Goal: Task Accomplishment & Management: Manage account settings

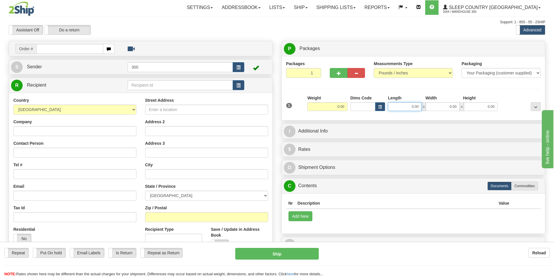
click at [397, 108] on input "0.00" at bounding box center [405, 106] width 34 height 9
type input "12.00"
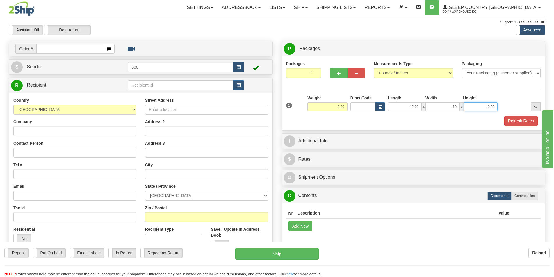
type input "10.00"
type input "4.00"
click at [516, 122] on button "Refresh Rates" at bounding box center [520, 121] width 33 height 10
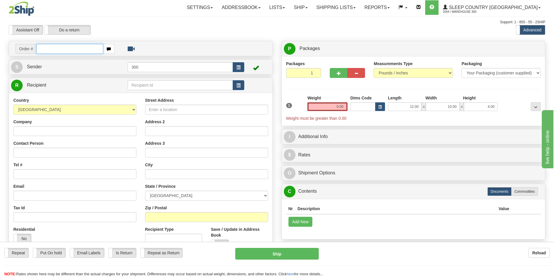
click at [59, 53] on input "text" at bounding box center [69, 49] width 67 height 10
type input "9002H898413"
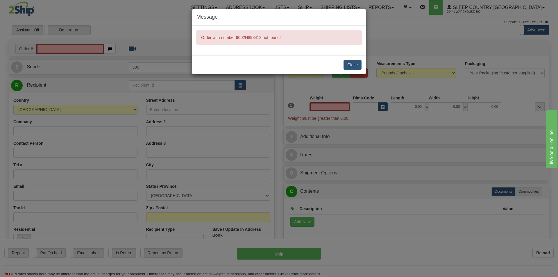
type input "0.00"
click at [351, 66] on button "Close" at bounding box center [353, 65] width 18 height 10
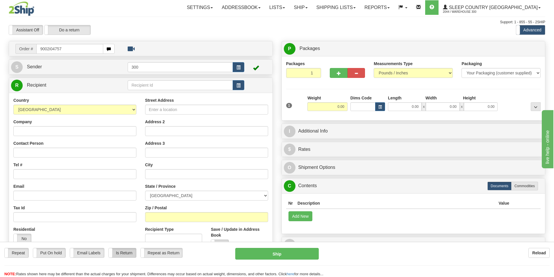
type input "9002i047578"
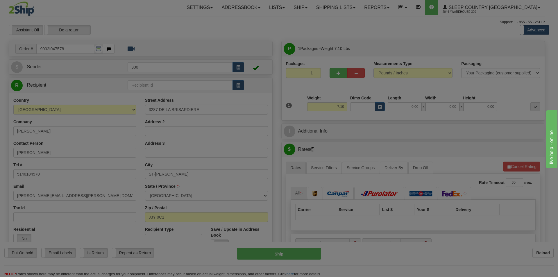
type input "SAINT-[PERSON_NAME]"
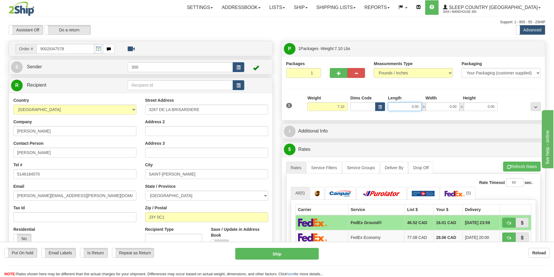
click at [403, 109] on input "0.00" at bounding box center [405, 106] width 34 height 9
type input "12.00"
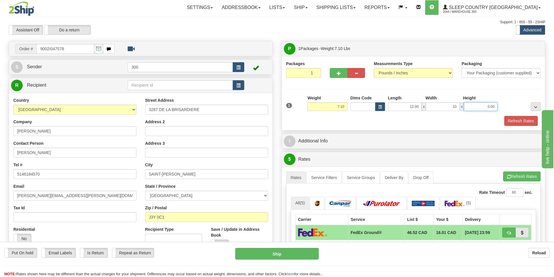
type input "10.00"
type input "4.00"
click at [520, 117] on button "Refresh Rates" at bounding box center [520, 121] width 33 height 10
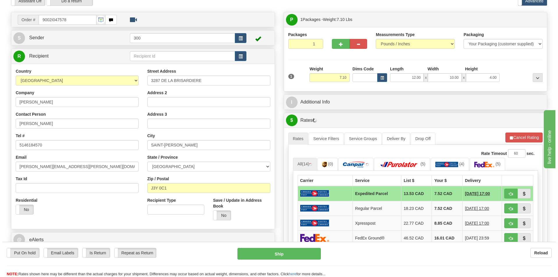
scroll to position [116, 0]
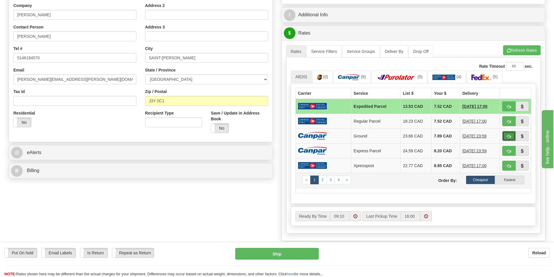
drag, startPoint x: 510, startPoint y: 135, endPoint x: 463, endPoint y: 177, distance: 62.6
click at [510, 135] on span "button" at bounding box center [509, 137] width 4 height 4
type input "1"
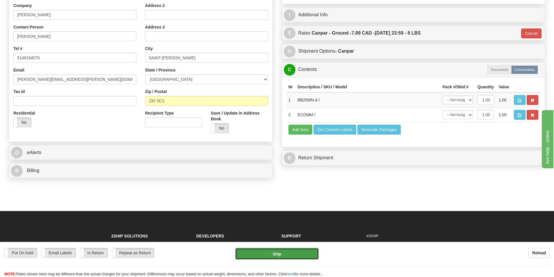
click at [286, 254] on button "Ship" at bounding box center [276, 254] width 83 height 12
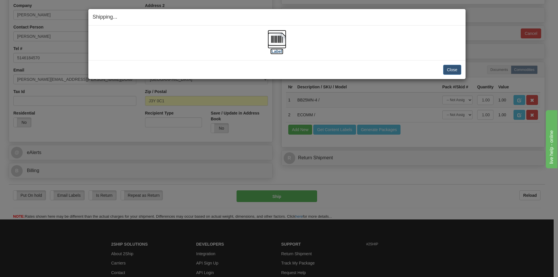
click at [278, 51] on label "[Label]" at bounding box center [276, 52] width 13 height 6
click at [268, 36] on link "[Label]" at bounding box center [277, 44] width 19 height 17
click at [450, 72] on button "Close" at bounding box center [452, 70] width 18 height 10
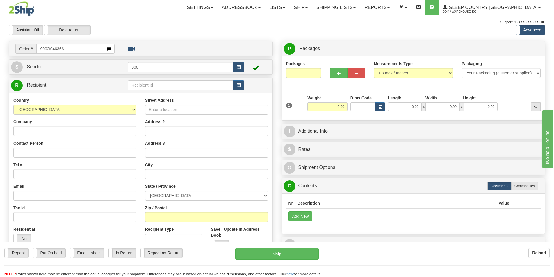
type input "9002i046366"
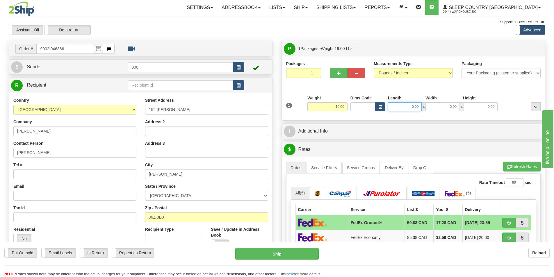
click at [406, 106] on input "0.00" at bounding box center [405, 106] width 34 height 9
type input "11.00"
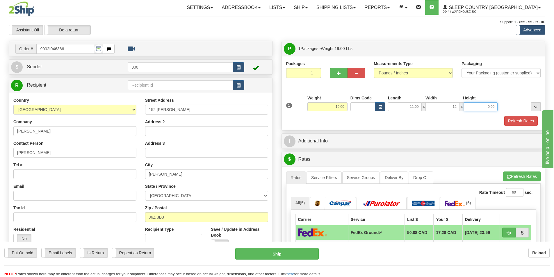
type input "12.00"
type input "2.50"
click at [527, 120] on button "Refresh Rates" at bounding box center [520, 121] width 33 height 10
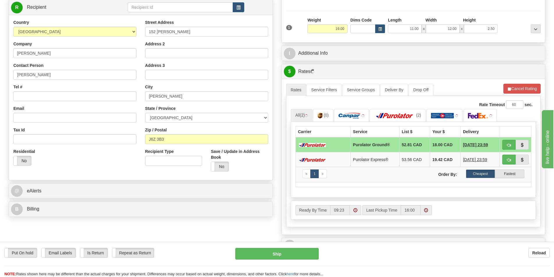
scroll to position [116, 0]
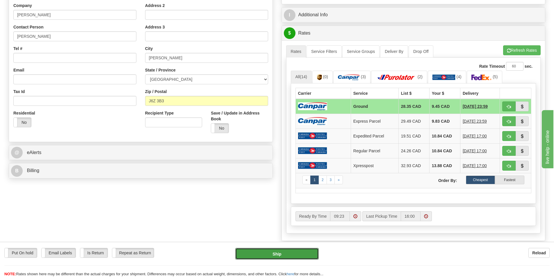
click at [307, 254] on button "Ship" at bounding box center [276, 254] width 83 height 12
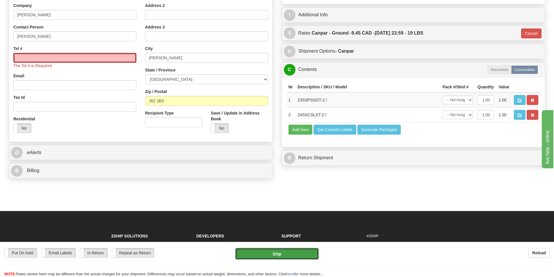
type input "1"
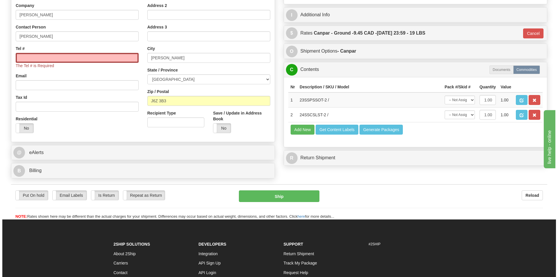
scroll to position [0, 0]
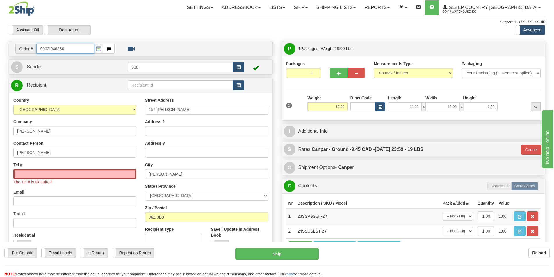
drag, startPoint x: 68, startPoint y: 50, endPoint x: 0, endPoint y: 49, distance: 68.3
click at [0, 49] on div "Toggle navigation Settings Shipping Preferences Fields Preferences New" at bounding box center [277, 163] width 554 height 327
click at [66, 177] on input "Tel #" at bounding box center [74, 174] width 123 height 10
paste input "450 516-3121"
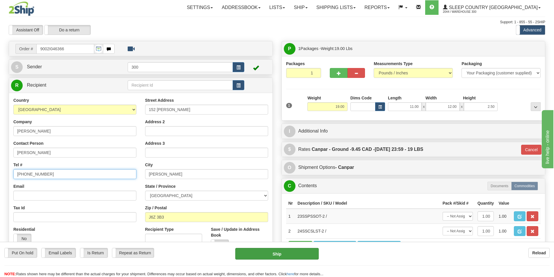
type input "450 516-3121"
click at [282, 253] on button "Ship" at bounding box center [276, 254] width 83 height 12
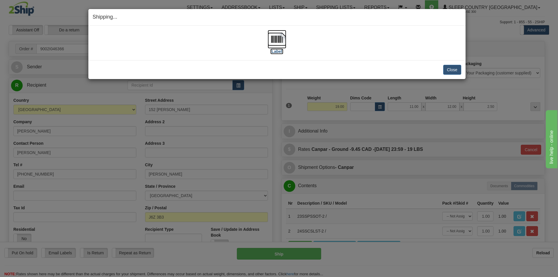
click at [278, 50] on label "[Label]" at bounding box center [276, 52] width 13 height 6
click at [454, 70] on button "Close" at bounding box center [452, 70] width 18 height 10
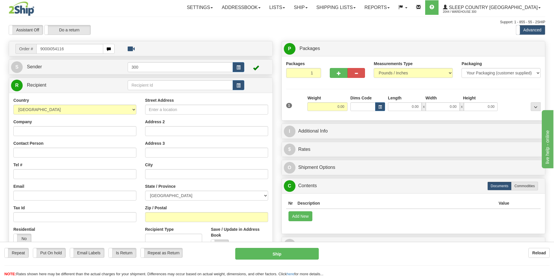
type input "9000i054116"
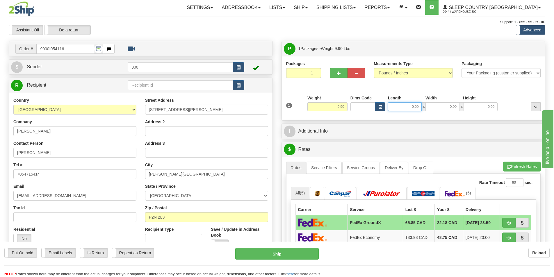
click at [413, 107] on input "0.00" at bounding box center [405, 106] width 34 height 9
type input "23.00"
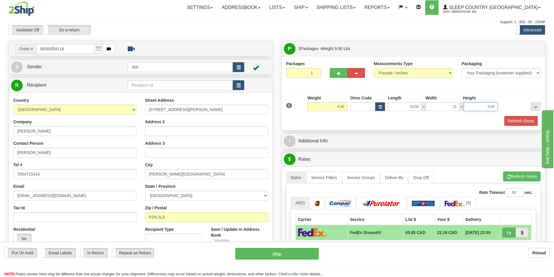
type input "21.00"
type input "9.00"
click at [513, 124] on button "Refresh Rates" at bounding box center [520, 121] width 33 height 10
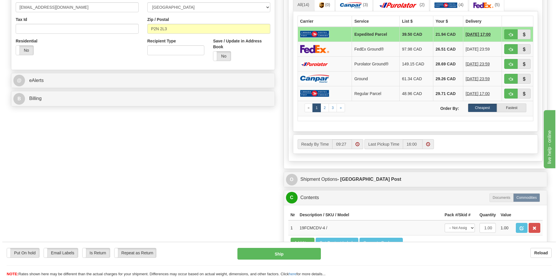
scroll to position [204, 0]
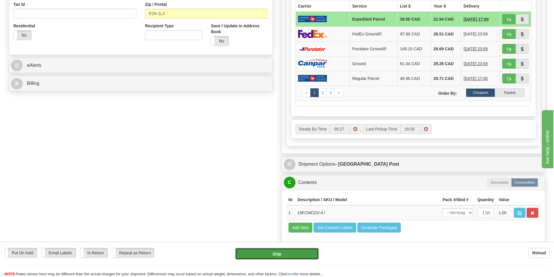
click at [291, 258] on button "Ship" at bounding box center [276, 254] width 83 height 12
type input "DOM.EP"
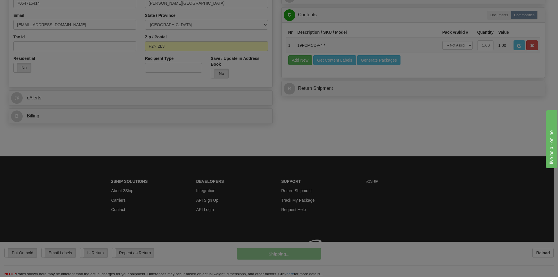
scroll to position [179, 0]
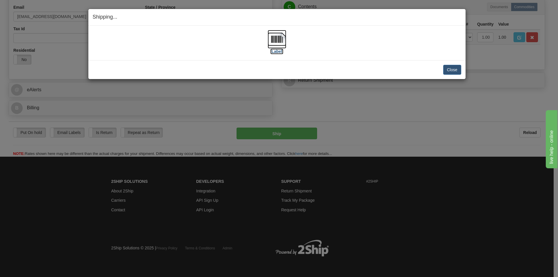
click at [275, 50] on label "[Label]" at bounding box center [276, 52] width 13 height 6
click at [451, 68] on button "Close" at bounding box center [452, 70] width 18 height 10
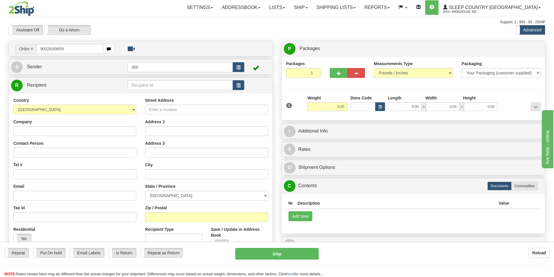
type input "9002i049859"
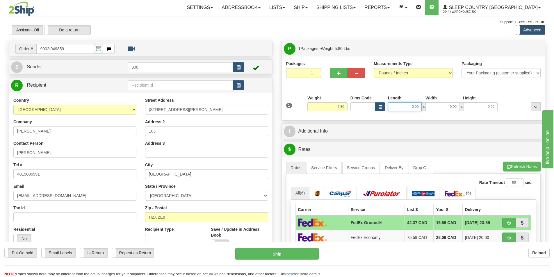
click at [406, 108] on input "0.00" at bounding box center [405, 106] width 34 height 9
type input "15.00"
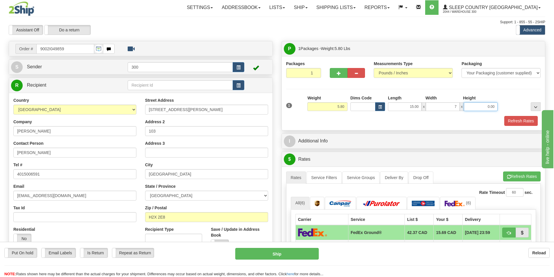
type input "7.00"
click at [518, 119] on button "Refresh Rates" at bounding box center [520, 121] width 33 height 10
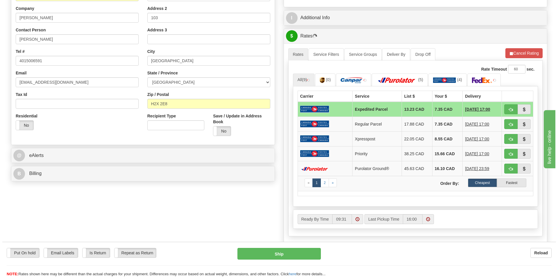
scroll to position [116, 0]
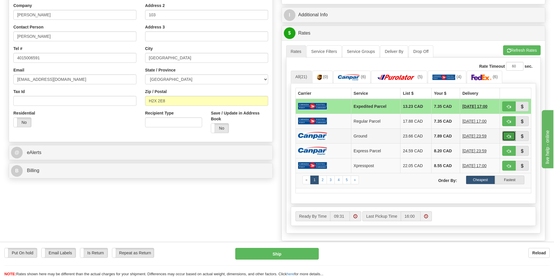
click at [505, 138] on button "button" at bounding box center [508, 136] width 13 height 10
type input "1"
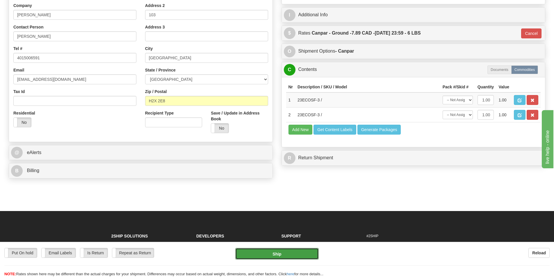
click at [286, 254] on button "Ship" at bounding box center [276, 254] width 83 height 12
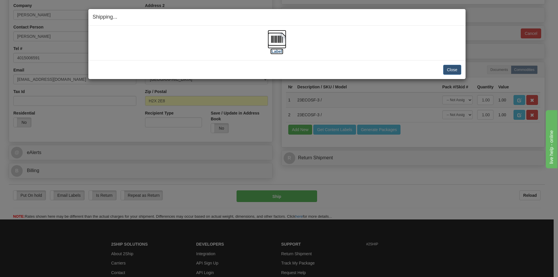
click at [278, 53] on label "[Label]" at bounding box center [276, 52] width 13 height 6
click at [454, 68] on button "Close" at bounding box center [452, 70] width 18 height 10
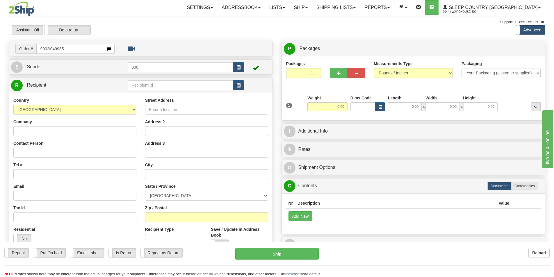
type input "9002i049935"
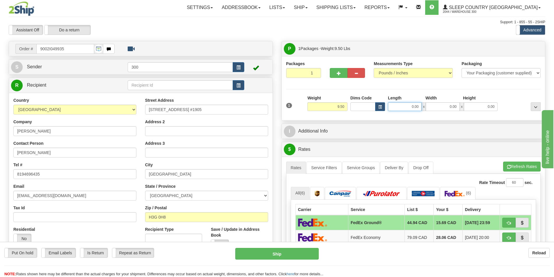
click at [408, 108] on input "0.00" at bounding box center [405, 106] width 34 height 9
type input "11.00"
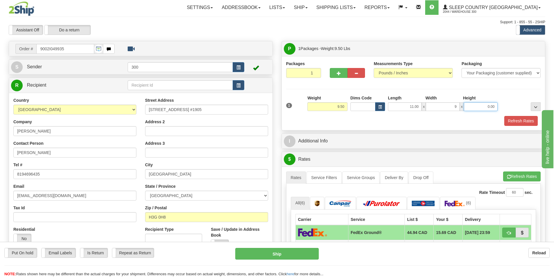
type input "9.00"
type input "8.00"
click at [521, 125] on button "Refresh Rates" at bounding box center [520, 121] width 33 height 10
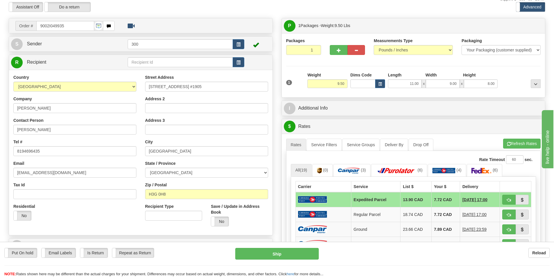
scroll to position [58, 0]
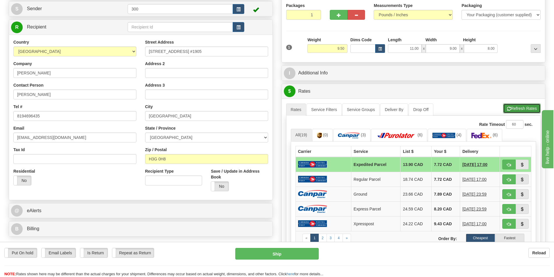
click at [520, 107] on button "Refresh Rates" at bounding box center [522, 109] width 38 height 10
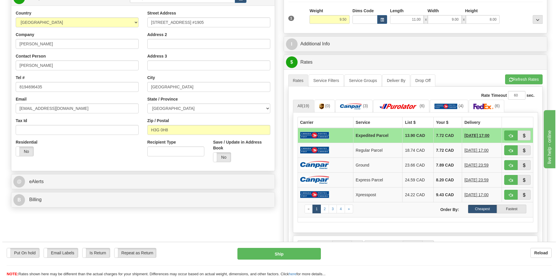
scroll to position [116, 0]
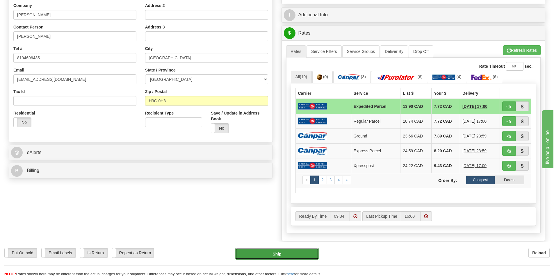
click at [284, 253] on button "Ship" at bounding box center [276, 254] width 83 height 12
type input "DOM.EP"
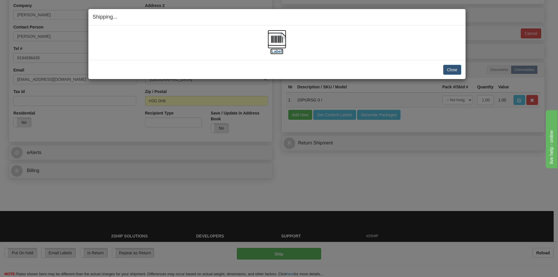
click at [280, 51] on label "[Label]" at bounding box center [276, 52] width 13 height 6
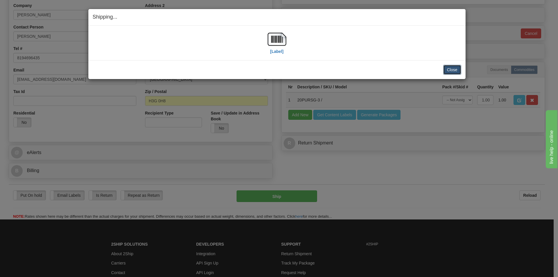
click at [459, 72] on button "Close" at bounding box center [452, 70] width 18 height 10
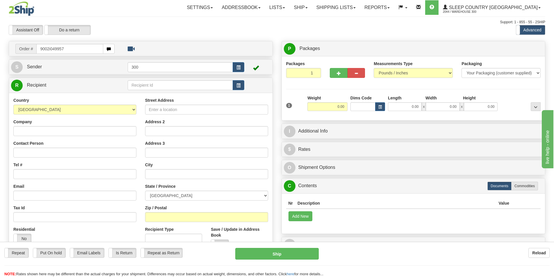
type input "9002i049957"
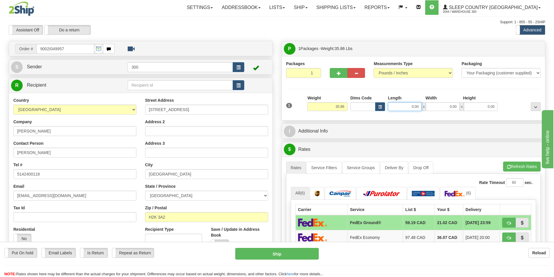
click at [406, 107] on input "0.00" at bounding box center [405, 106] width 34 height 9
type input "15.00"
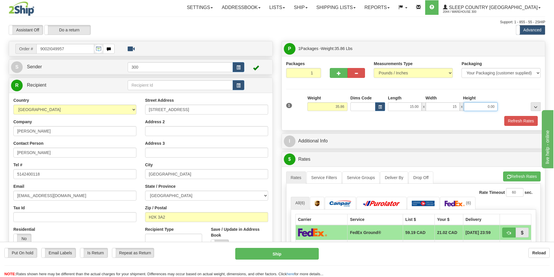
type input "15.00"
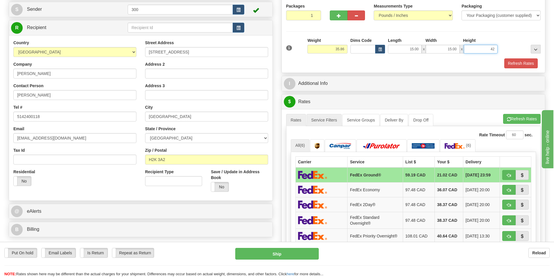
scroll to position [58, 0]
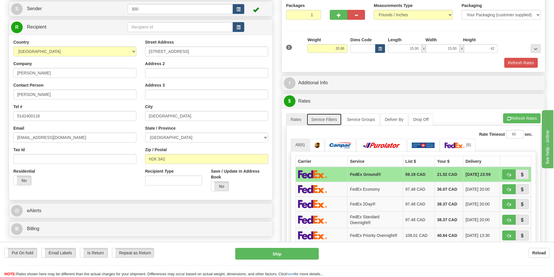
type input "42.00"
click at [324, 119] on link "Service Filters" at bounding box center [323, 119] width 35 height 12
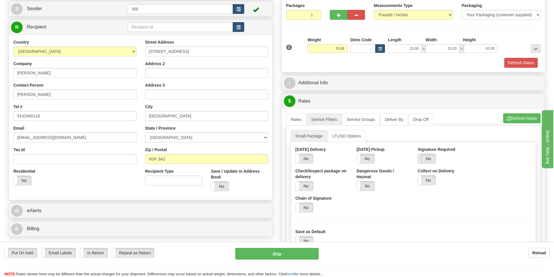
click at [421, 159] on span at bounding box center [418, 158] width 8 height 9
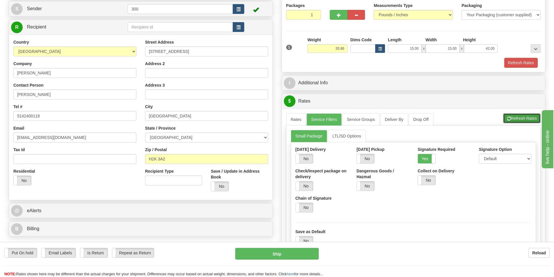
click at [520, 119] on button "Refresh Rates" at bounding box center [522, 118] width 38 height 10
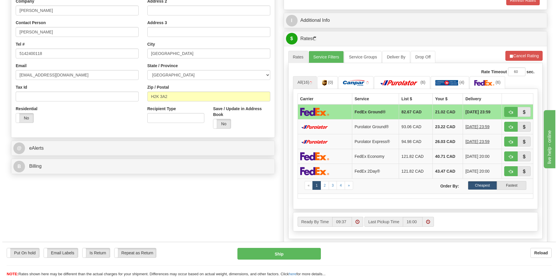
scroll to position [145, 0]
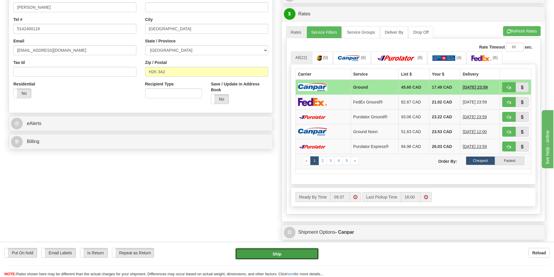
click at [289, 253] on button "Ship" at bounding box center [276, 254] width 83 height 12
type input "1"
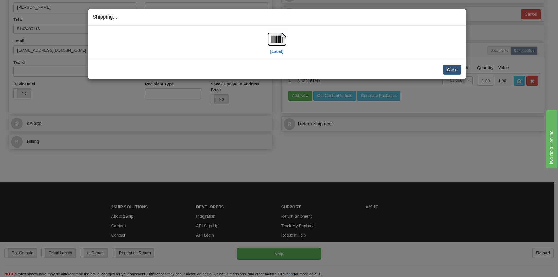
click at [274, 55] on div "[Label]" at bounding box center [277, 43] width 19 height 26
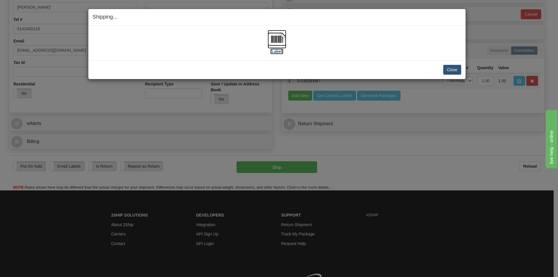
click at [277, 50] on label "[Label]" at bounding box center [276, 52] width 13 height 6
click at [453, 70] on button "Close" at bounding box center [452, 70] width 18 height 10
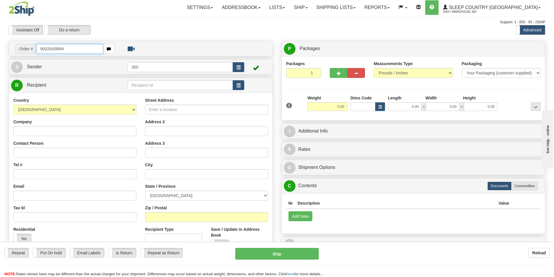
type input "9002i049994"
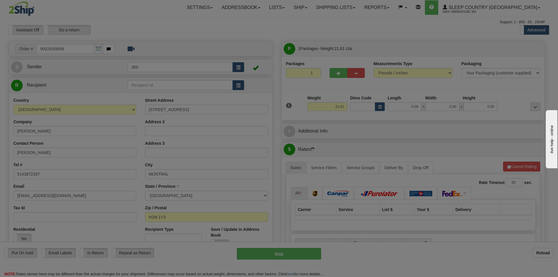
type input "[GEOGRAPHIC_DATA]"
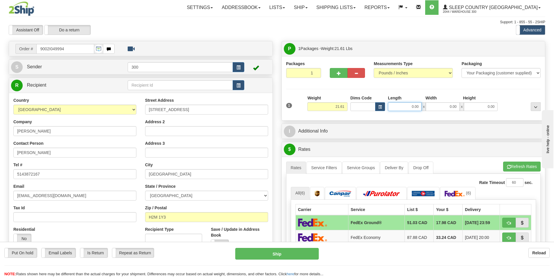
click at [406, 103] on input "0.00" at bounding box center [405, 106] width 34 height 9
type input "11.00"
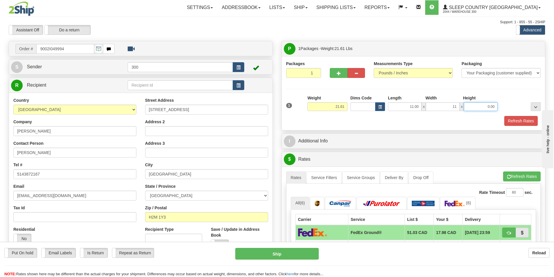
type input "11.00"
type input "23.00"
click at [518, 124] on button "Refresh Rates" at bounding box center [520, 121] width 33 height 10
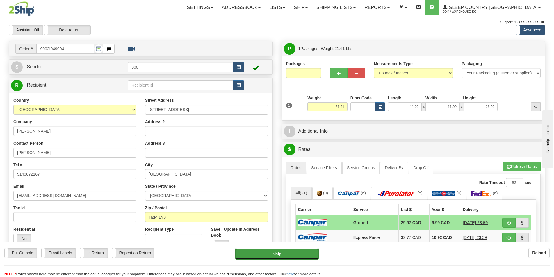
click at [300, 257] on button "Ship" at bounding box center [276, 254] width 83 height 12
type input "1"
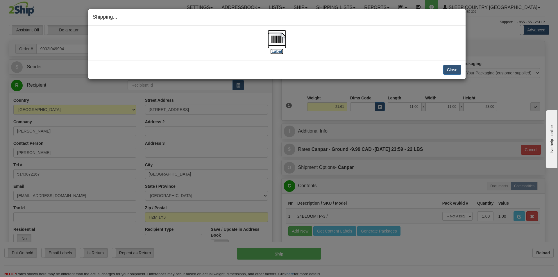
click at [279, 45] on img at bounding box center [277, 39] width 19 height 19
click at [454, 70] on button "Close" at bounding box center [452, 70] width 18 height 10
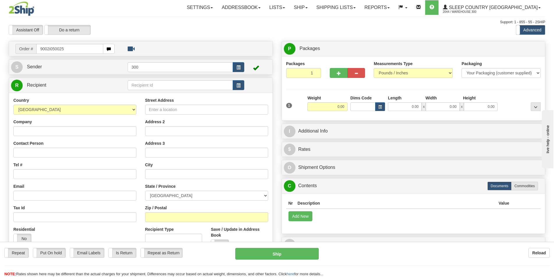
type input "9002i050025"
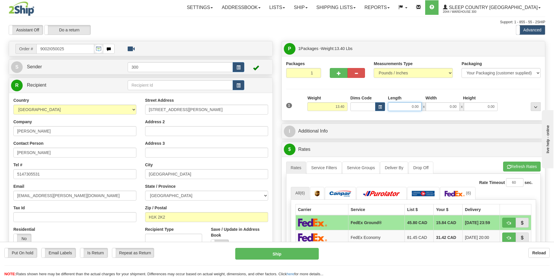
click at [405, 104] on input "0.00" at bounding box center [405, 106] width 34 height 9
type input "25.00"
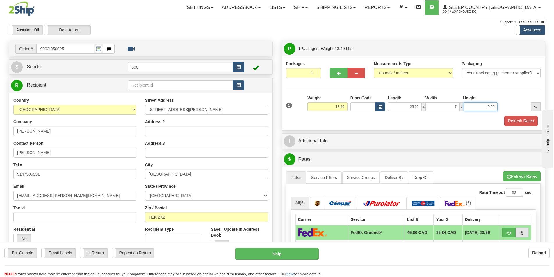
type input "7.00"
type input "16.00"
click at [511, 118] on button "Refresh Rates" at bounding box center [520, 121] width 33 height 10
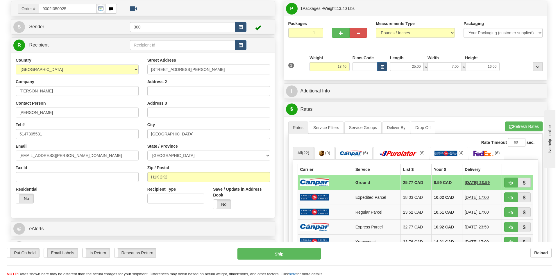
scroll to position [116, 0]
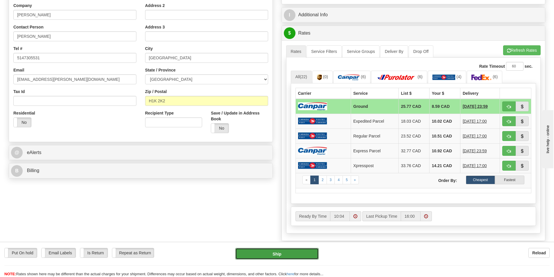
click at [293, 257] on button "Ship" at bounding box center [276, 254] width 83 height 12
type input "1"
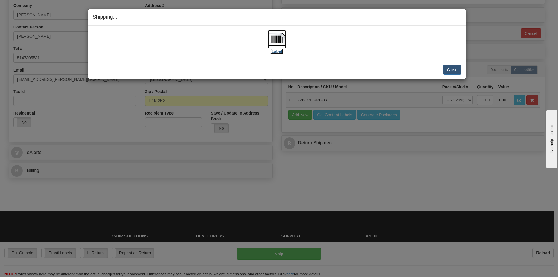
click at [279, 43] on img at bounding box center [277, 39] width 19 height 19
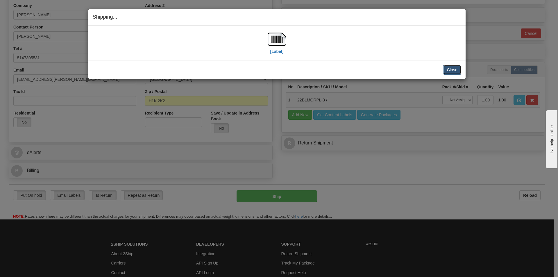
click at [450, 72] on button "Close" at bounding box center [452, 70] width 18 height 10
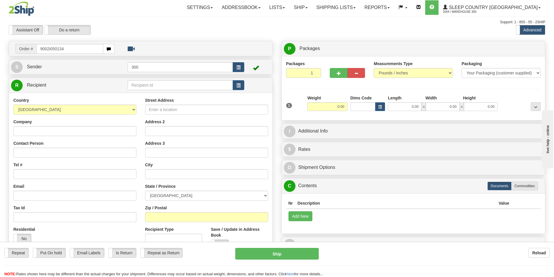
type input "9002i050134"
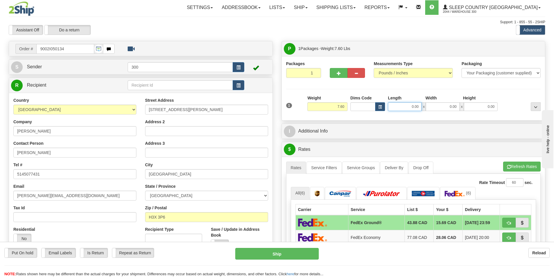
click at [402, 110] on input "0.00" at bounding box center [405, 106] width 34 height 9
type input "32.00"
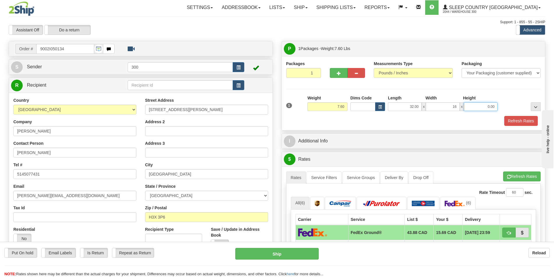
type input "16.00"
type input "6.00"
click at [516, 120] on button "Refresh Rates" at bounding box center [520, 121] width 33 height 10
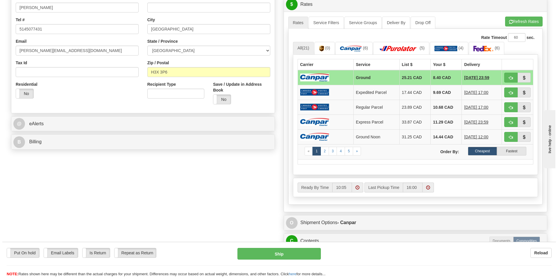
scroll to position [145, 0]
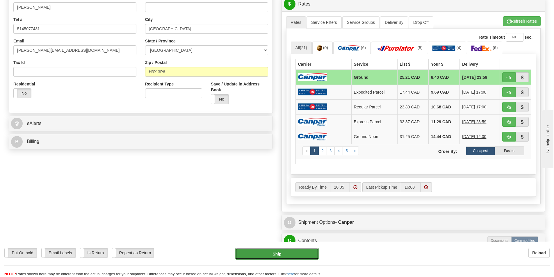
click at [291, 254] on button "Ship" at bounding box center [276, 254] width 83 height 12
type input "1"
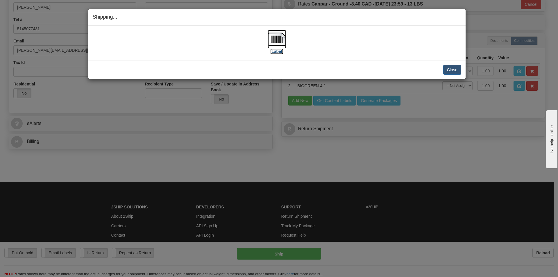
click at [280, 45] on img at bounding box center [277, 39] width 19 height 19
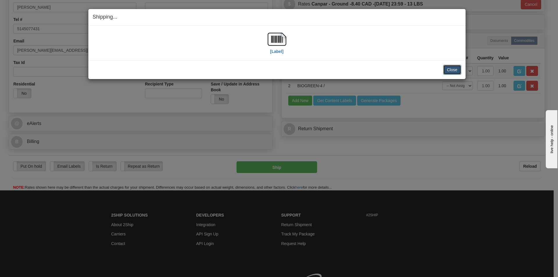
click at [445, 69] on button "Close" at bounding box center [452, 70] width 18 height 10
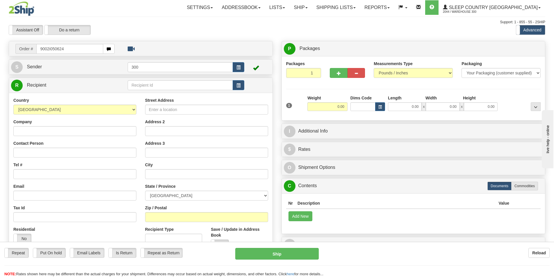
type input "9002i050624"
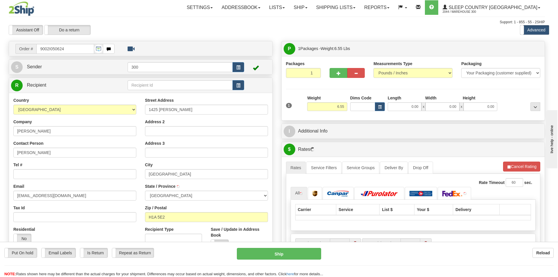
type input "POINTE-AUX-TREMBLES"
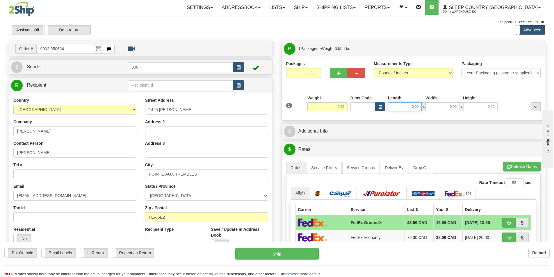
click at [395, 103] on input "0.00" at bounding box center [405, 106] width 34 height 9
type input "12.00"
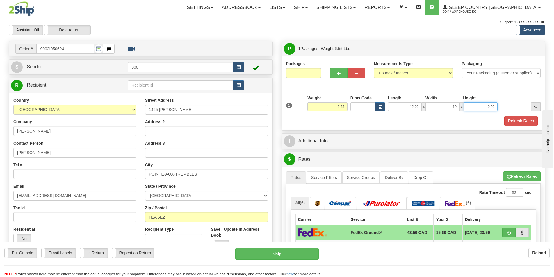
type input "10.00"
type input "3.00"
click at [522, 125] on button "Refresh Rates" at bounding box center [520, 121] width 33 height 10
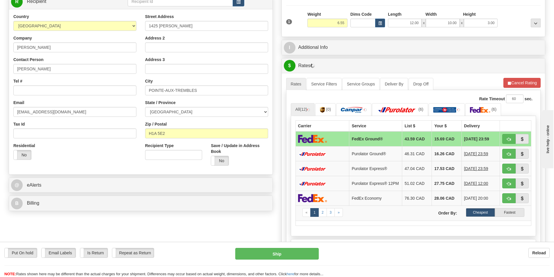
scroll to position [87, 0]
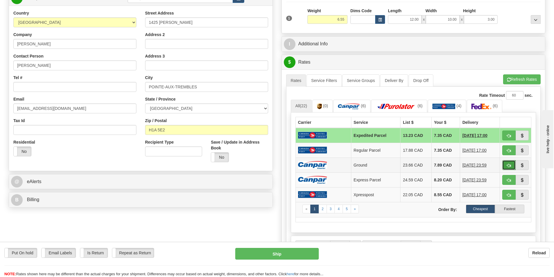
click at [509, 165] on span "button" at bounding box center [509, 166] width 4 height 4
type input "1"
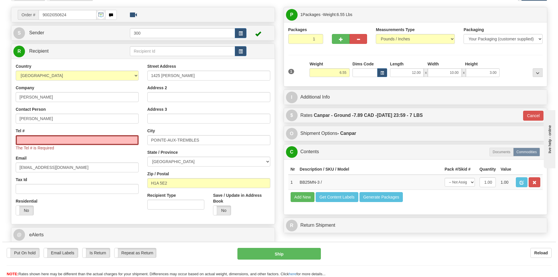
scroll to position [0, 0]
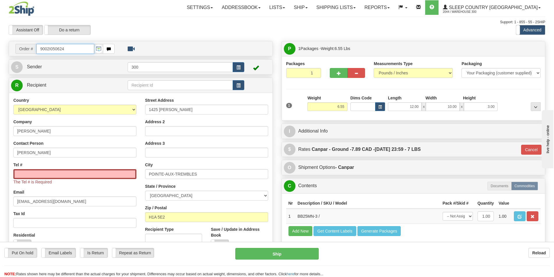
drag, startPoint x: 83, startPoint y: 53, endPoint x: 15, endPoint y: 47, distance: 68.3
click at [15, 47] on div "Order # 9002I050624" at bounding box center [65, 49] width 108 height 10
click at [38, 177] on input "Tel #" at bounding box center [74, 174] width 123 height 10
paste input "438 409-8801"
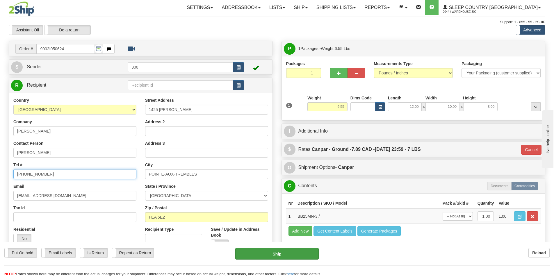
type input "438 409-8801"
click at [269, 254] on button "Ship" at bounding box center [276, 254] width 83 height 12
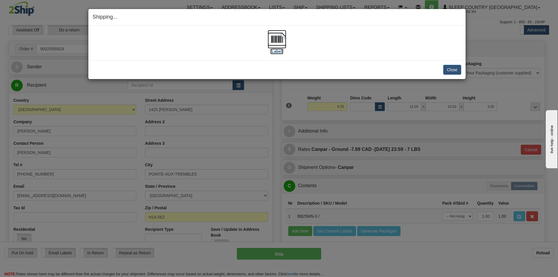
click at [284, 43] on img at bounding box center [277, 39] width 19 height 19
click at [453, 69] on button "Close" at bounding box center [452, 70] width 18 height 10
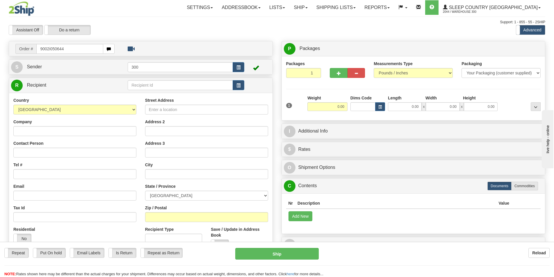
type input "9002i050644"
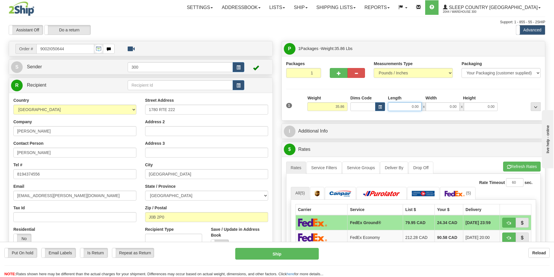
click at [407, 108] on input "0.00" at bounding box center [405, 106] width 34 height 9
type input "15.00"
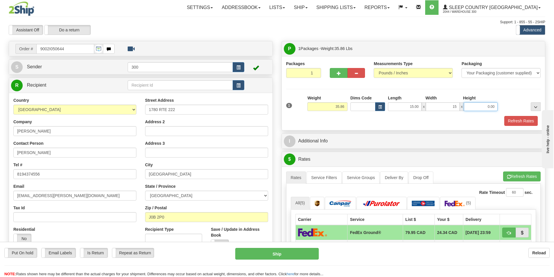
type input "15.00"
type input "42.00"
click at [509, 120] on button "Refresh Rates" at bounding box center [520, 121] width 33 height 10
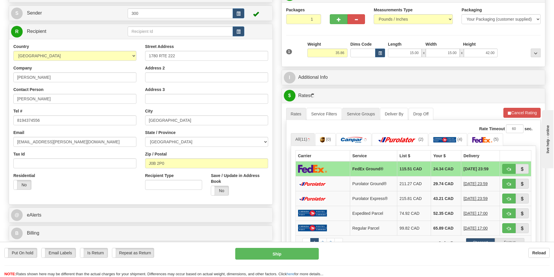
scroll to position [58, 0]
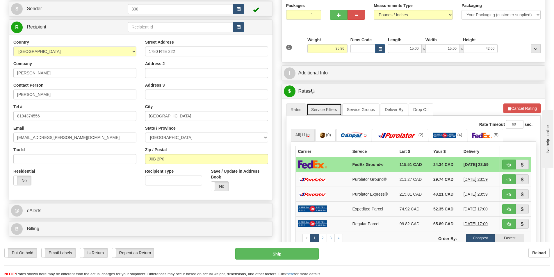
click at [332, 110] on link "Service Filters" at bounding box center [323, 110] width 35 height 12
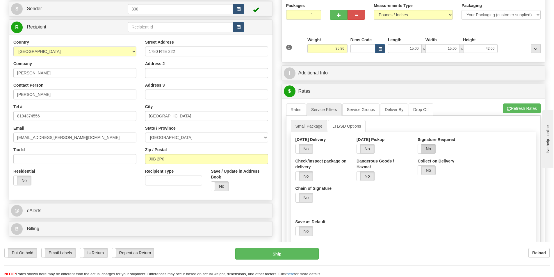
click at [427, 147] on label "No" at bounding box center [426, 148] width 17 height 9
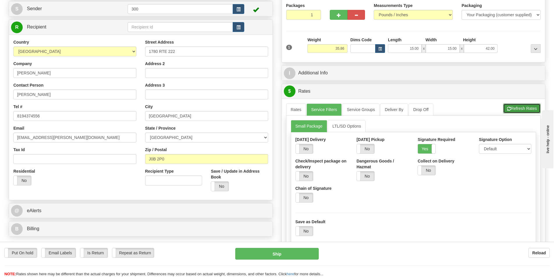
click at [530, 110] on button "Refresh Rates" at bounding box center [522, 109] width 38 height 10
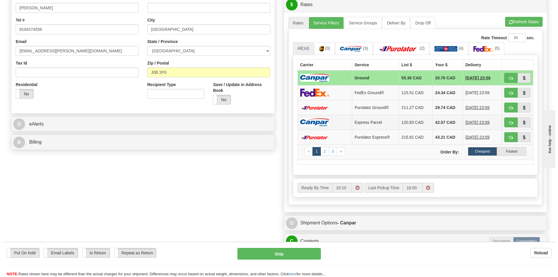
scroll to position [145, 0]
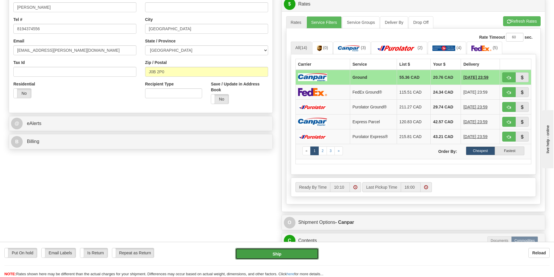
click at [294, 255] on button "Ship" at bounding box center [276, 254] width 83 height 12
type input "1"
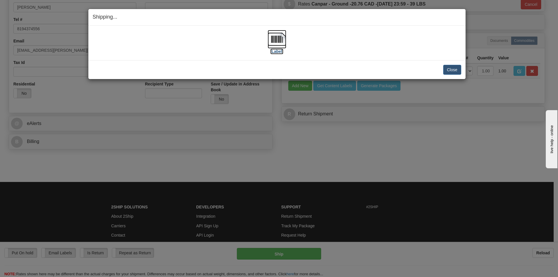
click at [279, 49] on label "[Label]" at bounding box center [276, 52] width 13 height 6
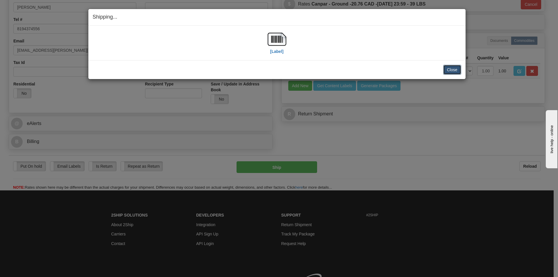
click at [457, 66] on button "Close" at bounding box center [452, 70] width 18 height 10
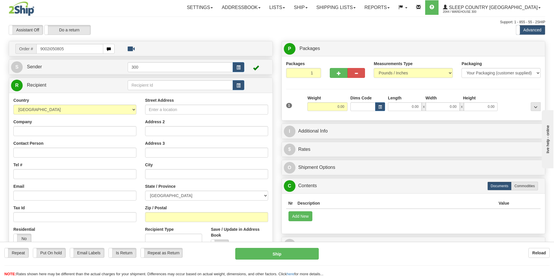
type input "9002i050805"
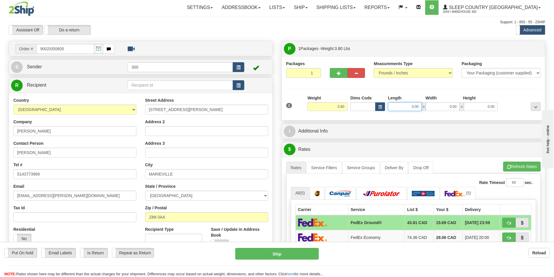
click at [406, 108] on input "0.00" at bounding box center [405, 106] width 34 height 9
type input "15.00"
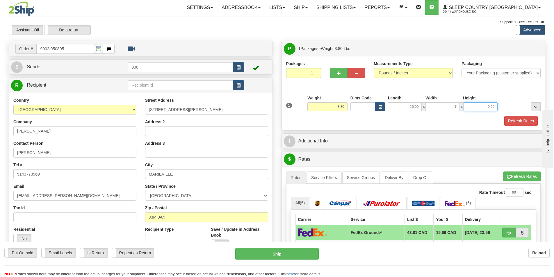
type input "7.00"
click at [518, 123] on button "Refresh Rates" at bounding box center [520, 121] width 33 height 10
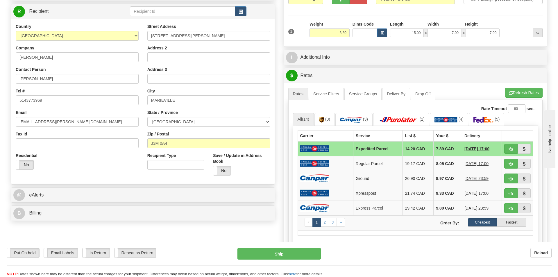
scroll to position [87, 0]
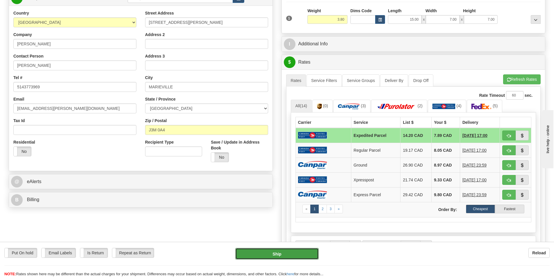
click at [303, 255] on button "Ship" at bounding box center [276, 254] width 83 height 12
type input "DOM.EP"
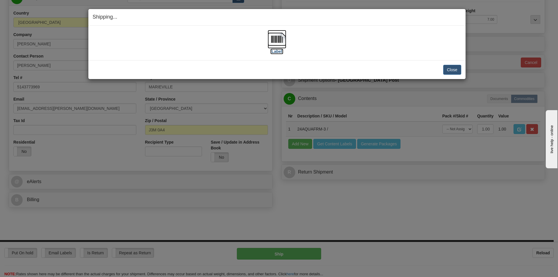
click at [280, 49] on label "[Label]" at bounding box center [276, 52] width 13 height 6
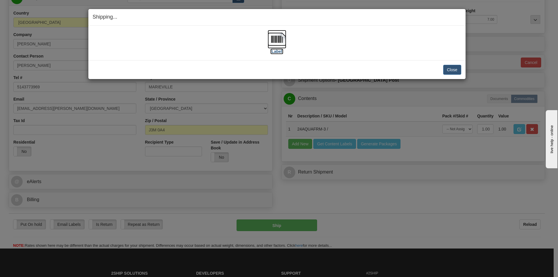
click at [268, 36] on link "[Label]" at bounding box center [277, 44] width 19 height 17
click at [453, 72] on button "Close" at bounding box center [452, 70] width 18 height 10
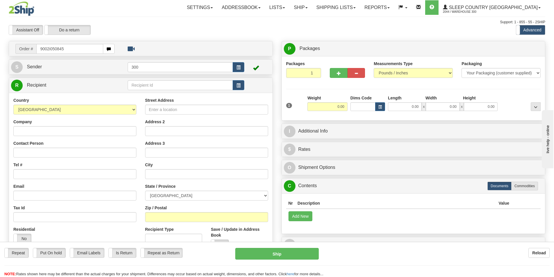
type input "9002i050845"
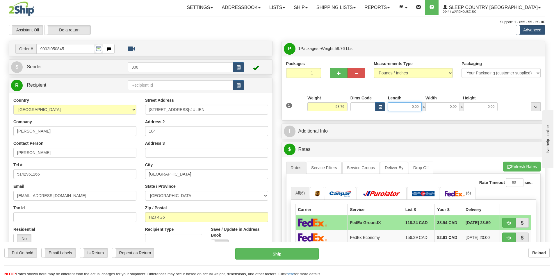
click at [408, 108] on input "0.00" at bounding box center [405, 106] width 34 height 9
type input "17.00"
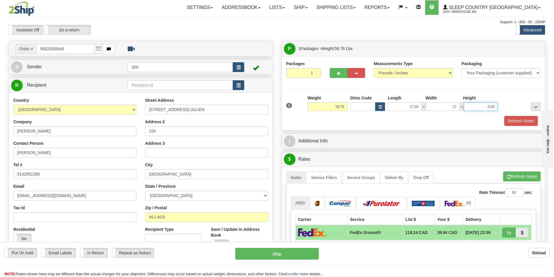
type input "17.00"
type input "42.00"
click at [331, 178] on link "Service Filters" at bounding box center [323, 178] width 35 height 12
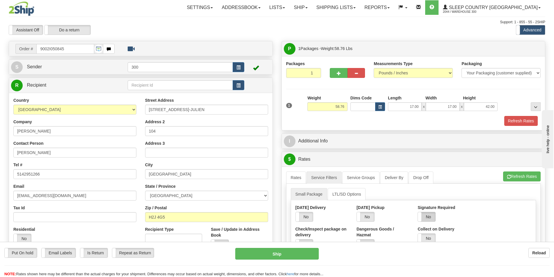
click at [431, 219] on label "No" at bounding box center [426, 216] width 17 height 9
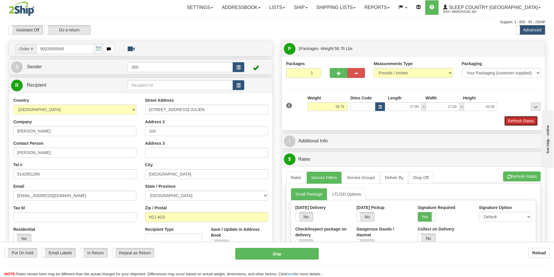
click at [523, 122] on button "Refresh Rates" at bounding box center [520, 121] width 33 height 10
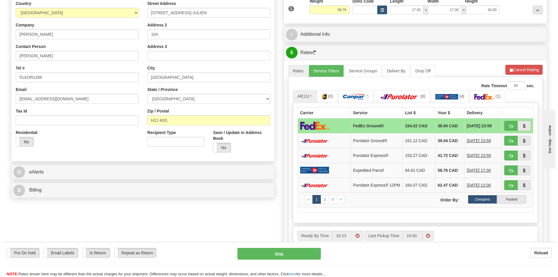
scroll to position [116, 0]
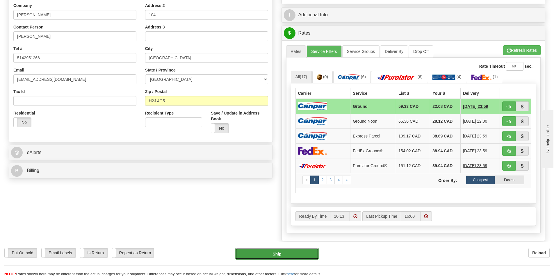
click at [285, 251] on button "Ship" at bounding box center [276, 254] width 83 height 12
type input "1"
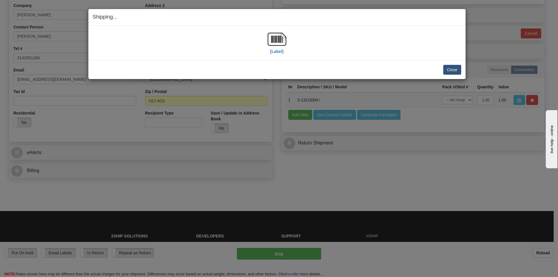
click at [284, 50] on div "[Label]" at bounding box center [277, 43] width 19 height 26
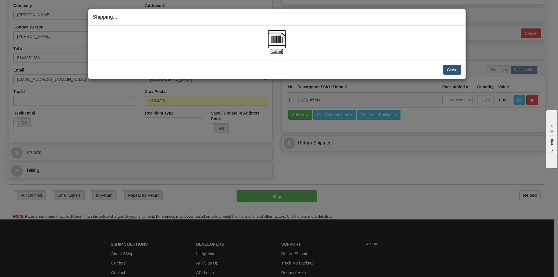
click at [280, 44] on img at bounding box center [277, 39] width 19 height 19
click at [459, 71] on button "Close" at bounding box center [452, 70] width 18 height 10
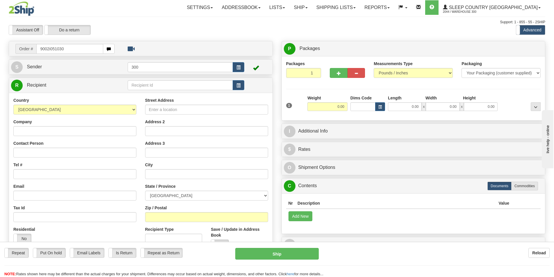
type input "9002i051030"
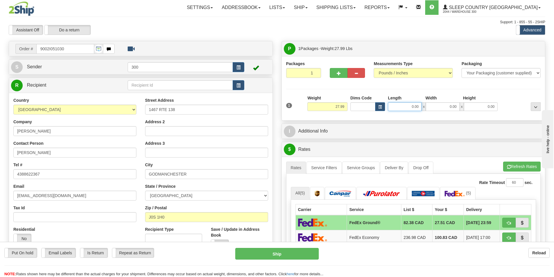
click at [403, 108] on input "0.00" at bounding box center [405, 106] width 34 height 9
type input "14.00"
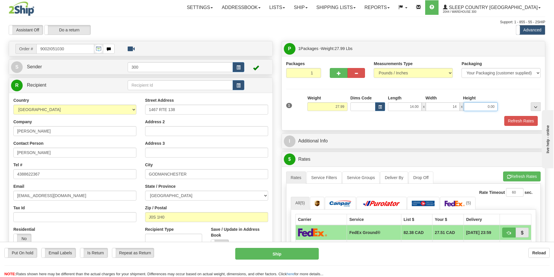
type input "14.00"
type input "40.00"
click at [333, 179] on link "Service Filters" at bounding box center [323, 178] width 35 height 12
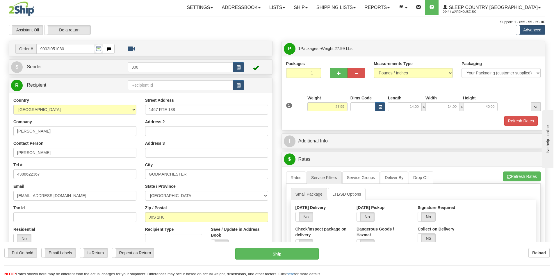
drag, startPoint x: 431, startPoint y: 218, endPoint x: 450, endPoint y: 207, distance: 21.9
click at [433, 216] on label "No" at bounding box center [426, 216] width 17 height 9
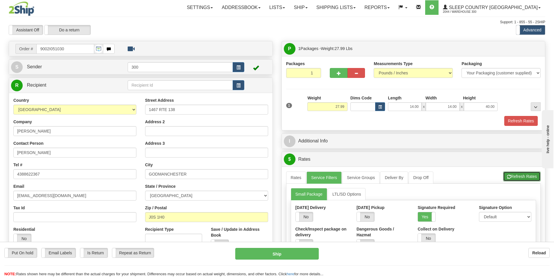
click at [527, 174] on button "Refresh Rates" at bounding box center [522, 177] width 38 height 10
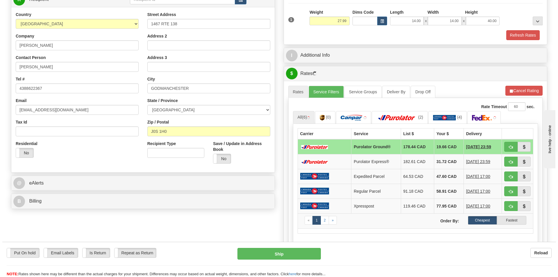
scroll to position [87, 0]
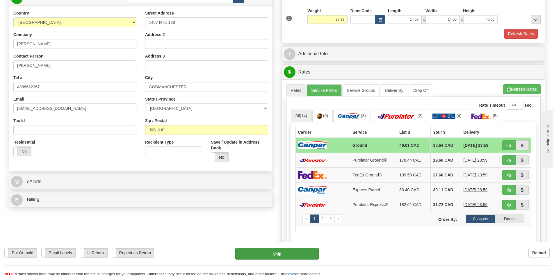
click at [312, 258] on div "Put On hold Put On hold Email Labels Email Labels Edit Is Return Is Return Repe…" at bounding box center [277, 262] width 554 height 29
click at [310, 254] on button "Ship" at bounding box center [276, 254] width 83 height 12
type input "1"
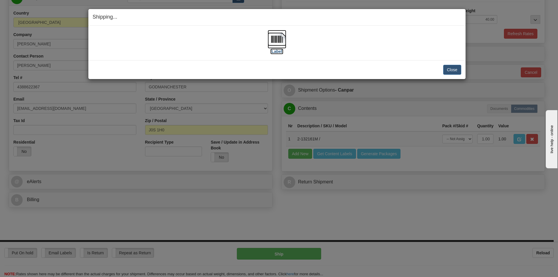
click at [279, 43] on img at bounding box center [277, 39] width 19 height 19
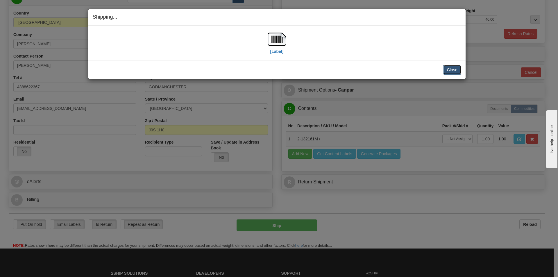
click at [457, 72] on button "Close" at bounding box center [452, 70] width 18 height 10
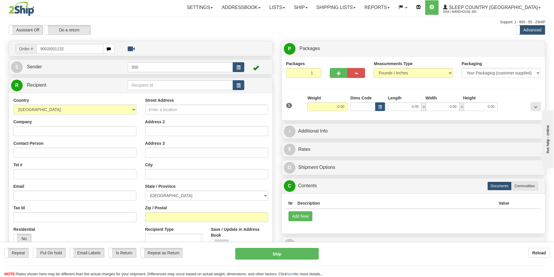
type input "9002i051132"
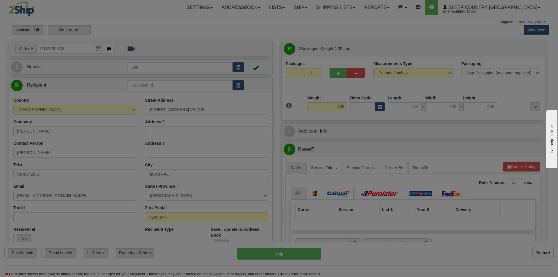
type input "MONTREAL"
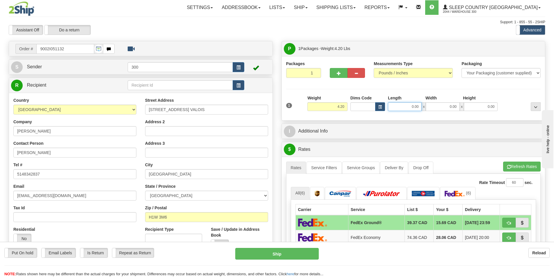
click at [410, 106] on input "0.00" at bounding box center [405, 106] width 34 height 9
type input "19.00"
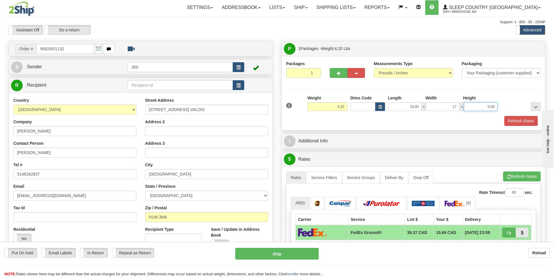
type input "17.00"
type input "9.00"
click at [531, 123] on button "Refresh Rates" at bounding box center [520, 121] width 33 height 10
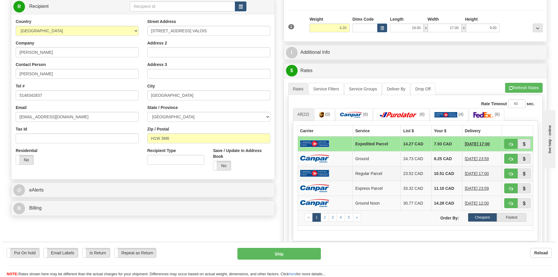
scroll to position [116, 0]
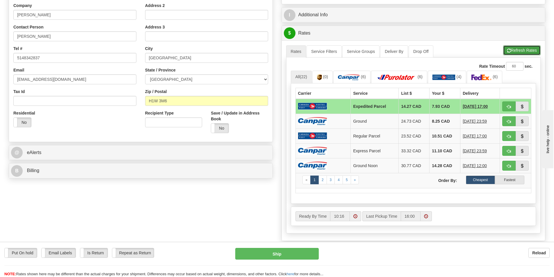
click at [524, 48] on button "Refresh Rates" at bounding box center [522, 50] width 38 height 10
click at [270, 254] on button "Ship" at bounding box center [276, 254] width 83 height 12
type input "DOM.EP"
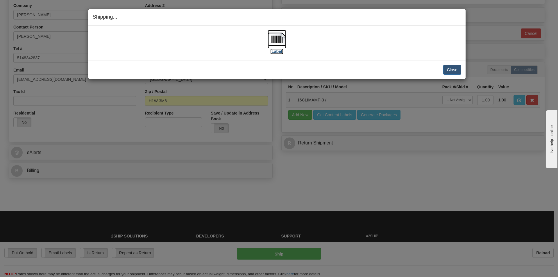
click at [275, 42] on img at bounding box center [277, 39] width 19 height 19
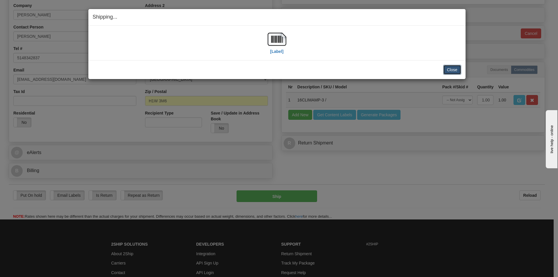
click at [450, 67] on button "Close" at bounding box center [452, 70] width 18 height 10
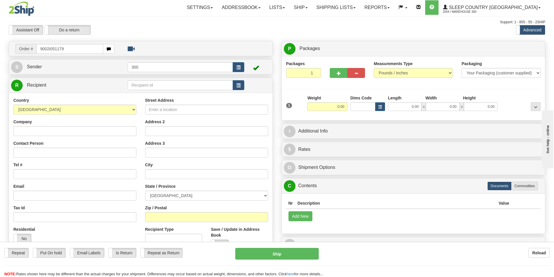
type input "9002i051179"
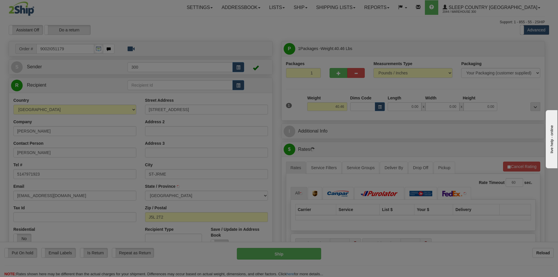
type input "SAINT-[PERSON_NAME]"
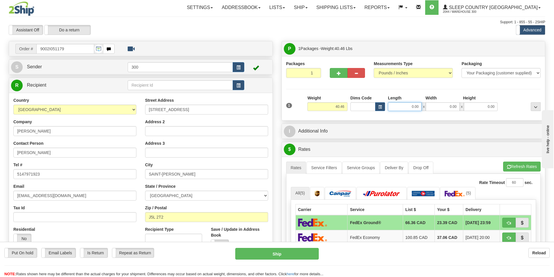
click at [411, 109] on input "0.00" at bounding box center [405, 106] width 34 height 9
type input "16.00"
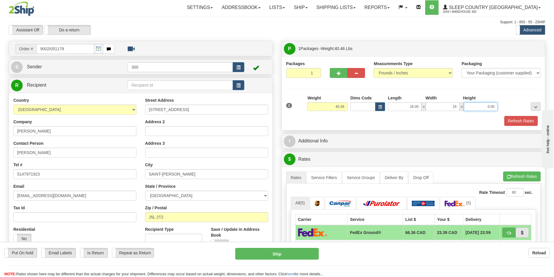
type input "16.00"
type input "40.00"
click at [325, 183] on link "Service Filters" at bounding box center [323, 178] width 35 height 12
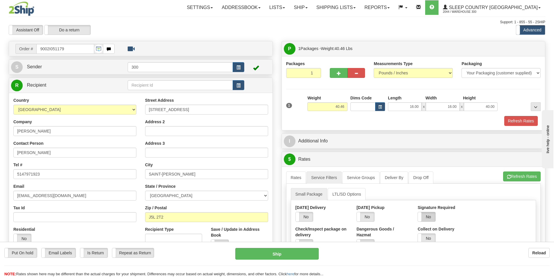
click at [430, 216] on label "No" at bounding box center [426, 216] width 17 height 9
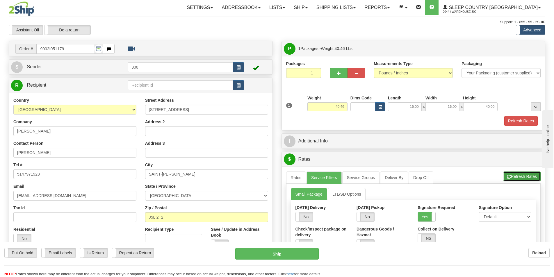
click at [531, 176] on button "Refresh Rates" at bounding box center [522, 177] width 38 height 10
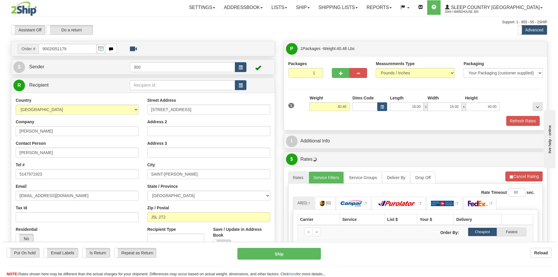
scroll to position [58, 0]
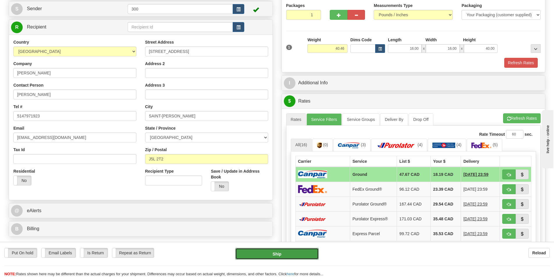
click at [260, 254] on button "Ship" at bounding box center [276, 254] width 83 height 12
type input "1"
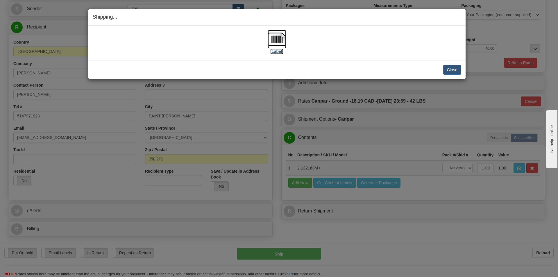
click at [275, 48] on img at bounding box center [277, 39] width 19 height 19
click at [450, 69] on button "Close" at bounding box center [452, 70] width 18 height 10
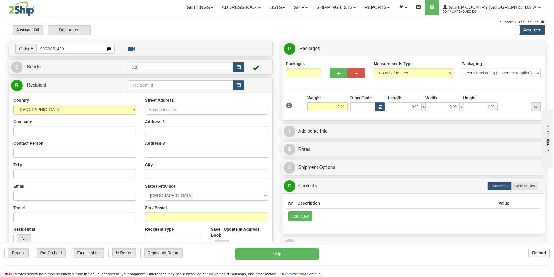
type input "9002i051420"
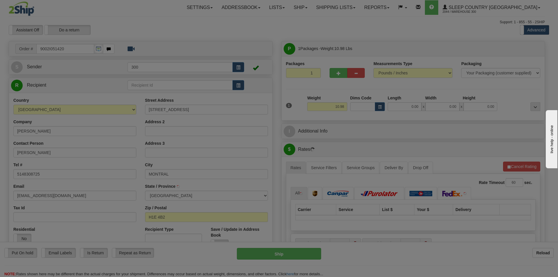
type input "[GEOGRAPHIC_DATA]"
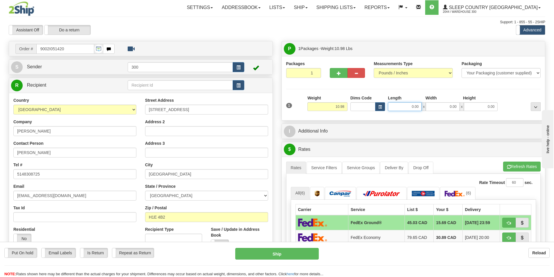
click at [409, 108] on input "0.00" at bounding box center [405, 106] width 34 height 9
type input "8.00"
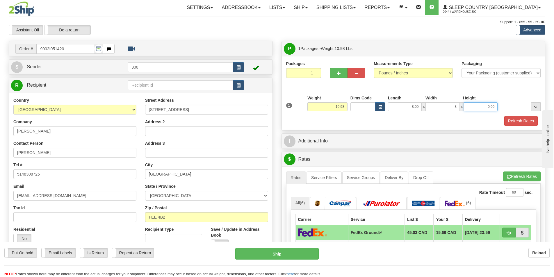
type input "8.00"
type input "16.00"
click at [528, 122] on button "Refresh Rates" at bounding box center [520, 121] width 33 height 10
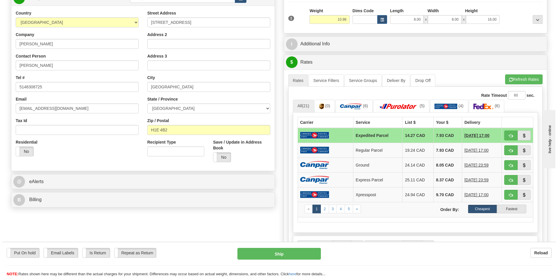
scroll to position [116, 0]
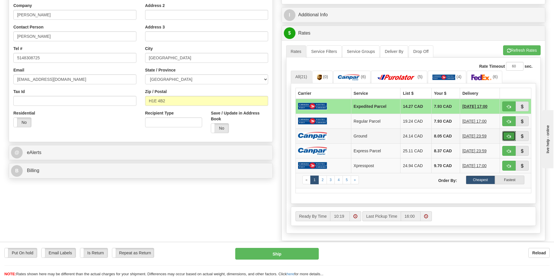
drag, startPoint x: 506, startPoint y: 134, endPoint x: 500, endPoint y: 135, distance: 6.5
click at [506, 134] on button "button" at bounding box center [508, 136] width 13 height 10
type input "1"
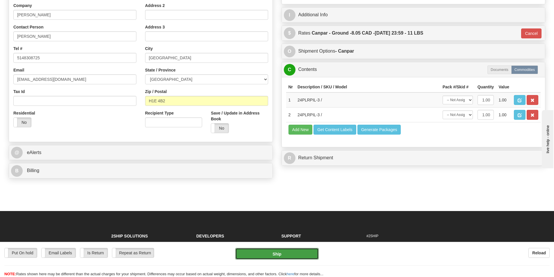
click at [281, 254] on button "Ship" at bounding box center [276, 254] width 83 height 12
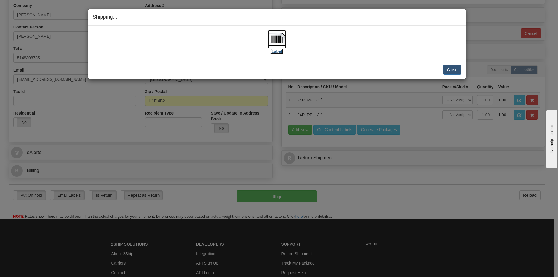
click at [277, 41] on img at bounding box center [277, 39] width 19 height 19
click at [457, 67] on button "Close" at bounding box center [452, 70] width 18 height 10
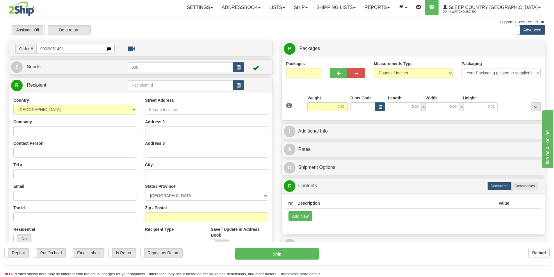
type input "9002i051491"
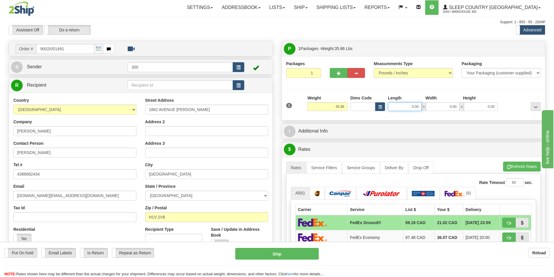
click at [407, 107] on input "0.00" at bounding box center [405, 106] width 34 height 9
type input "15.00"
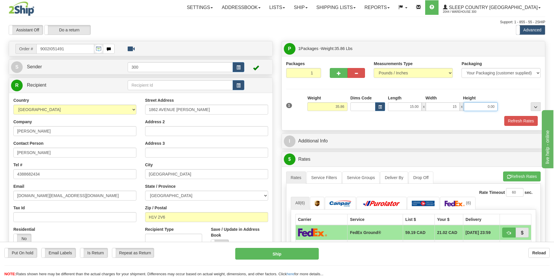
type input "15.00"
type input "42.00"
click at [515, 121] on button "Refresh Rates" at bounding box center [520, 121] width 33 height 10
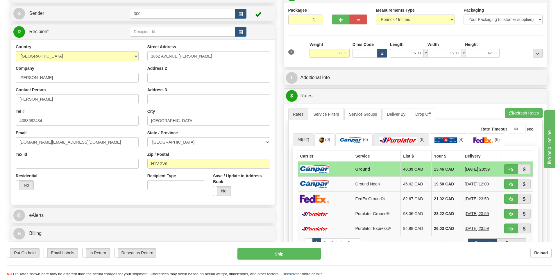
scroll to position [58, 0]
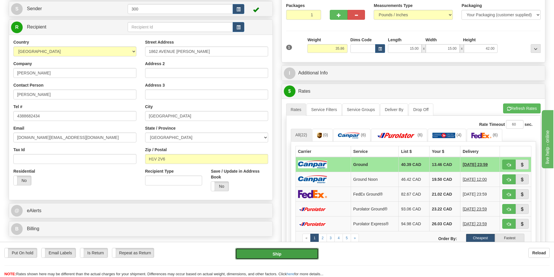
drag, startPoint x: 279, startPoint y: 251, endPoint x: 280, endPoint y: 248, distance: 2.9
click at [280, 248] on button "Ship" at bounding box center [276, 254] width 83 height 12
type input "1"
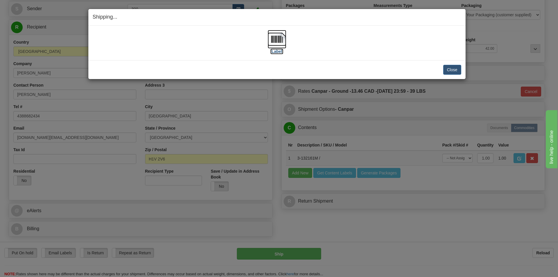
click at [275, 39] on img at bounding box center [277, 39] width 19 height 19
click at [456, 69] on button "Close" at bounding box center [452, 70] width 18 height 10
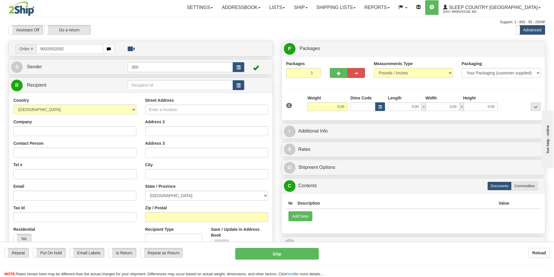
type input "9002i052092"
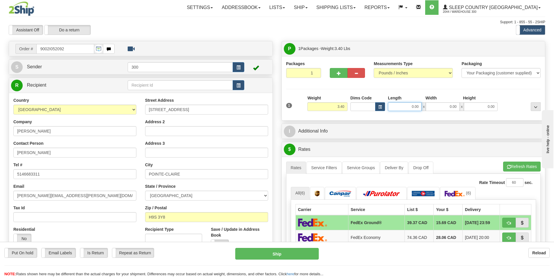
drag, startPoint x: 411, startPoint y: 106, endPoint x: 414, endPoint y: 109, distance: 4.1
click at [411, 106] on input "0.00" at bounding box center [405, 106] width 34 height 9
type input "11.00"
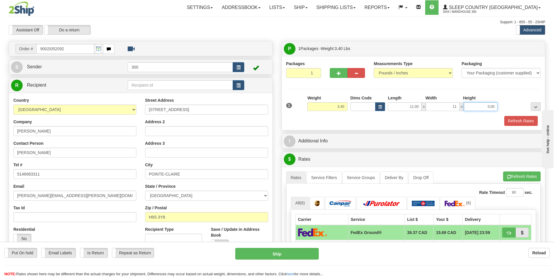
type input "11.00"
type input "4.00"
click at [525, 123] on button "Refresh Rates" at bounding box center [520, 121] width 33 height 10
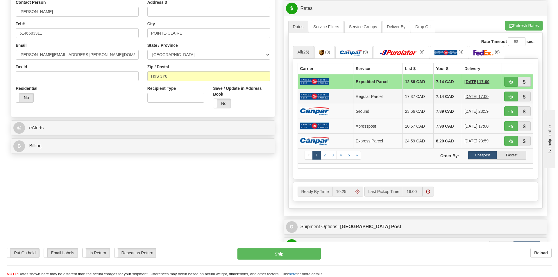
scroll to position [145, 0]
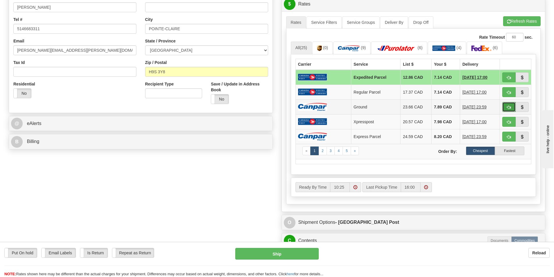
click at [511, 105] on button "button" at bounding box center [508, 107] width 13 height 10
type input "1"
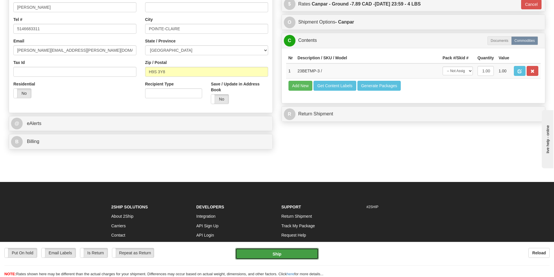
click at [279, 255] on button "Ship" at bounding box center [276, 254] width 83 height 12
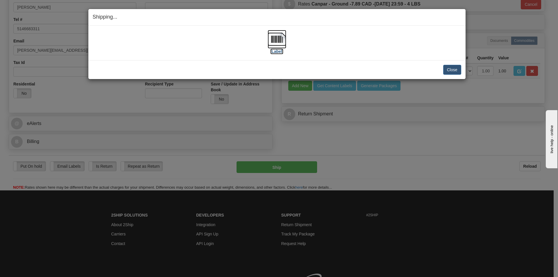
click at [273, 38] on img at bounding box center [277, 39] width 19 height 19
click at [449, 69] on button "Close" at bounding box center [452, 70] width 18 height 10
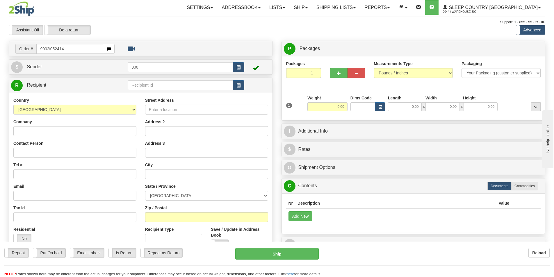
type input "9002i052414"
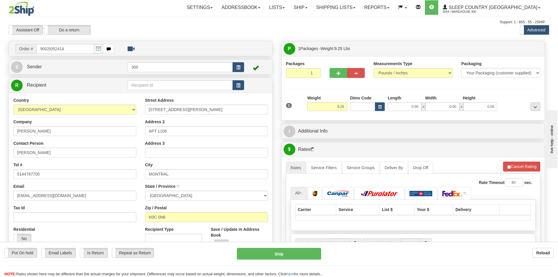
type input "[GEOGRAPHIC_DATA]"
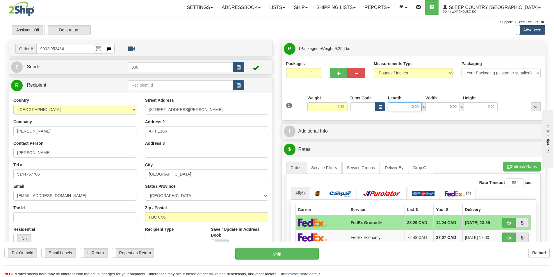
click at [406, 109] on input "0.00" at bounding box center [405, 106] width 34 height 9
type input "6.00"
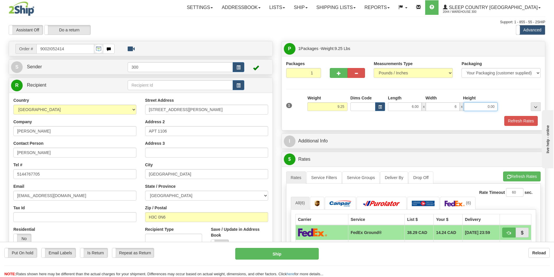
type input "6.00"
type input "16.00"
click at [525, 118] on button "Refresh Rates" at bounding box center [520, 121] width 33 height 10
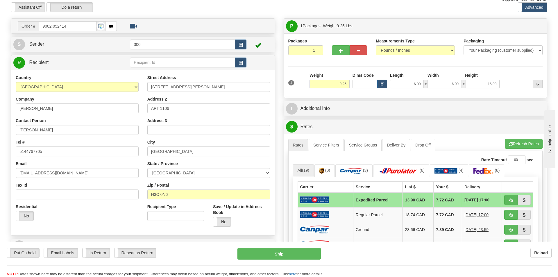
scroll to position [116, 0]
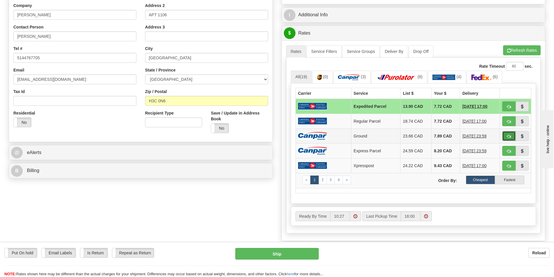
click at [509, 138] on span "button" at bounding box center [509, 137] width 4 height 4
type input "1"
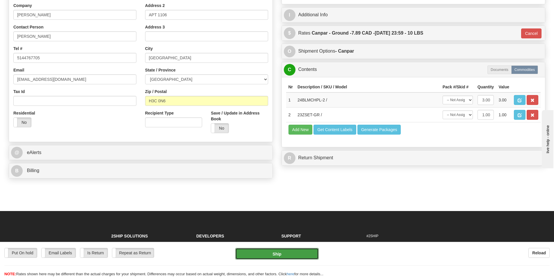
click at [302, 250] on button "Ship" at bounding box center [276, 254] width 83 height 12
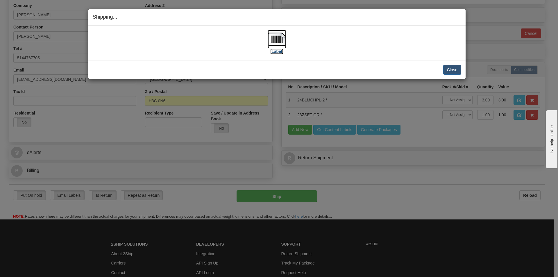
click at [273, 42] on img at bounding box center [277, 39] width 19 height 19
click at [455, 70] on button "Close" at bounding box center [452, 70] width 18 height 10
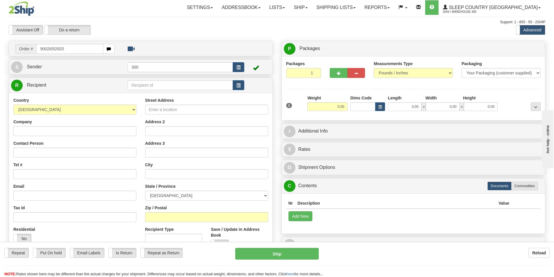
type input "9002i052920"
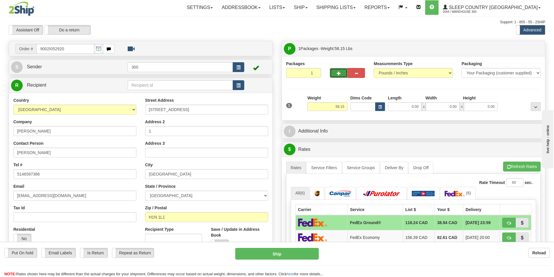
click at [341, 74] on button "button" at bounding box center [338, 73] width 17 height 10
type input "2"
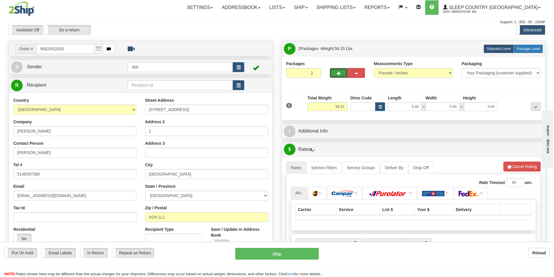
click at [531, 49] on span "Package Level" at bounding box center [528, 49] width 23 height 4
radio input "true"
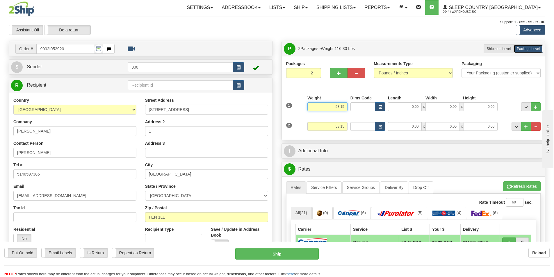
click at [339, 108] on input "58.15" at bounding box center [327, 106] width 40 height 9
type input "54.15"
click at [340, 127] on input "58.15" at bounding box center [327, 126] width 40 height 9
type input "4.15"
click at [409, 109] on input "0.00" at bounding box center [405, 106] width 34 height 9
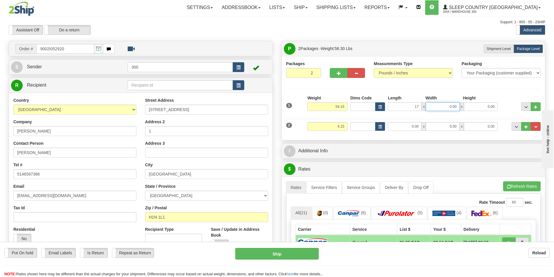
type input "17.00"
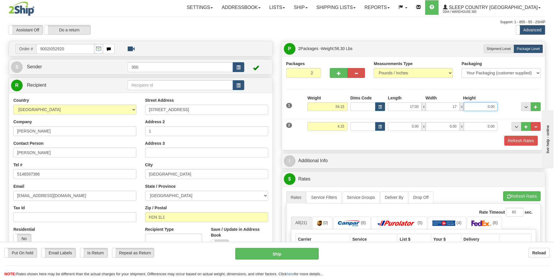
type input "17.00"
type input "40.00"
click at [411, 124] on input "0.00" at bounding box center [405, 126] width 34 height 9
type input "7.00"
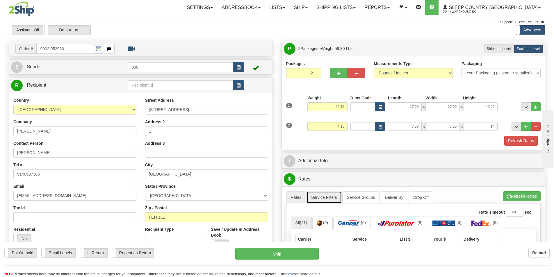
type input "14.00"
click at [332, 199] on link "Service Filters" at bounding box center [323, 197] width 35 height 12
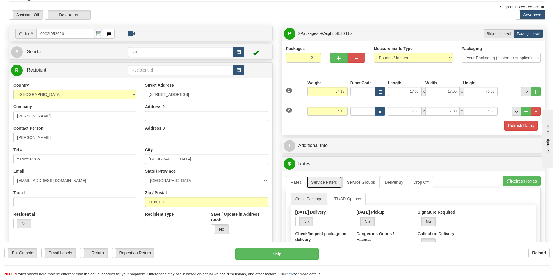
scroll to position [29, 0]
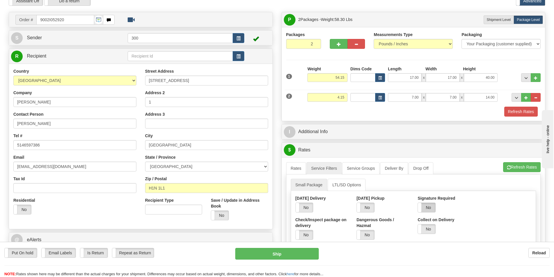
click at [427, 210] on label "No" at bounding box center [426, 207] width 17 height 9
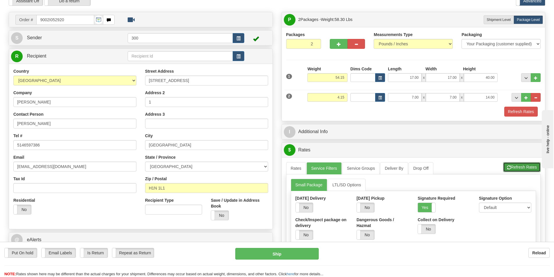
click at [527, 169] on button "Refresh Rates" at bounding box center [522, 167] width 38 height 10
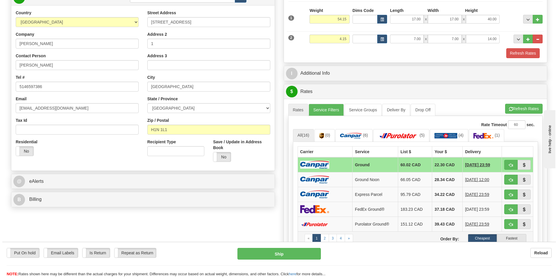
scroll to position [174, 0]
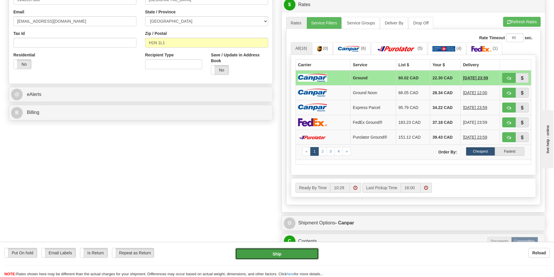
click at [292, 256] on button "Ship" at bounding box center [276, 254] width 83 height 12
type input "1"
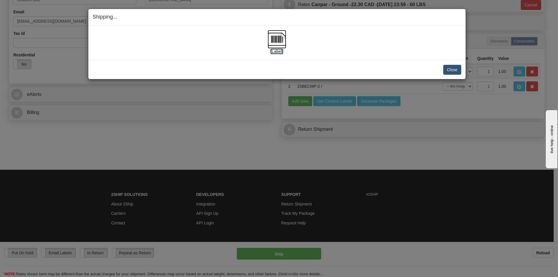
click at [273, 43] on img at bounding box center [277, 39] width 19 height 19
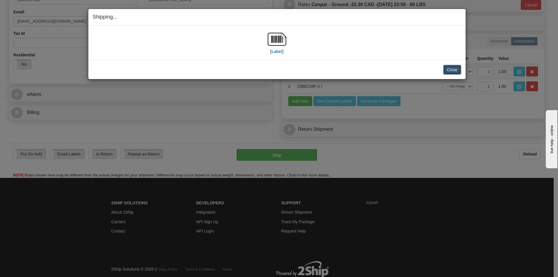
click at [452, 68] on button "Close" at bounding box center [452, 70] width 18 height 10
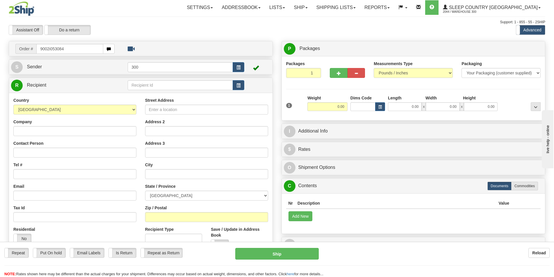
type input "9002i053084"
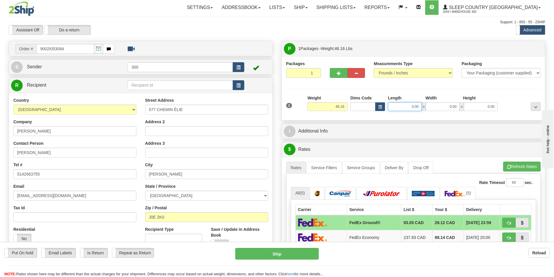
click at [407, 106] on input "0.00" at bounding box center [405, 106] width 34 height 9
type input "17.00"
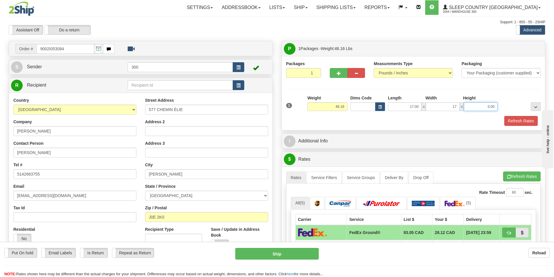
type input "17.00"
type input "42.00"
click at [328, 178] on link "Service Filters" at bounding box center [323, 178] width 35 height 12
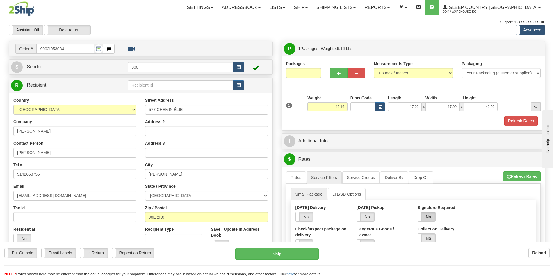
click at [435, 221] on label "No" at bounding box center [426, 216] width 17 height 9
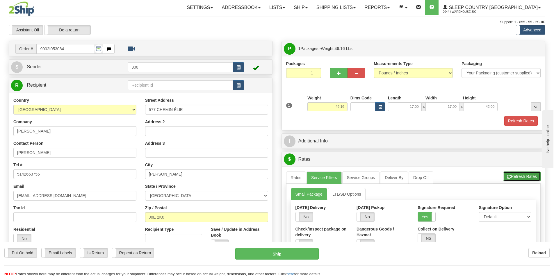
click at [529, 175] on button "Refresh Rates" at bounding box center [522, 177] width 38 height 10
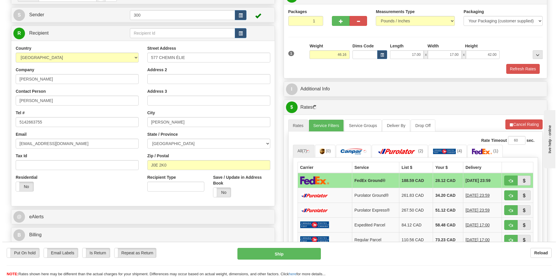
scroll to position [87, 0]
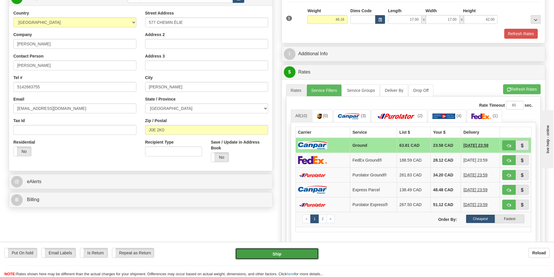
click at [301, 254] on button "Ship" at bounding box center [276, 254] width 83 height 12
type input "1"
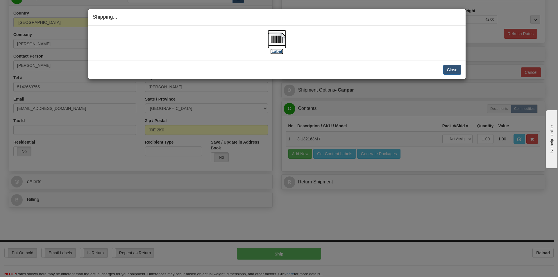
click at [277, 43] on img at bounding box center [277, 39] width 19 height 19
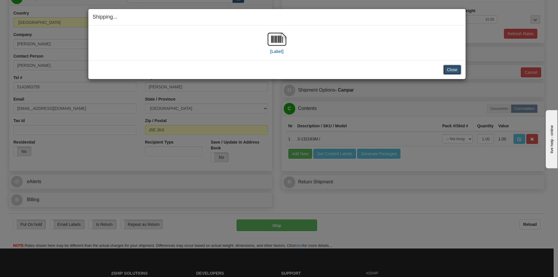
click at [456, 71] on button "Close" at bounding box center [452, 70] width 18 height 10
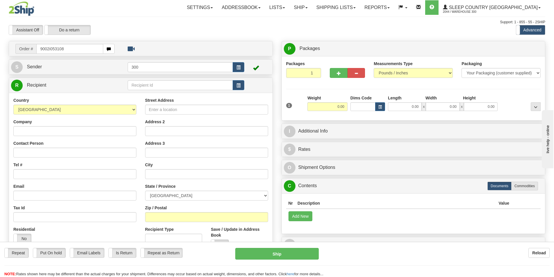
type input "9002i053108"
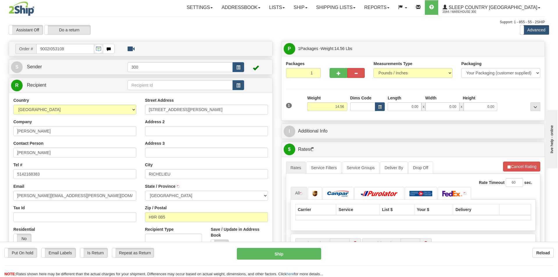
type input "POINTE-CLAIRE"
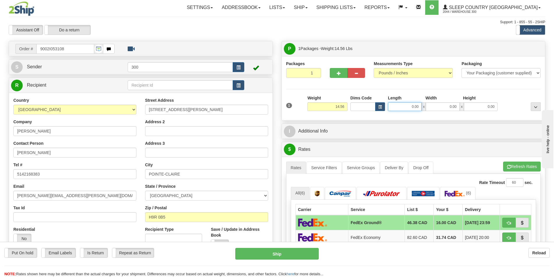
click at [412, 107] on input "0.00" at bounding box center [405, 106] width 34 height 9
type input "9.00"
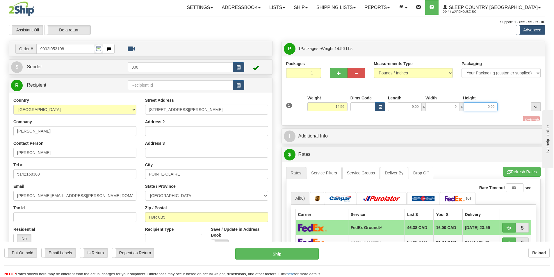
type input "9.00"
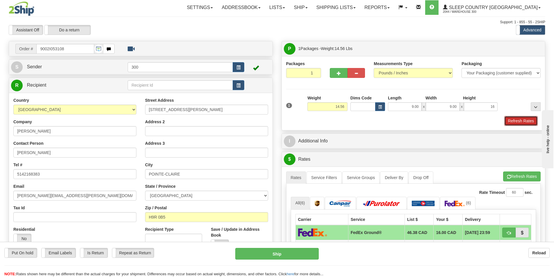
type input "16.00"
click at [521, 121] on button "Refresh Rates" at bounding box center [520, 121] width 33 height 10
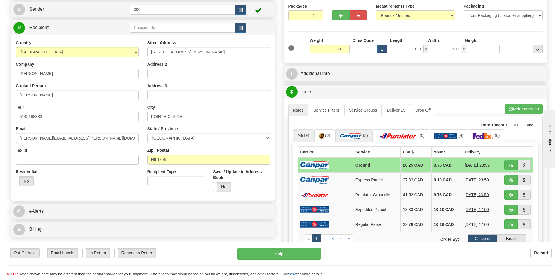
scroll to position [58, 0]
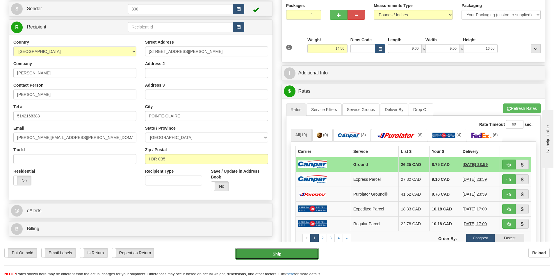
click at [277, 253] on button "Ship" at bounding box center [276, 254] width 83 height 12
type input "1"
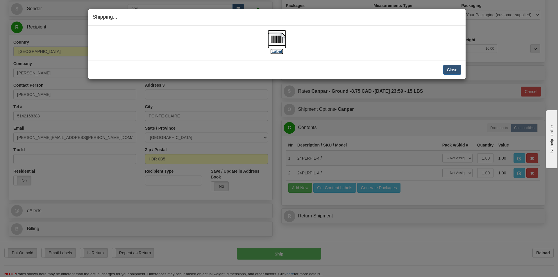
click at [277, 40] on img at bounding box center [277, 39] width 19 height 19
click at [450, 70] on button "Close" at bounding box center [452, 70] width 18 height 10
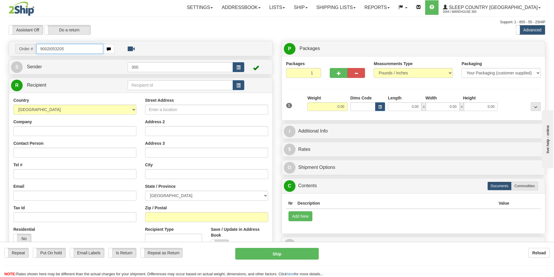
type input "9002i053205"
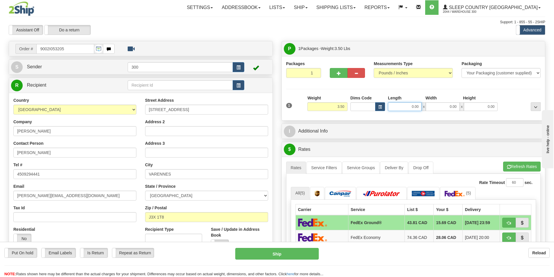
click at [410, 109] on input "0.00" at bounding box center [405, 106] width 34 height 9
type input "8.00"
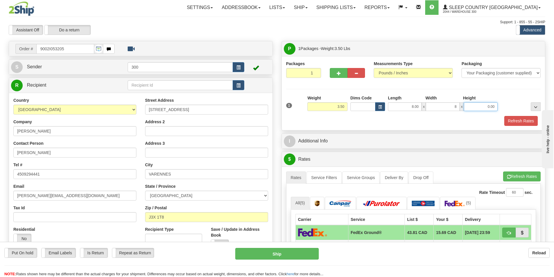
type input "8.00"
type input "16.00"
click at [518, 123] on button "Refresh Rates" at bounding box center [520, 121] width 33 height 10
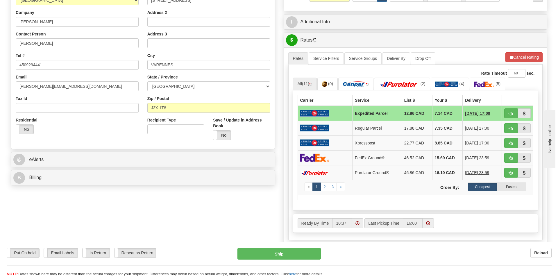
scroll to position [116, 0]
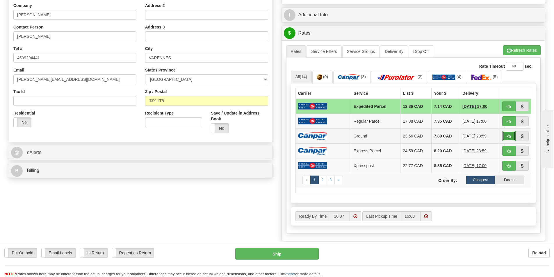
click at [507, 136] on span "button" at bounding box center [509, 137] width 4 height 4
type input "1"
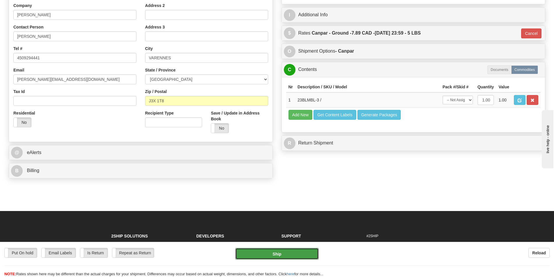
click at [286, 258] on button "Ship" at bounding box center [276, 254] width 83 height 12
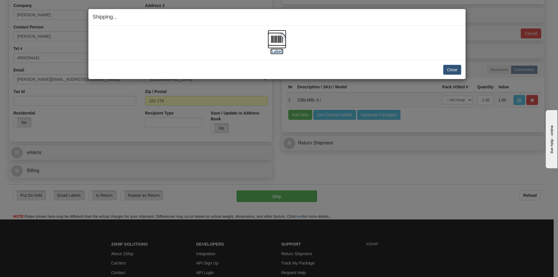
click at [277, 42] on img at bounding box center [277, 39] width 19 height 19
click at [452, 66] on button "Close" at bounding box center [452, 70] width 18 height 10
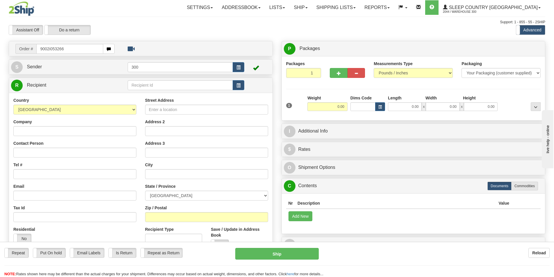
type input "9002i053266"
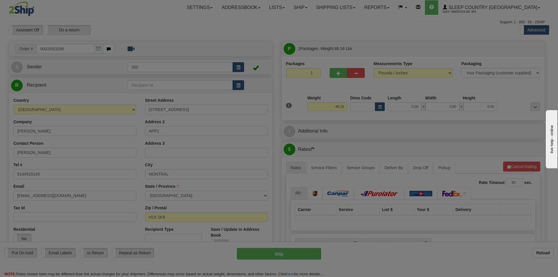
type input "MONTREAL"
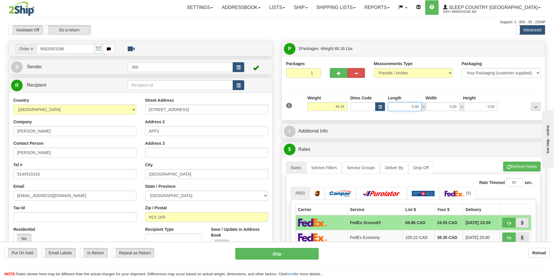
click at [402, 106] on input "0.00" at bounding box center [405, 106] width 34 height 9
type input "17.00"
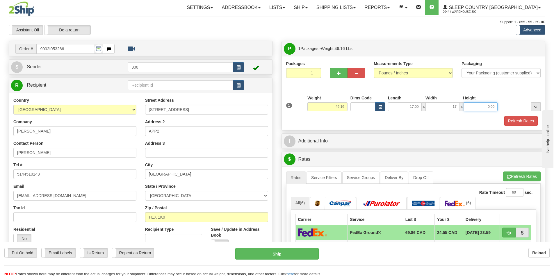
type input "17.00"
type input "42.00"
drag, startPoint x: 335, startPoint y: 176, endPoint x: 361, endPoint y: 174, distance: 25.6
click at [335, 176] on link "Service Filters" at bounding box center [323, 178] width 35 height 12
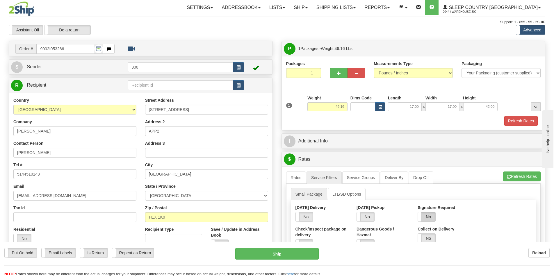
click at [431, 216] on label "No" at bounding box center [426, 216] width 17 height 9
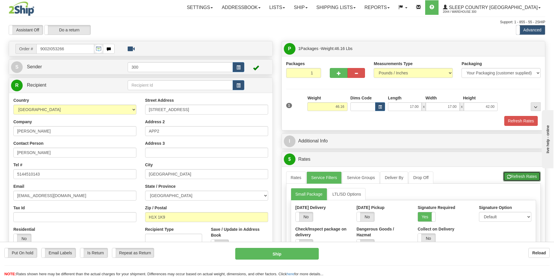
drag, startPoint x: 525, startPoint y: 174, endPoint x: 513, endPoint y: 168, distance: 13.0
click at [526, 173] on button "Refresh Rates" at bounding box center [522, 177] width 38 height 10
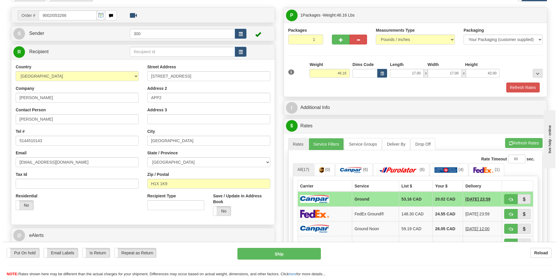
scroll to position [116, 0]
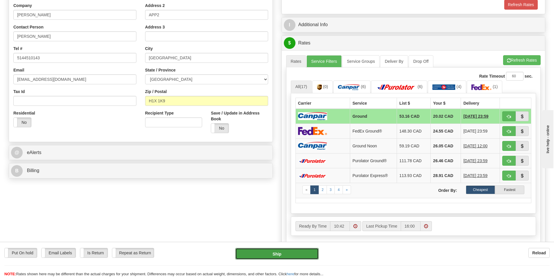
click at [282, 251] on button "Ship" at bounding box center [276, 254] width 83 height 12
type input "1"
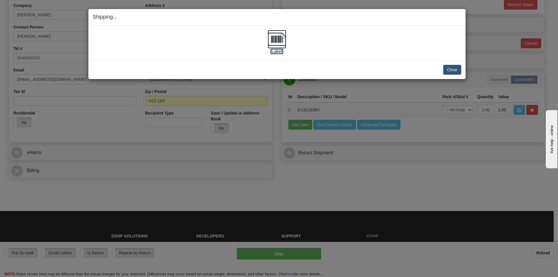
click at [281, 44] on img at bounding box center [277, 39] width 19 height 19
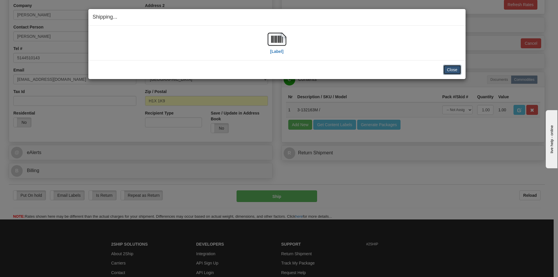
click at [456, 69] on button "Close" at bounding box center [452, 70] width 18 height 10
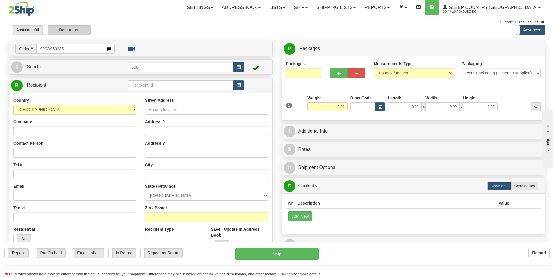
type input "9002i053285"
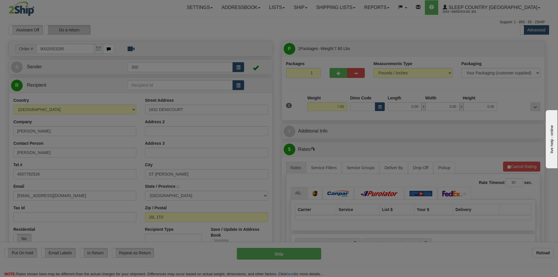
type input "SAINT-CESAIRE"
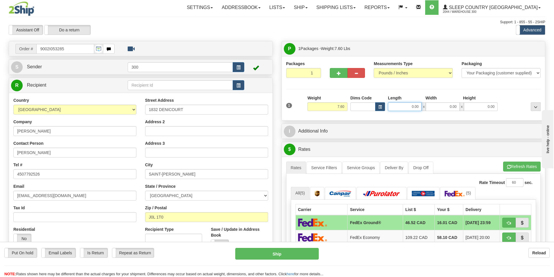
click at [410, 108] on input "0.00" at bounding box center [405, 106] width 34 height 9
type input "15.00"
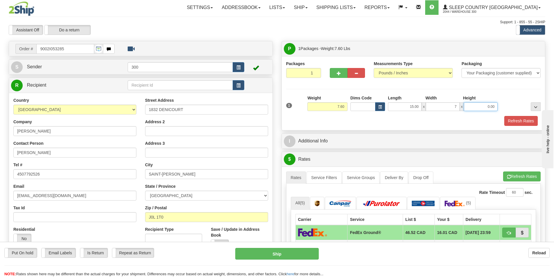
type input "7.00"
click at [521, 121] on button "Refresh Rates" at bounding box center [520, 121] width 33 height 10
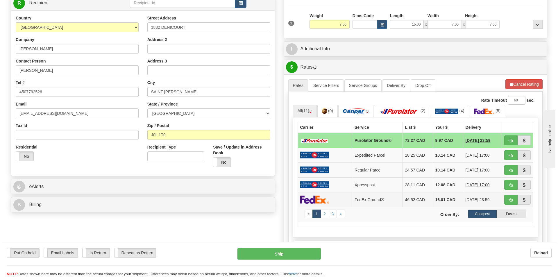
scroll to position [116, 0]
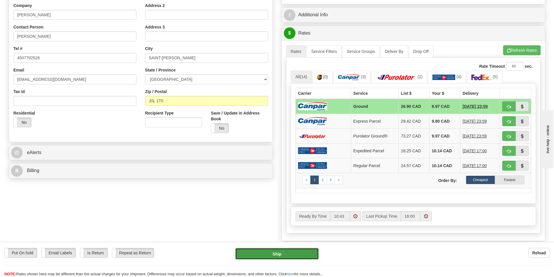
click at [293, 253] on button "Ship" at bounding box center [276, 254] width 83 height 12
type input "1"
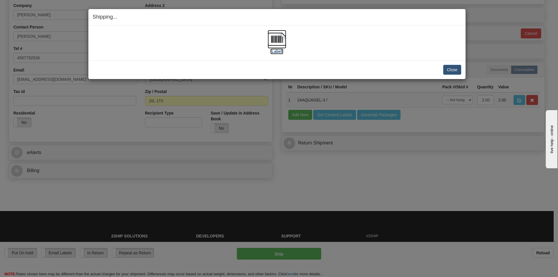
click at [278, 42] on img at bounding box center [277, 39] width 19 height 19
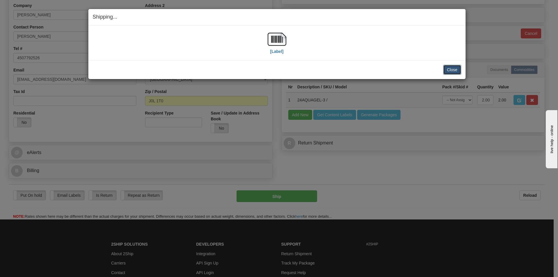
click at [447, 69] on button "Close" at bounding box center [452, 70] width 18 height 10
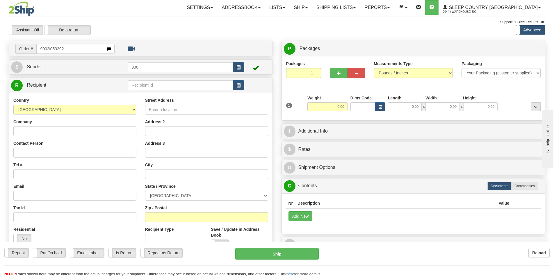
type input "9002i053292"
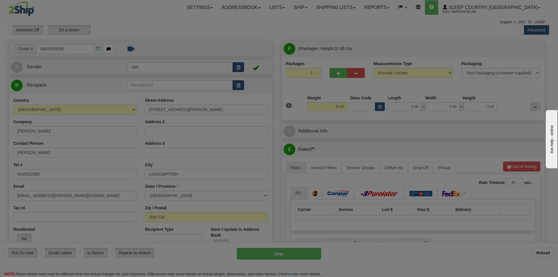
type input "L'ASSOMPTION"
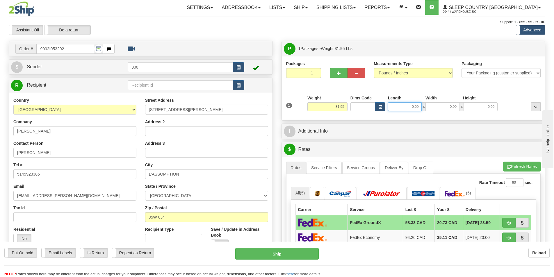
click at [408, 107] on input "0.00" at bounding box center [405, 106] width 34 height 9
type input "0.00"
click at [406, 108] on input "0.00" at bounding box center [405, 106] width 34 height 9
type input "13.00"
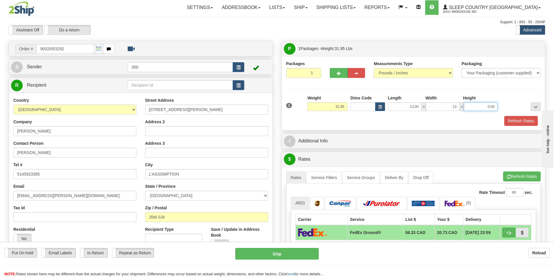
type input "13.00"
type input "40.00"
click at [508, 119] on button "Refresh Rates" at bounding box center [520, 121] width 33 height 10
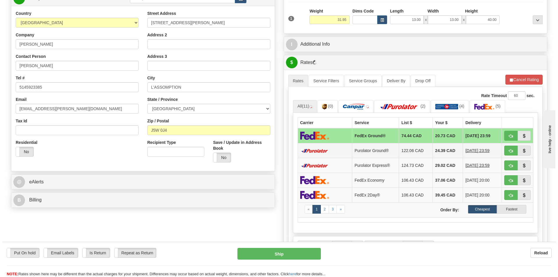
scroll to position [87, 0]
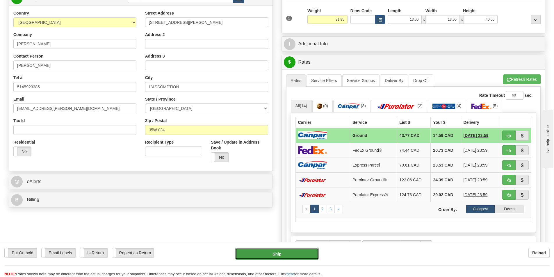
click at [284, 256] on button "Ship" at bounding box center [276, 254] width 83 height 12
type input "1"
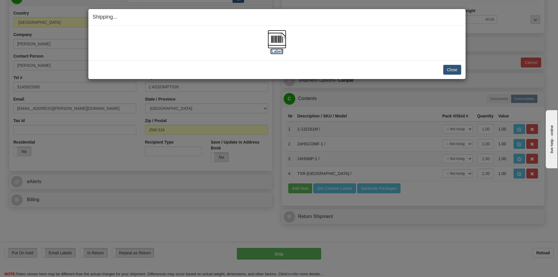
click at [283, 47] on img at bounding box center [277, 39] width 19 height 19
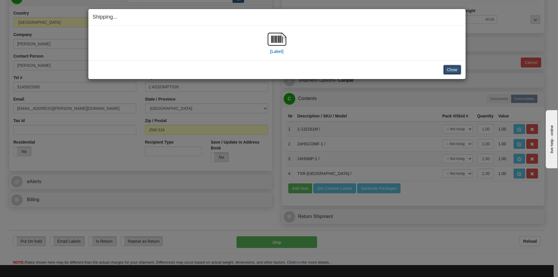
click at [457, 69] on button "Close" at bounding box center [452, 70] width 18 height 10
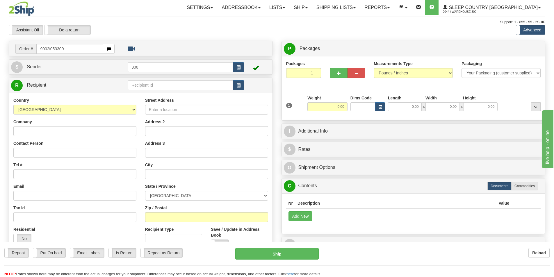
type input "9002i053309"
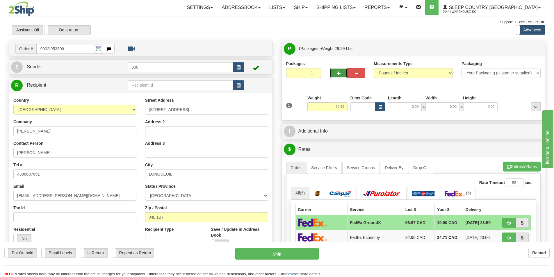
click at [335, 72] on button "button" at bounding box center [338, 73] width 17 height 10
type input "2"
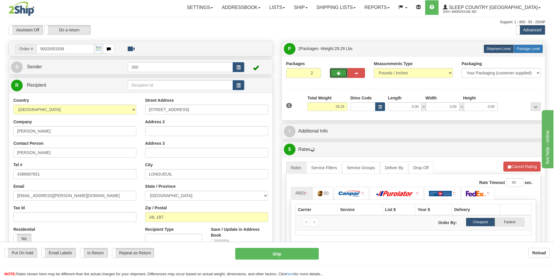
click at [532, 49] on span "Package Level" at bounding box center [528, 49] width 23 height 4
radio input "true"
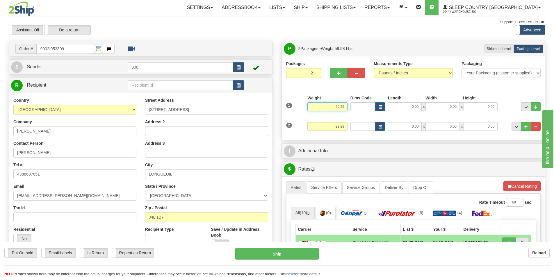
click at [339, 107] on input "29.29" at bounding box center [327, 106] width 40 height 9
type input "25.29"
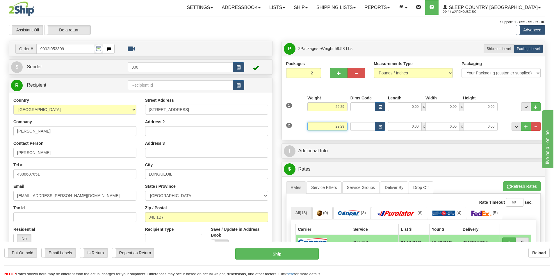
click at [338, 127] on input "29.29" at bounding box center [327, 126] width 40 height 9
type input "4.29"
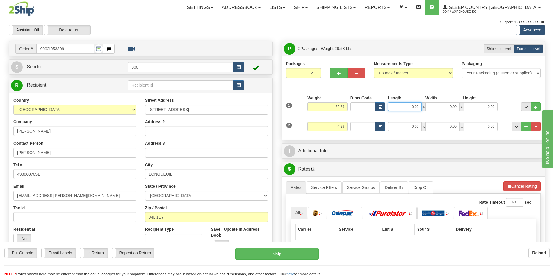
click at [409, 109] on input "0.00" at bounding box center [405, 106] width 34 height 9
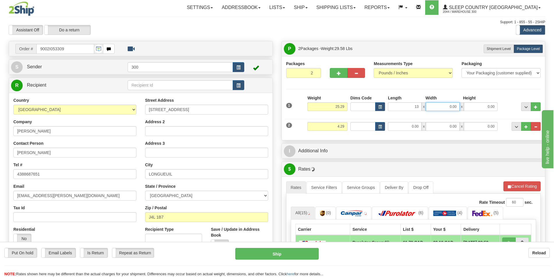
type input "13.00"
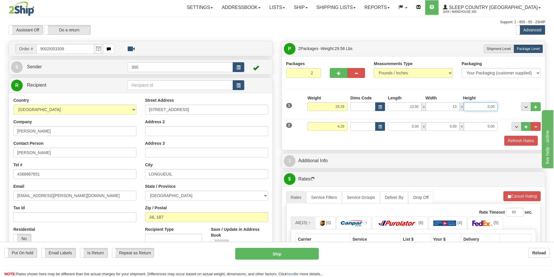
type input "13.00"
type input "40.00"
click at [404, 127] on input "0.00" at bounding box center [405, 126] width 34 height 9
type input "11.00"
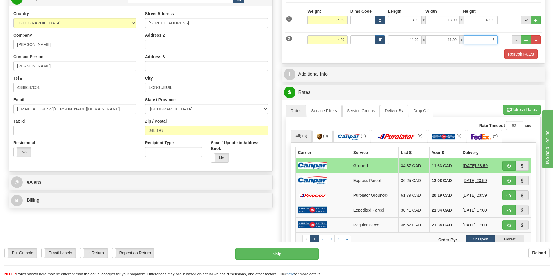
scroll to position [87, 0]
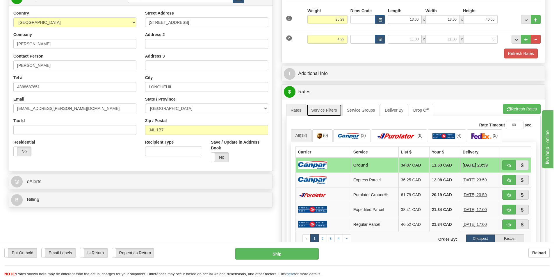
type input "5.00"
click at [328, 114] on link "Service Filters" at bounding box center [323, 110] width 35 height 12
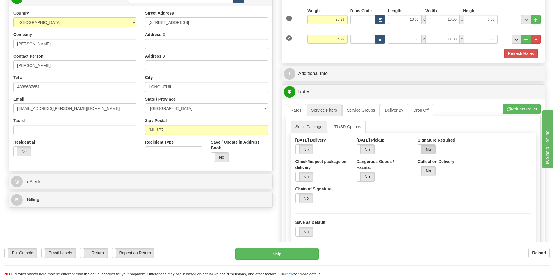
click at [430, 150] on label "No" at bounding box center [426, 149] width 17 height 9
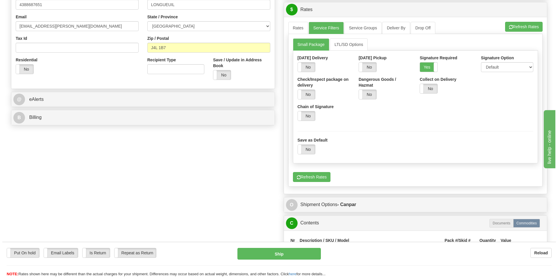
scroll to position [174, 0]
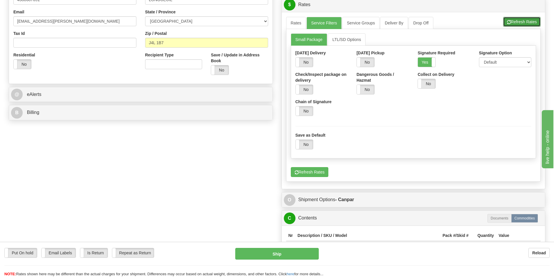
click at [524, 21] on button "Refresh Rates" at bounding box center [522, 22] width 38 height 10
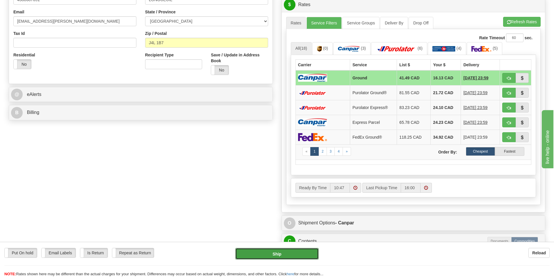
click at [276, 255] on button "Ship" at bounding box center [276, 254] width 83 height 12
type input "1"
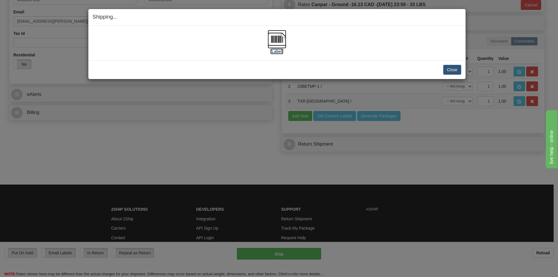
click at [276, 46] on img at bounding box center [277, 39] width 19 height 19
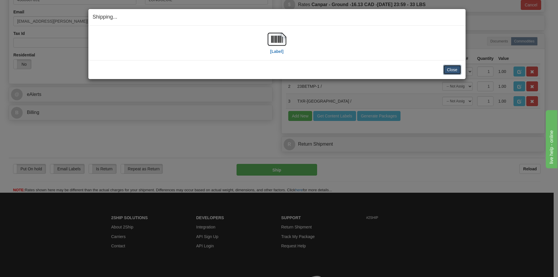
click at [454, 72] on button "Close" at bounding box center [452, 70] width 18 height 10
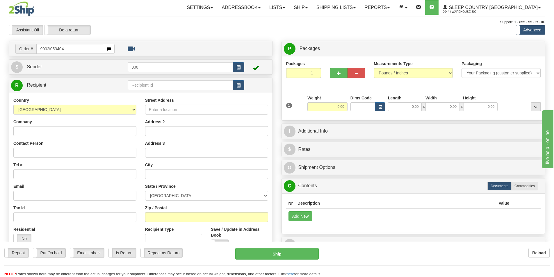
type input "9002i053404"
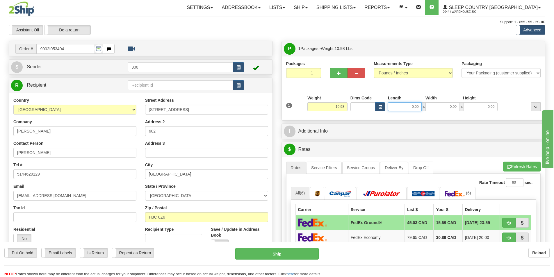
click at [407, 108] on input "0.00" at bounding box center [405, 106] width 34 height 9
type input "8.00"
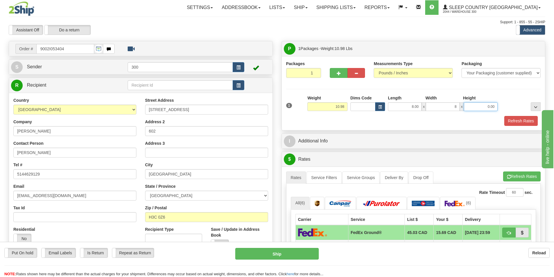
type input "8.00"
type input "16.00"
click at [524, 118] on button "Refresh Rates" at bounding box center [520, 121] width 33 height 10
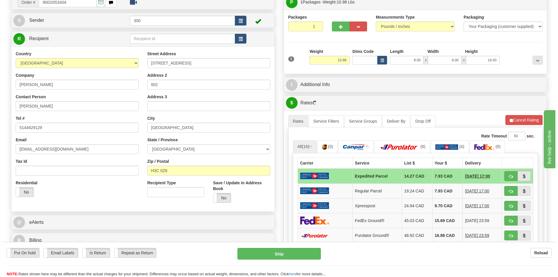
scroll to position [116, 0]
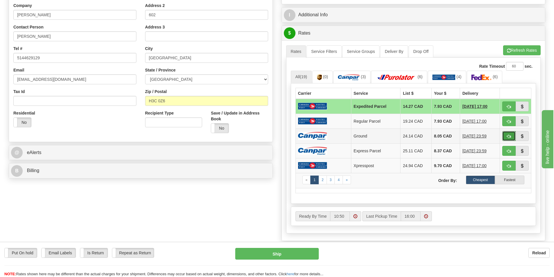
click at [504, 136] on button "button" at bounding box center [508, 136] width 13 height 10
type input "1"
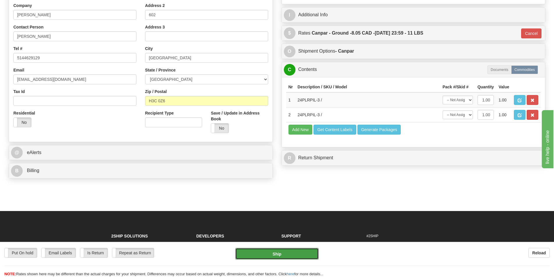
click at [291, 257] on button "Ship" at bounding box center [276, 254] width 83 height 12
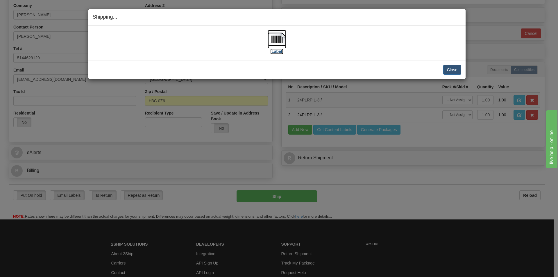
click at [282, 42] on img at bounding box center [277, 39] width 19 height 19
click at [452, 69] on button "Close" at bounding box center [452, 70] width 18 height 10
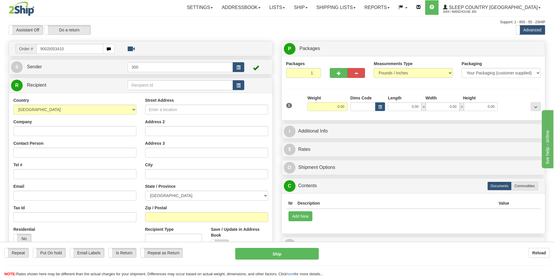
type input "9002i053410"
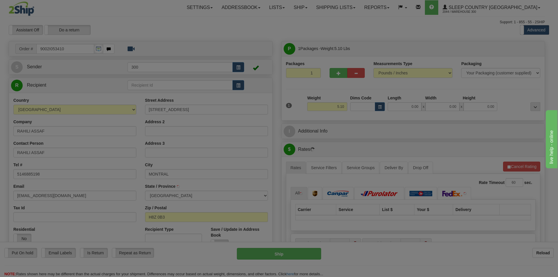
type input "PIERREFONDS"
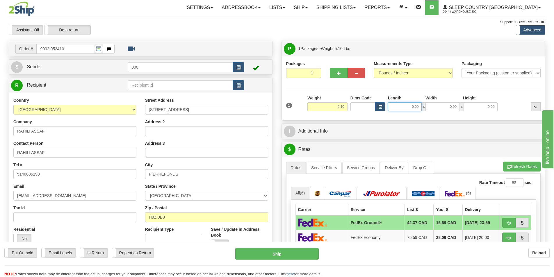
click at [407, 107] on input "0.00" at bounding box center [405, 106] width 34 height 9
type input "12.00"
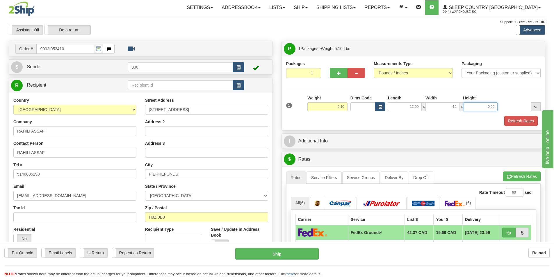
type input "12.00"
type input "22.00"
click at [526, 119] on button "Refresh Rates" at bounding box center [520, 121] width 33 height 10
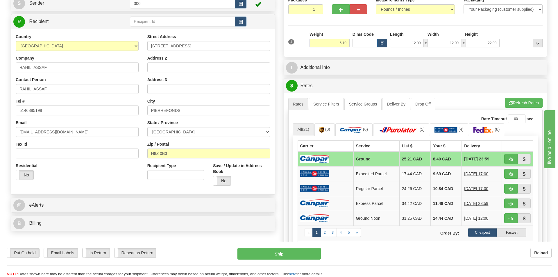
scroll to position [87, 0]
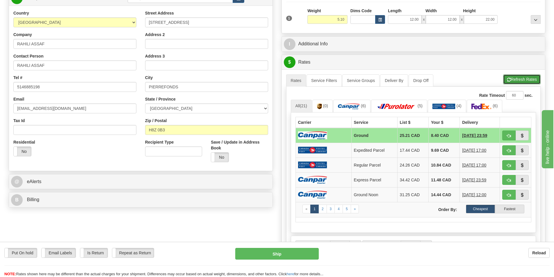
click at [522, 81] on button "Refresh Rates" at bounding box center [522, 79] width 38 height 10
click at [274, 255] on button "Ship" at bounding box center [276, 254] width 83 height 12
type input "1"
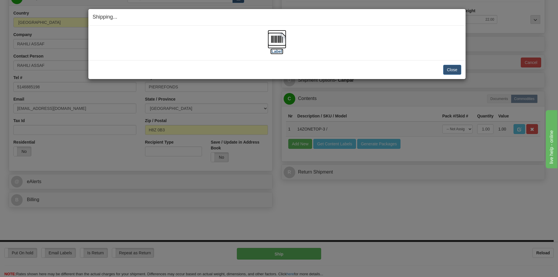
click at [270, 38] on img at bounding box center [277, 39] width 19 height 19
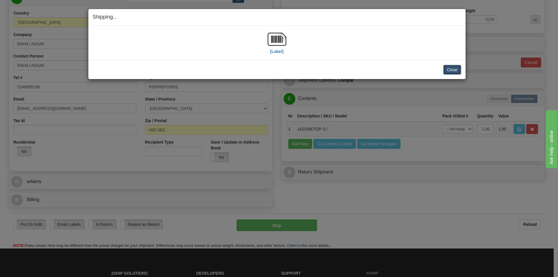
click at [453, 69] on button "Close" at bounding box center [452, 70] width 18 height 10
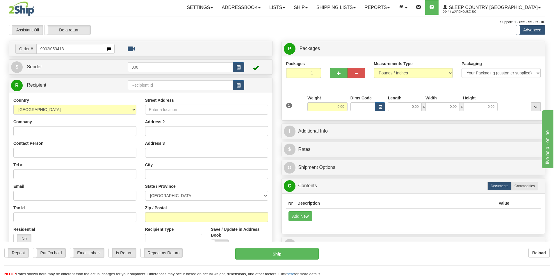
type input "9002i053413"
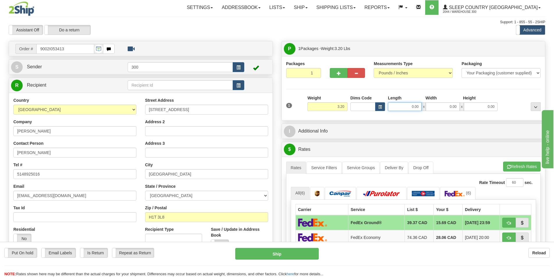
click at [414, 109] on input "0.00" at bounding box center [405, 106] width 34 height 9
type input "12.00"
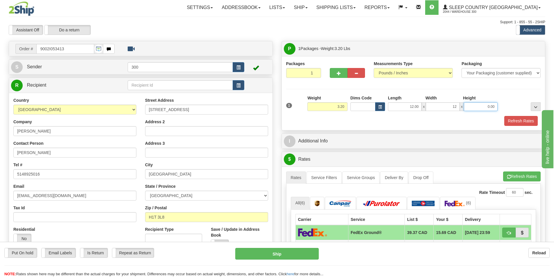
type input "12.00"
type input "20.00"
click at [519, 120] on button "Refresh Rates" at bounding box center [520, 121] width 33 height 10
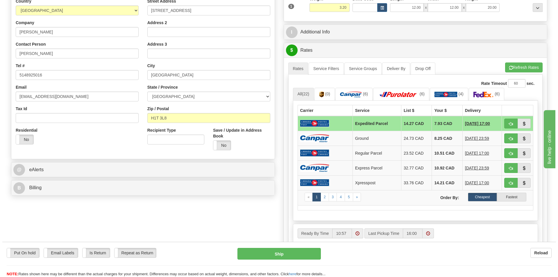
scroll to position [116, 0]
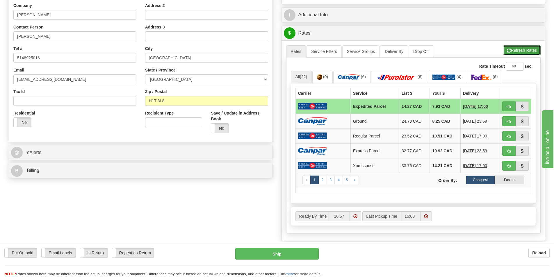
click at [520, 48] on button "Refresh Rates" at bounding box center [522, 50] width 38 height 10
click at [507, 120] on span "button" at bounding box center [509, 122] width 4 height 4
type input "1"
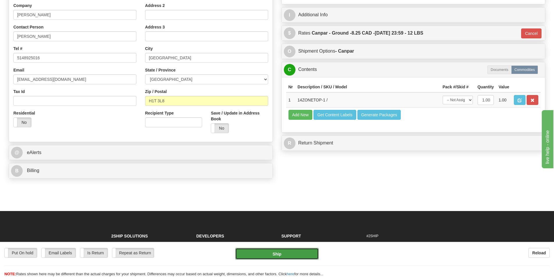
click at [266, 253] on button "Ship" at bounding box center [276, 254] width 83 height 12
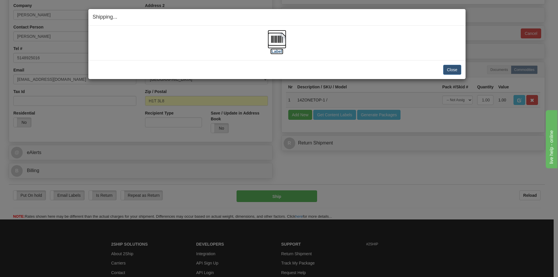
click at [274, 41] on img at bounding box center [277, 39] width 19 height 19
click at [454, 69] on button "Close" at bounding box center [452, 70] width 18 height 10
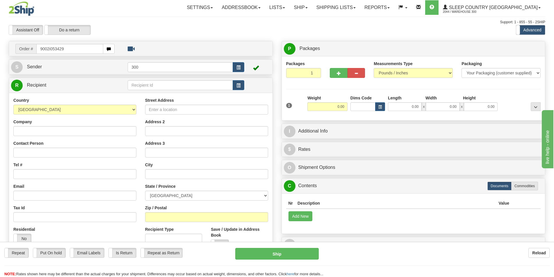
type input "9002i053429"
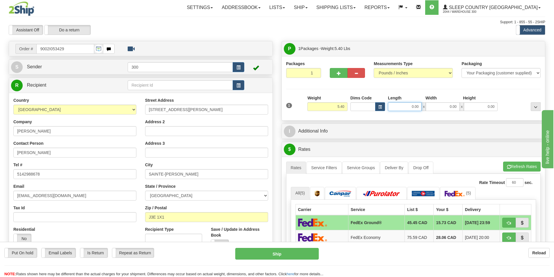
click at [407, 107] on input "0.00" at bounding box center [405, 106] width 34 height 9
type input "18.00"
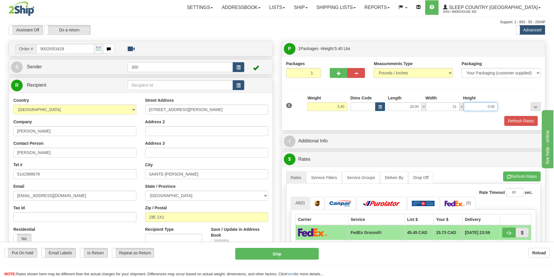
type input "21.00"
type input "7.00"
click at [331, 177] on link "Service Filters" at bounding box center [323, 178] width 35 height 12
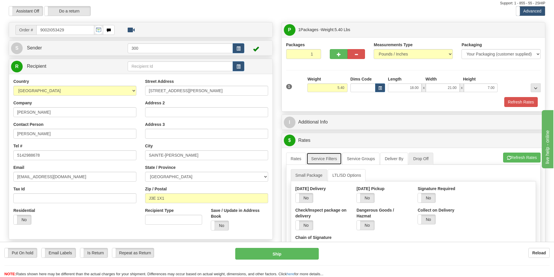
scroll to position [29, 0]
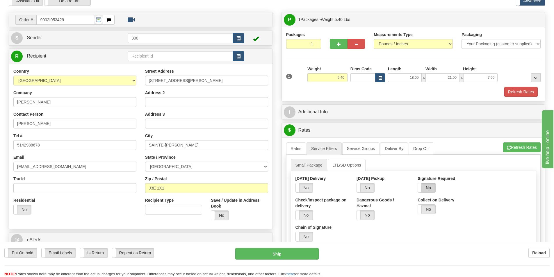
click at [428, 189] on label "No" at bounding box center [426, 187] width 17 height 9
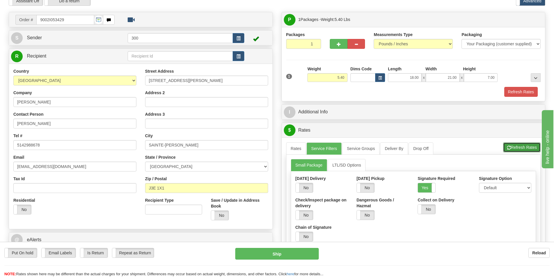
click at [517, 148] on button "Refresh Rates" at bounding box center [522, 147] width 38 height 10
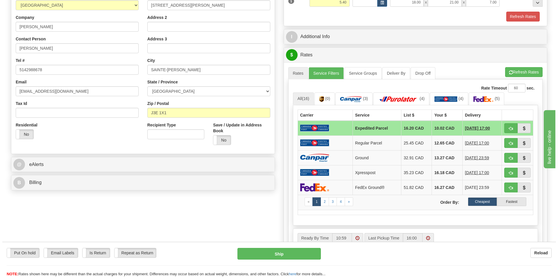
scroll to position [116, 0]
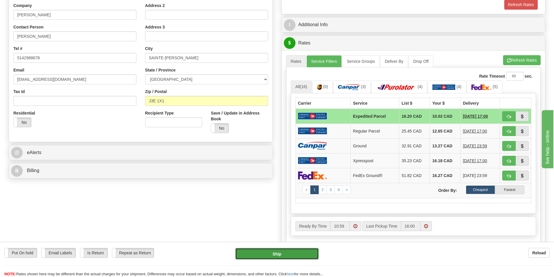
click at [257, 253] on button "Ship" at bounding box center [276, 254] width 83 height 12
type input "DOM.EP"
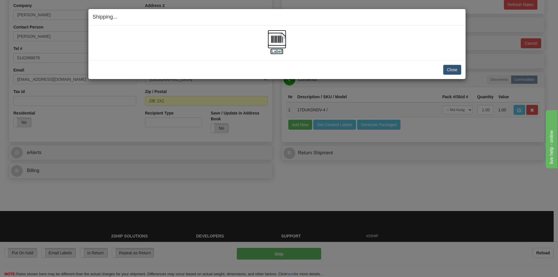
click at [275, 51] on label "[Label]" at bounding box center [276, 52] width 13 height 6
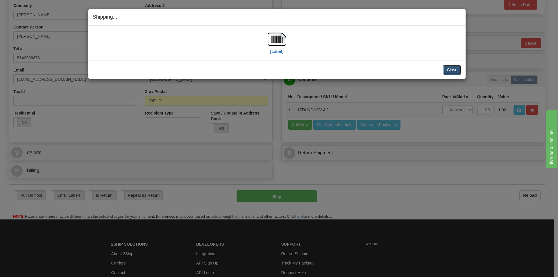
click at [454, 70] on button "Close" at bounding box center [452, 70] width 18 height 10
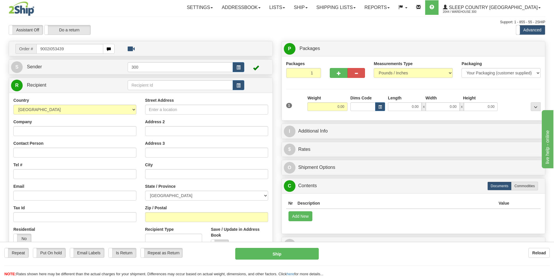
type input "9002i053439"
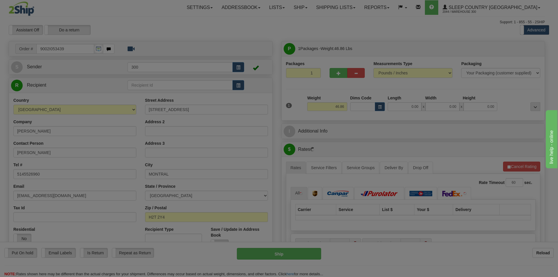
type input "[GEOGRAPHIC_DATA]"
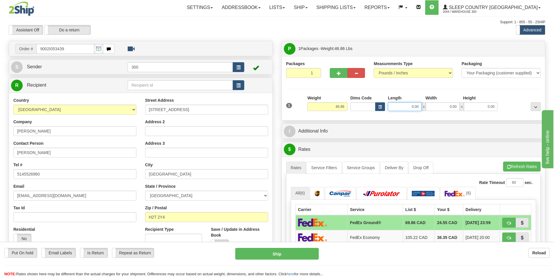
click at [411, 107] on input "0.00" at bounding box center [405, 106] width 34 height 9
type input "16.00"
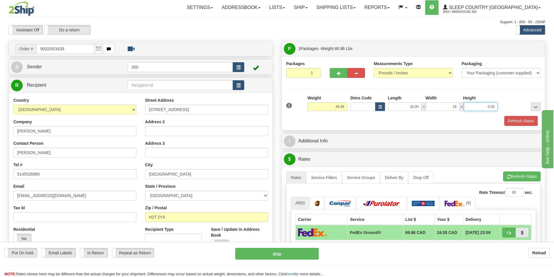
type input "16.00"
type input "40.00"
drag, startPoint x: 327, startPoint y: 177, endPoint x: 331, endPoint y: 180, distance: 4.1
click at [327, 177] on link "Service Filters" at bounding box center [323, 178] width 35 height 12
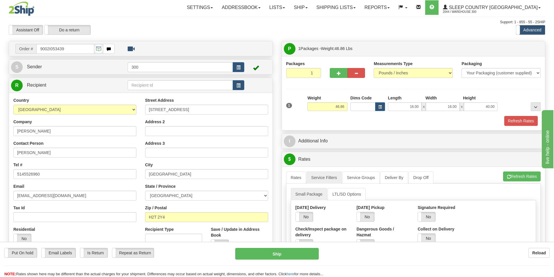
drag, startPoint x: 422, startPoint y: 214, endPoint x: 446, endPoint y: 225, distance: 26.3
click at [422, 215] on div "Yes No" at bounding box center [417, 216] width 35 height 9
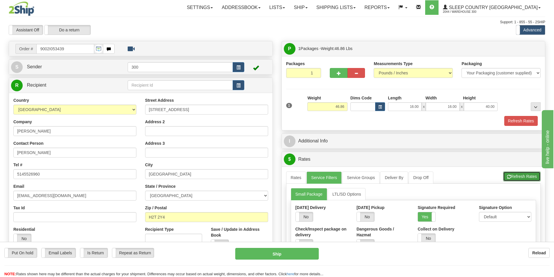
click at [530, 175] on button "Refresh Rates" at bounding box center [522, 177] width 38 height 10
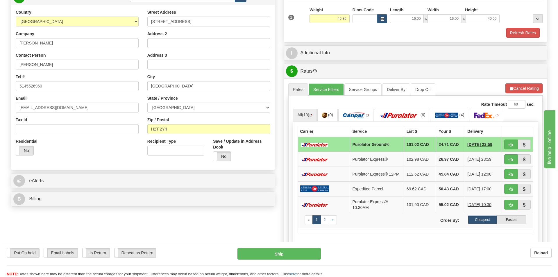
scroll to position [116, 0]
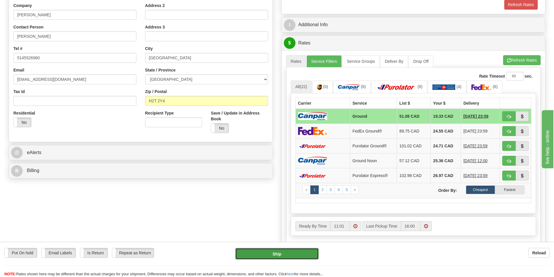
click at [292, 254] on button "Ship" at bounding box center [276, 254] width 83 height 12
type input "1"
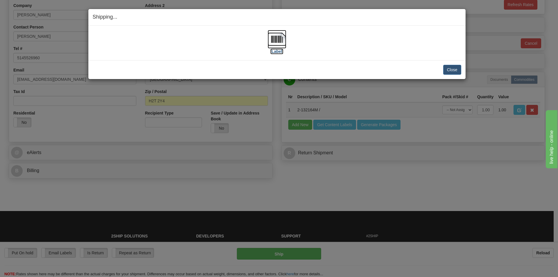
click at [282, 49] on label "[Label]" at bounding box center [276, 52] width 13 height 6
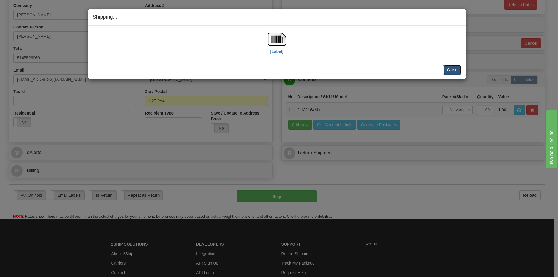
click at [458, 68] on button "Close" at bounding box center [452, 70] width 18 height 10
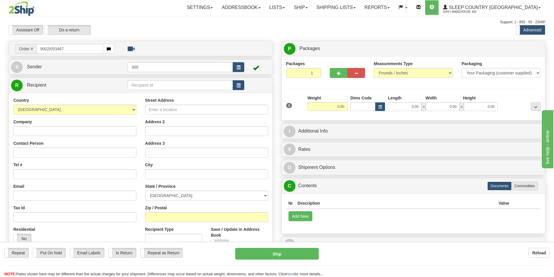
type input "9002i053467"
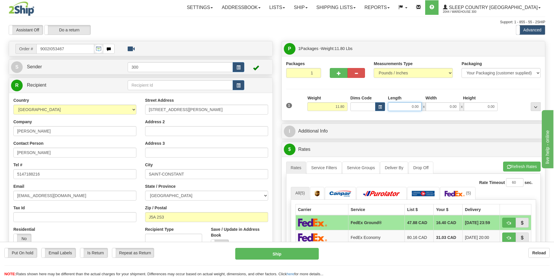
click at [411, 108] on input "0.00" at bounding box center [405, 106] width 34 height 9
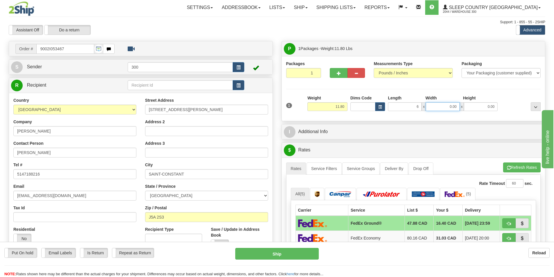
type input "6.00"
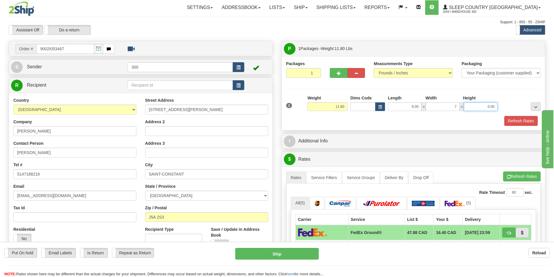
type input "7.00"
type input "3.00"
click at [513, 122] on button "Refresh Rates" at bounding box center [520, 121] width 33 height 10
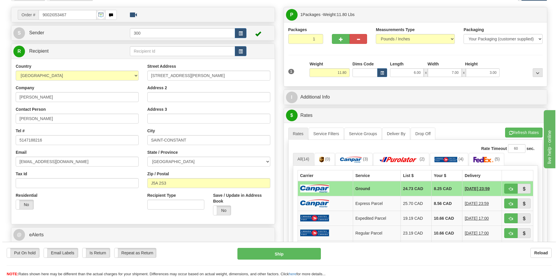
scroll to position [58, 0]
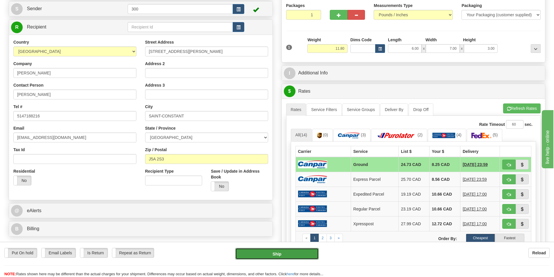
click at [283, 253] on button "Ship" at bounding box center [276, 254] width 83 height 12
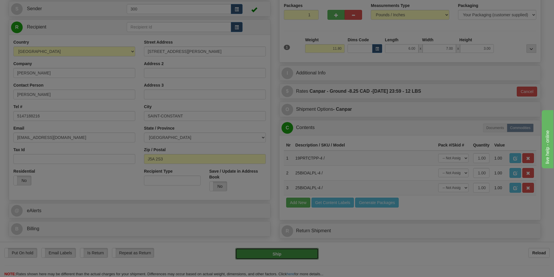
type input "1"
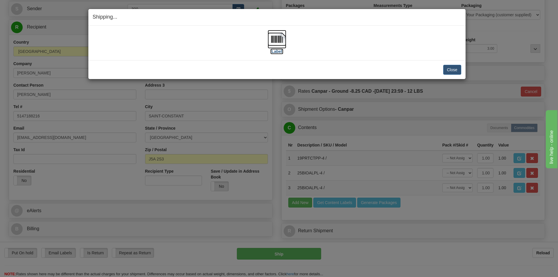
click at [284, 43] on img at bounding box center [277, 39] width 19 height 19
click at [455, 70] on button "Close" at bounding box center [452, 70] width 18 height 10
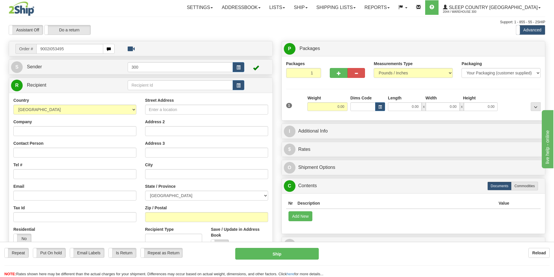
type input "9002i053495"
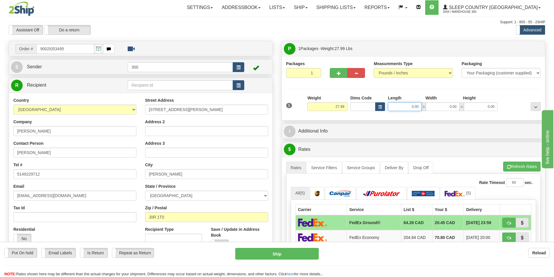
click at [406, 106] on input "0.00" at bounding box center [405, 106] width 34 height 9
type input "14.00"
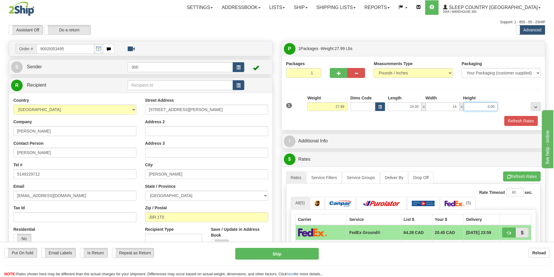
type input "14.00"
type input "40.00"
click at [332, 178] on link "Service Filters" at bounding box center [323, 178] width 35 height 12
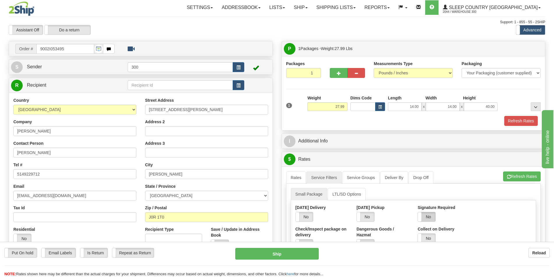
click at [430, 216] on label "No" at bounding box center [426, 216] width 17 height 9
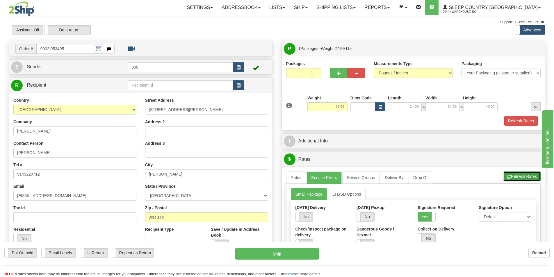
click at [522, 176] on button "Refresh Rates" at bounding box center [522, 177] width 38 height 10
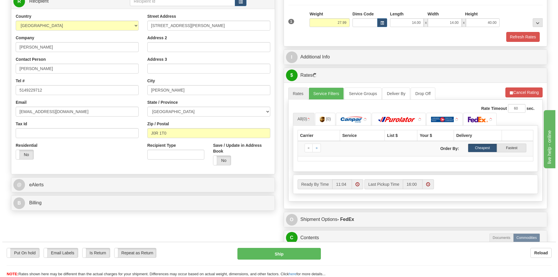
scroll to position [87, 0]
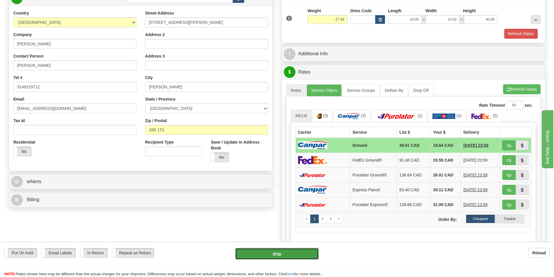
click at [278, 255] on button "Ship" at bounding box center [276, 254] width 83 height 12
type input "1"
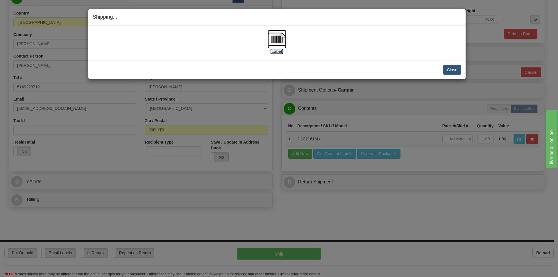
click at [277, 37] on img at bounding box center [277, 39] width 19 height 19
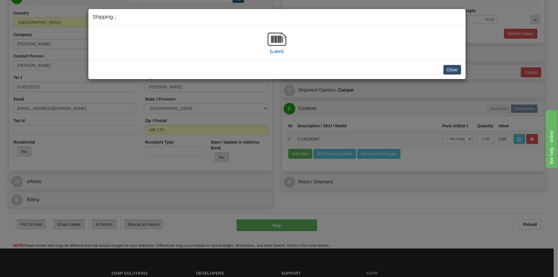
click at [450, 67] on button "Close" at bounding box center [452, 70] width 18 height 10
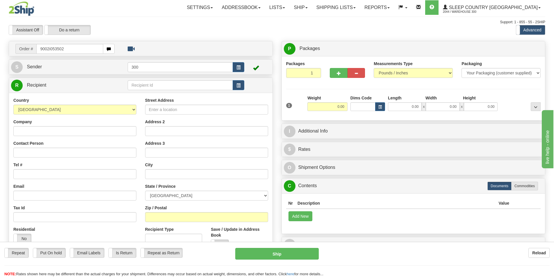
type input "9002i053502"
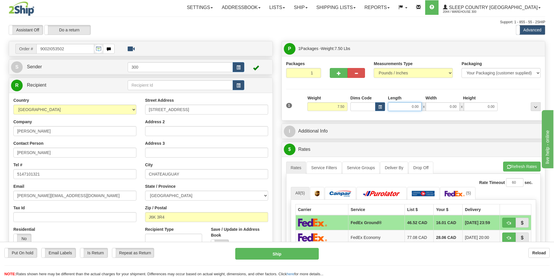
click at [412, 106] on input "0.00" at bounding box center [405, 106] width 34 height 9
type input "11.00"
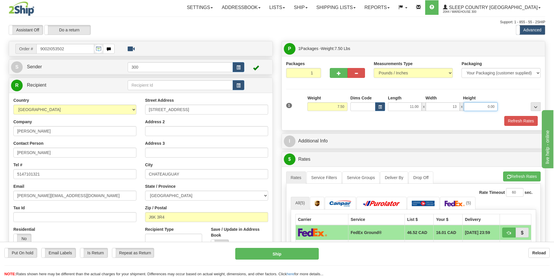
type input "13.00"
type input "4.00"
click at [519, 120] on button "Refresh Rates" at bounding box center [520, 121] width 33 height 10
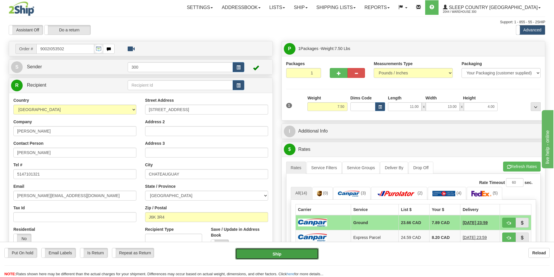
click at [274, 256] on button "Ship" at bounding box center [276, 254] width 83 height 12
type input "1"
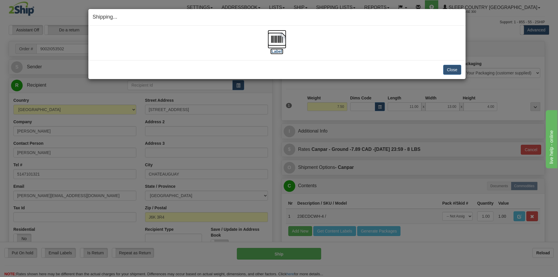
click at [277, 40] on img at bounding box center [277, 39] width 19 height 19
click at [452, 72] on button "Close" at bounding box center [452, 70] width 18 height 10
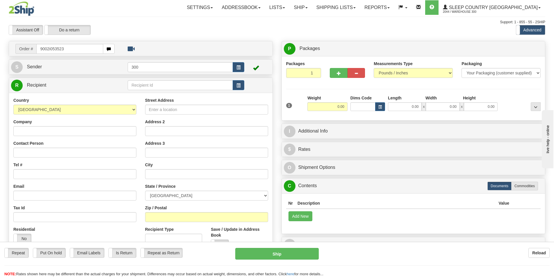
type input "9002i053523"
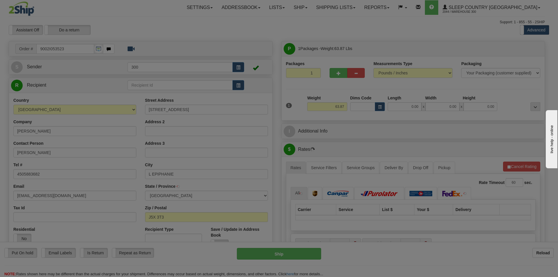
type input "L'EPIPHANIE"
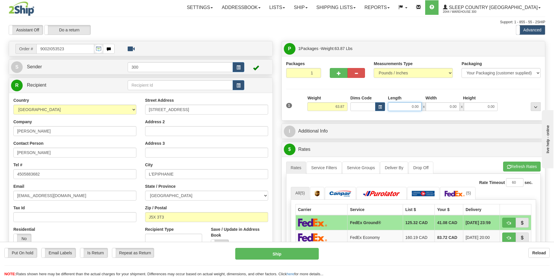
click at [401, 109] on input "0.00" at bounding box center [405, 106] width 34 height 9
type input "18.00"
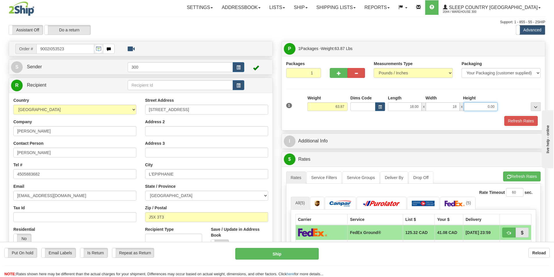
type input "18.00"
type input "42.00"
drag, startPoint x: 325, startPoint y: 176, endPoint x: 354, endPoint y: 184, distance: 29.7
click at [325, 176] on link "Service Filters" at bounding box center [323, 178] width 35 height 12
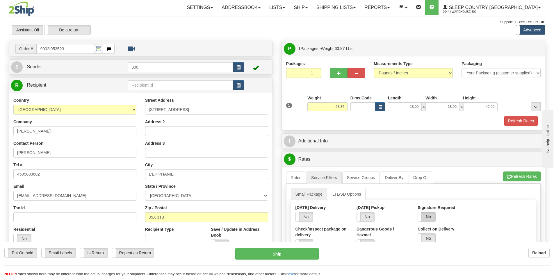
click at [425, 214] on label "No" at bounding box center [426, 216] width 17 height 9
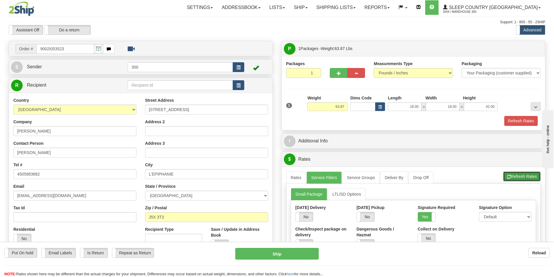
click at [521, 175] on button "Refresh Rates" at bounding box center [522, 177] width 38 height 10
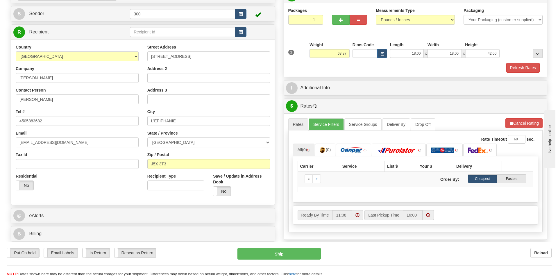
scroll to position [58, 0]
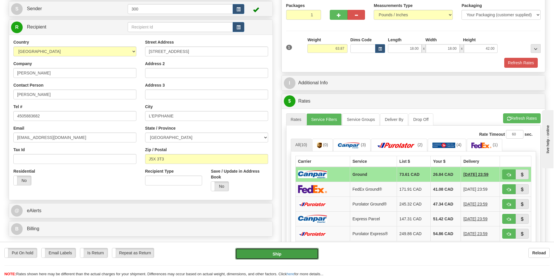
click at [271, 251] on button "Ship" at bounding box center [276, 254] width 83 height 12
type input "1"
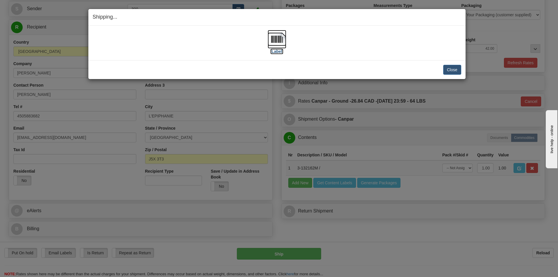
click at [278, 35] on img at bounding box center [277, 39] width 19 height 19
click at [453, 69] on button "Close" at bounding box center [452, 70] width 18 height 10
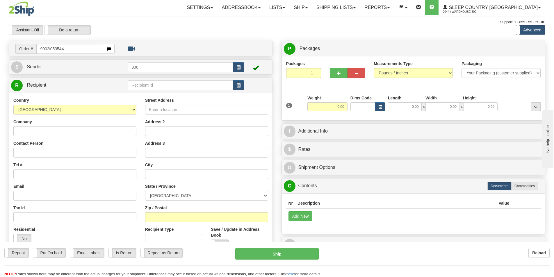
type input "9002i053544"
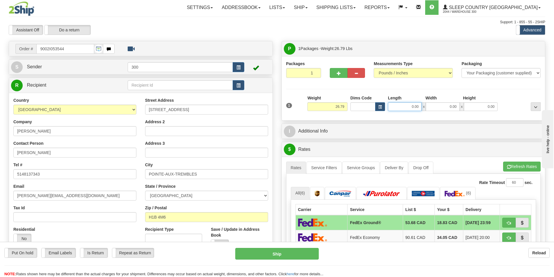
click at [397, 108] on input "0.00" at bounding box center [405, 106] width 34 height 9
type input "13.00"
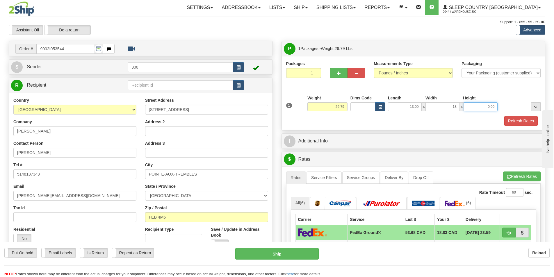
type input "13.00"
type input "40.00"
click at [525, 123] on button "Refresh Rates" at bounding box center [520, 121] width 33 height 10
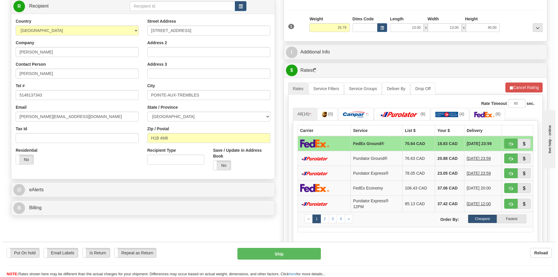
scroll to position [87, 0]
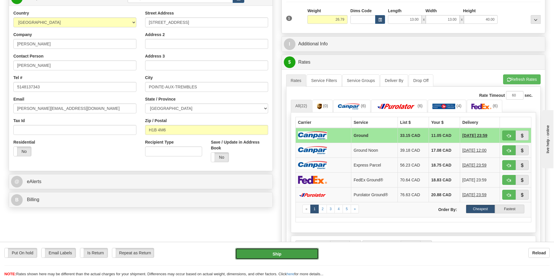
click at [294, 252] on button "Ship" at bounding box center [276, 254] width 83 height 12
type input "1"
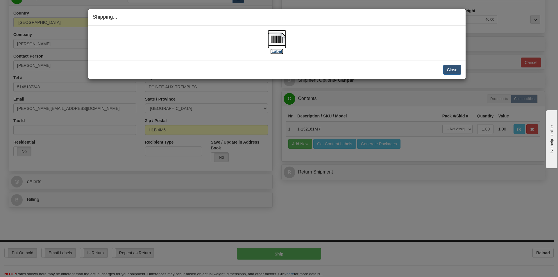
click at [271, 38] on img at bounding box center [277, 39] width 19 height 19
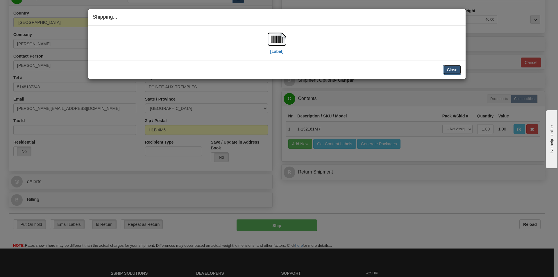
click at [450, 68] on button "Close" at bounding box center [452, 70] width 18 height 10
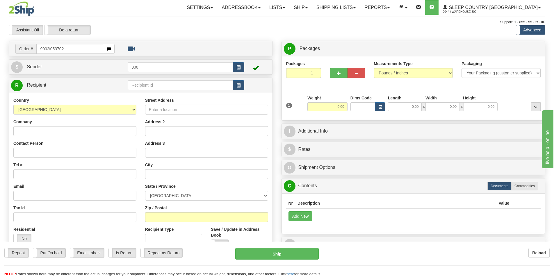
type input "9002i053702"
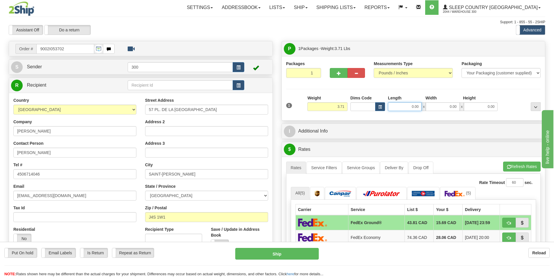
click at [406, 108] on input "0.00" at bounding box center [405, 106] width 34 height 9
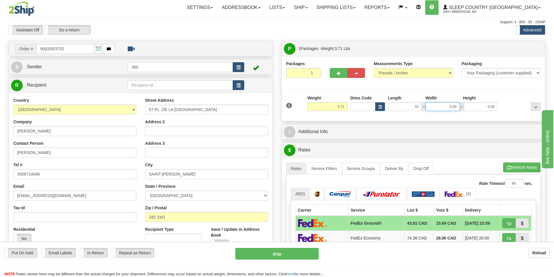
type input "32.00"
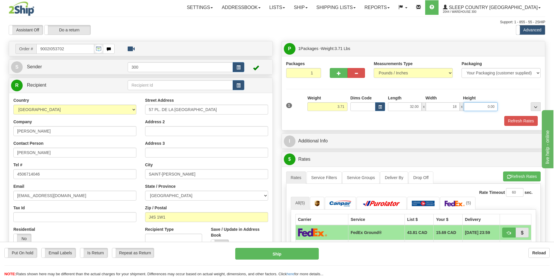
type input "18.00"
type input "16.00"
click at [518, 121] on button "Refresh Rates" at bounding box center [520, 121] width 33 height 10
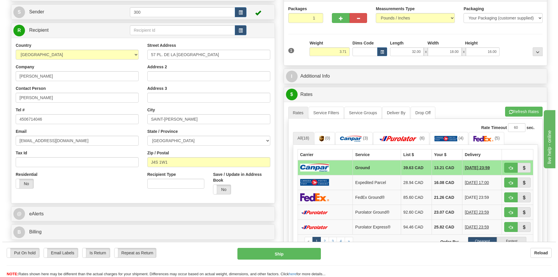
scroll to position [87, 0]
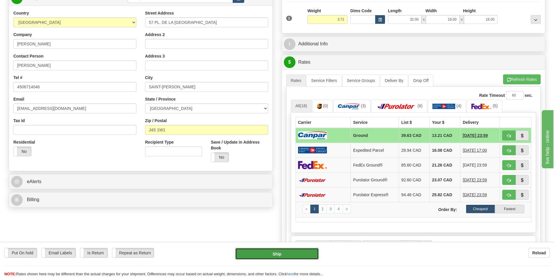
click at [288, 250] on button "Ship" at bounding box center [276, 254] width 83 height 12
type input "1"
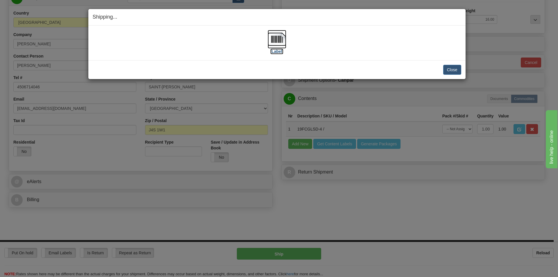
click at [279, 40] on img at bounding box center [277, 39] width 19 height 19
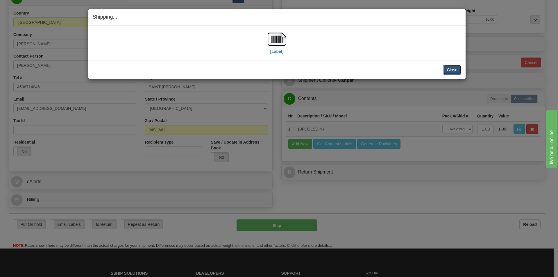
click at [452, 72] on button "Close" at bounding box center [452, 70] width 18 height 10
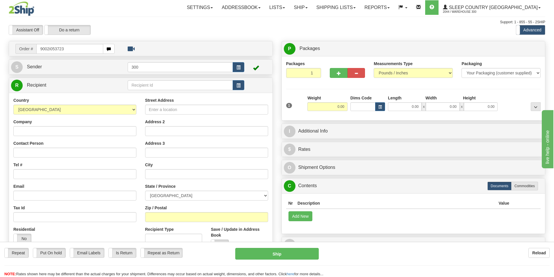
type input "9002i053723"
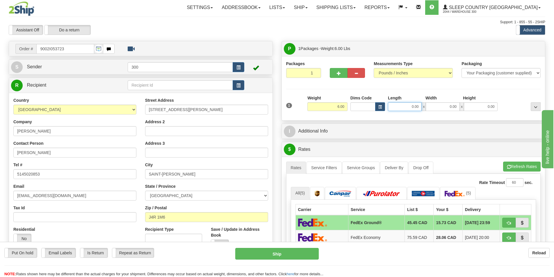
click at [413, 107] on input "0.00" at bounding box center [405, 106] width 34 height 9
type input "6.00"
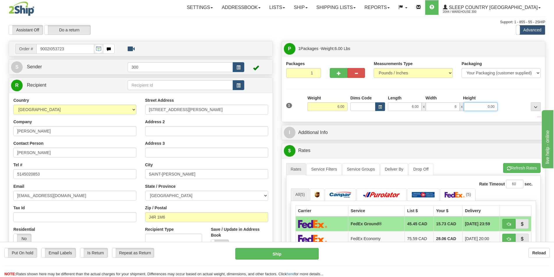
type input "6.00"
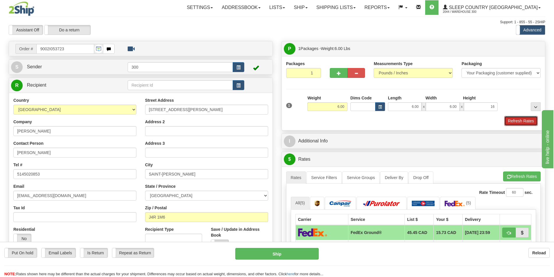
type input "16.00"
click at [518, 118] on button "Refresh Rates" at bounding box center [520, 121] width 33 height 10
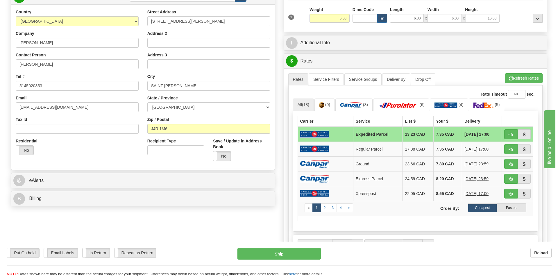
scroll to position [116, 0]
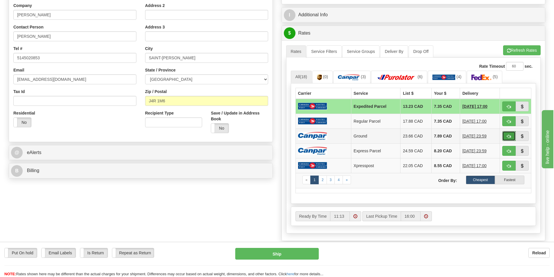
click at [508, 137] on span "button" at bounding box center [509, 137] width 4 height 4
type input "1"
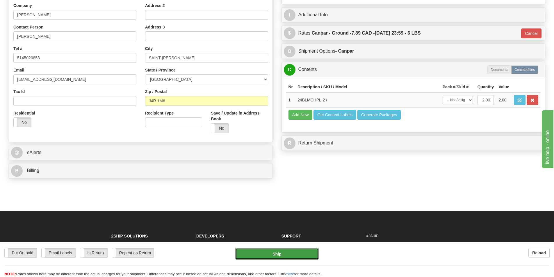
click at [270, 256] on button "Ship" at bounding box center [276, 254] width 83 height 12
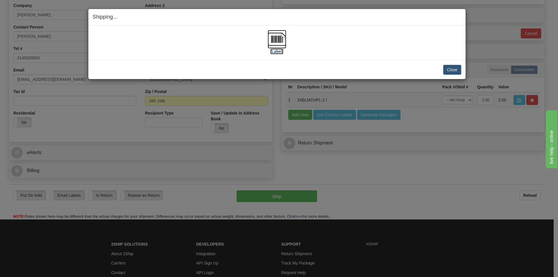
click at [283, 48] on img at bounding box center [277, 39] width 19 height 19
click at [457, 70] on button "Close" at bounding box center [452, 70] width 18 height 10
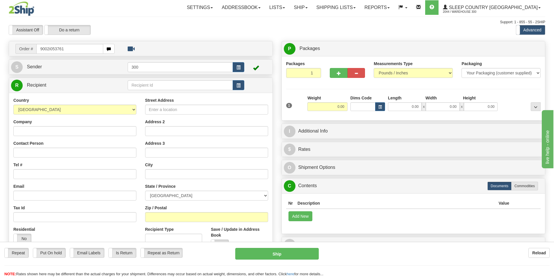
type input "9002i053761"
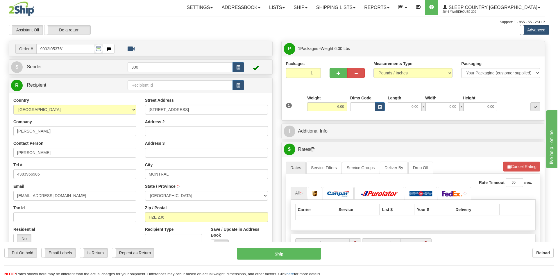
type input "MONTREAL"
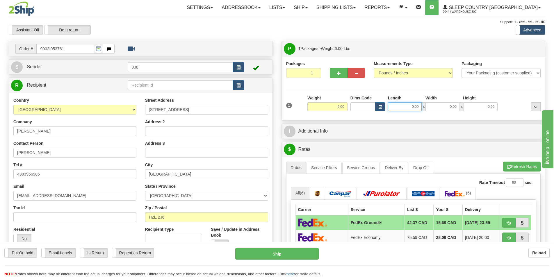
click at [410, 109] on input "0.00" at bounding box center [405, 106] width 34 height 9
type input "7.00"
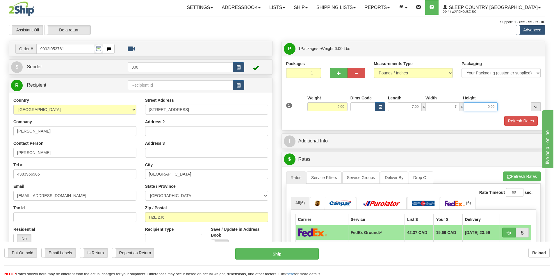
type input "7.00"
type input "14.00"
click at [514, 119] on button "Refresh Rates" at bounding box center [520, 121] width 33 height 10
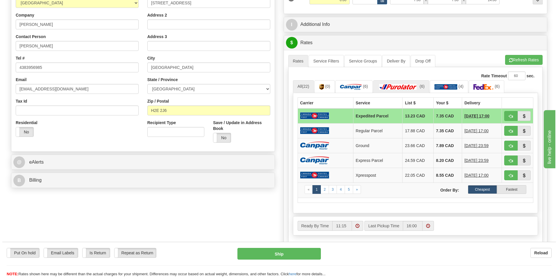
scroll to position [116, 0]
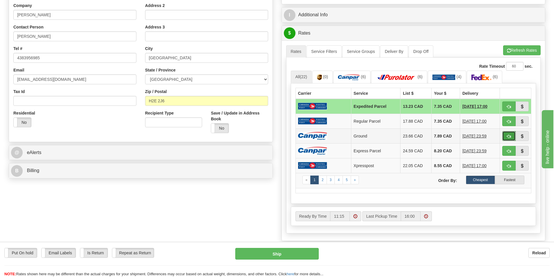
click at [504, 135] on button "button" at bounding box center [508, 136] width 13 height 10
type input "1"
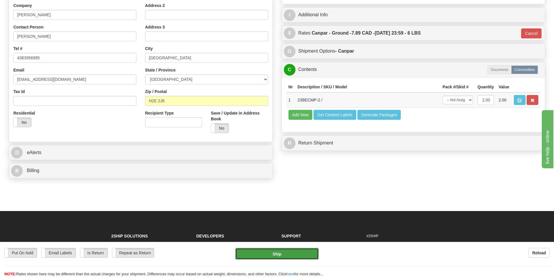
click at [280, 256] on button "Ship" at bounding box center [276, 254] width 83 height 12
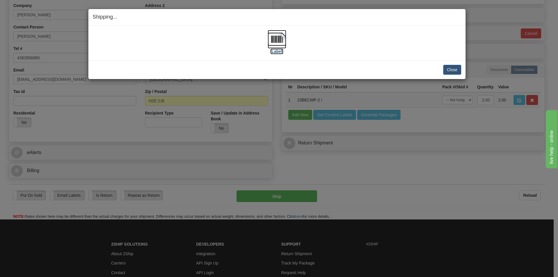
click at [279, 40] on img at bounding box center [277, 39] width 19 height 19
click at [454, 70] on button "Close" at bounding box center [452, 70] width 18 height 10
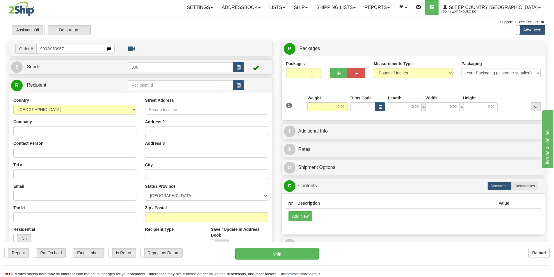
type input "9002i053957"
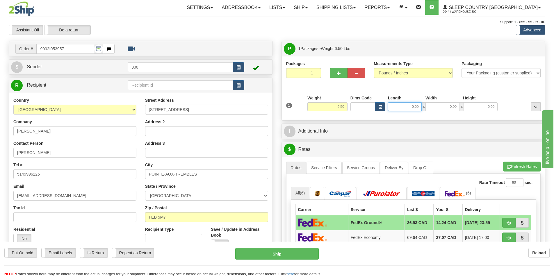
click at [405, 107] on input "0.00" at bounding box center [405, 106] width 34 height 9
type input "11.00"
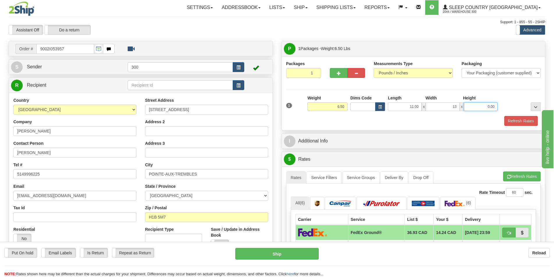
type input "13.00"
type input "3.50"
click at [521, 122] on button "Refresh Rates" at bounding box center [520, 121] width 33 height 10
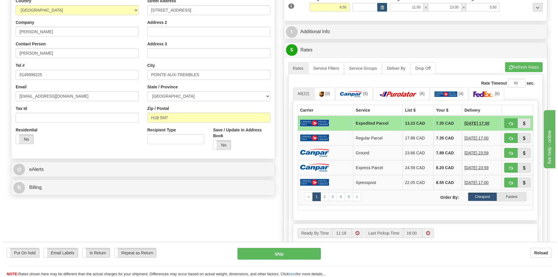
scroll to position [145, 0]
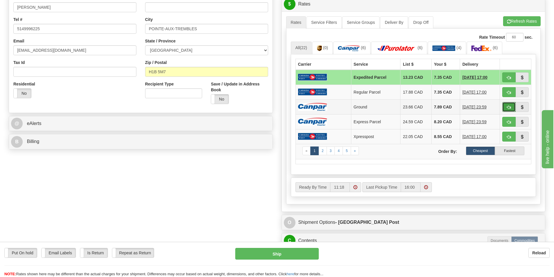
click at [509, 106] on span "button" at bounding box center [509, 108] width 4 height 4
type input "1"
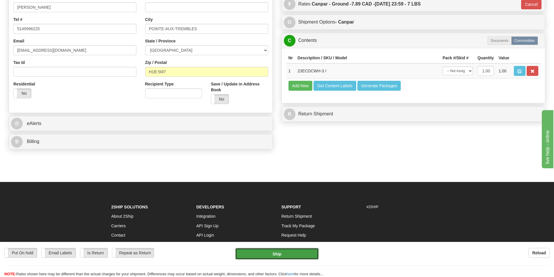
click at [286, 256] on button "Ship" at bounding box center [276, 254] width 83 height 12
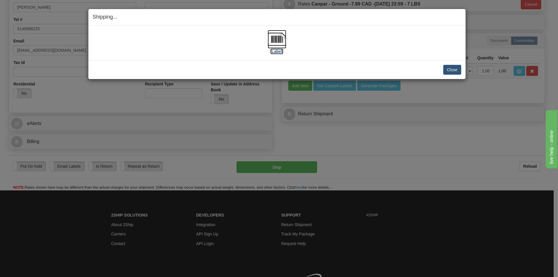
click at [279, 42] on img at bounding box center [277, 39] width 19 height 19
click at [455, 70] on button "Close" at bounding box center [452, 70] width 18 height 10
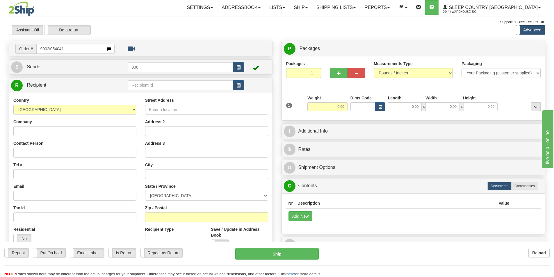
type input "9002i054041"
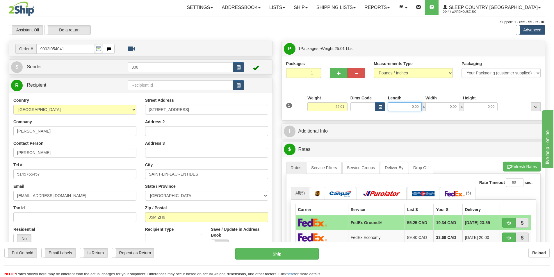
click at [408, 109] on input "0.00" at bounding box center [405, 106] width 34 height 9
type input "11.00"
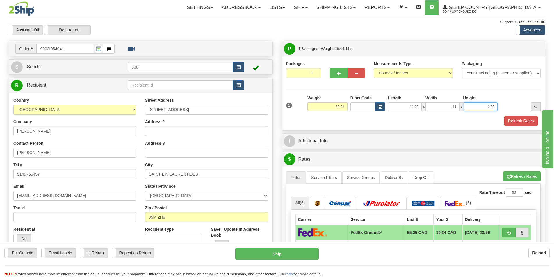
type input "11.00"
type input "23.00"
drag, startPoint x: 329, startPoint y: 177, endPoint x: 336, endPoint y: 174, distance: 7.6
click at [329, 177] on link "Service Filters" at bounding box center [323, 178] width 35 height 12
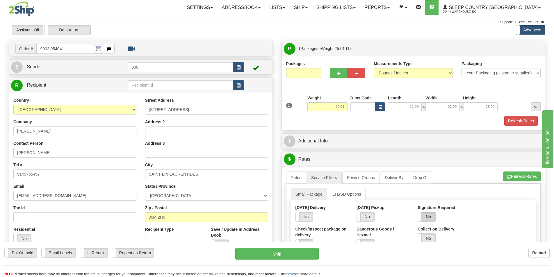
click at [427, 216] on label "No" at bounding box center [426, 216] width 17 height 9
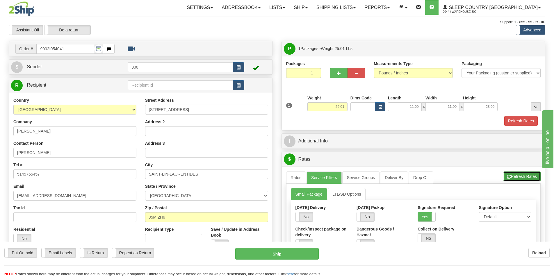
click at [524, 175] on button "Refresh Rates" at bounding box center [522, 177] width 38 height 10
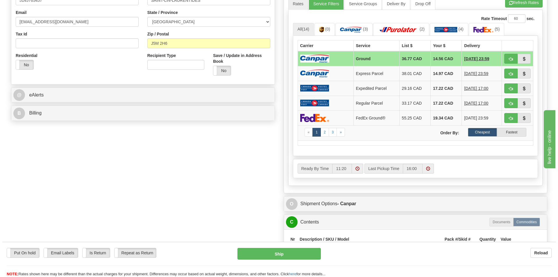
scroll to position [174, 0]
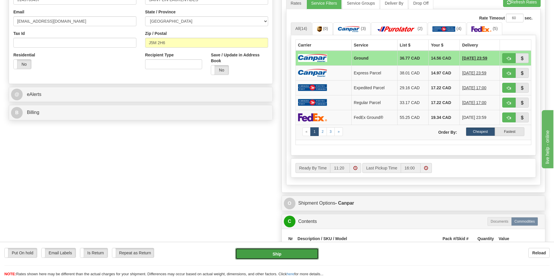
click at [284, 257] on button "Ship" at bounding box center [276, 254] width 83 height 12
type input "1"
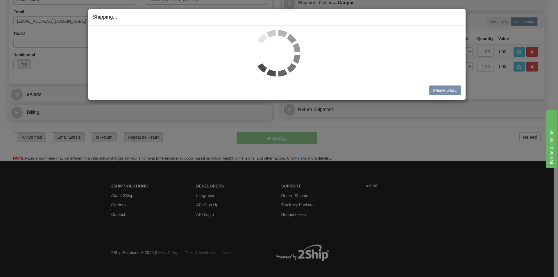
scroll to position [171, 0]
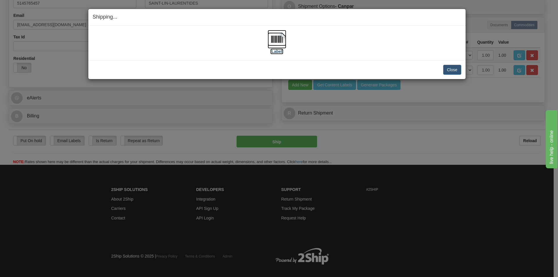
click at [280, 42] on img at bounding box center [277, 39] width 19 height 19
click at [452, 70] on button "Close" at bounding box center [452, 70] width 18 height 10
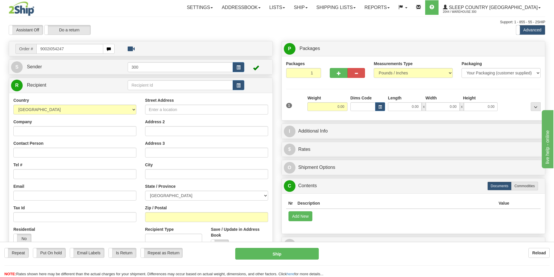
type input "9002i054247"
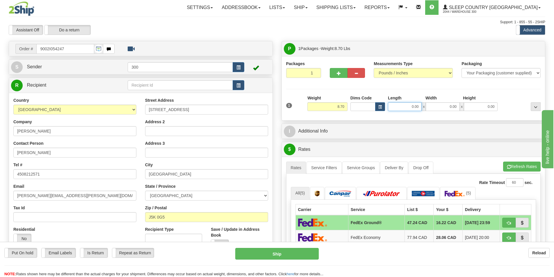
click at [410, 108] on input "0.00" at bounding box center [405, 106] width 34 height 9
type input "25.00"
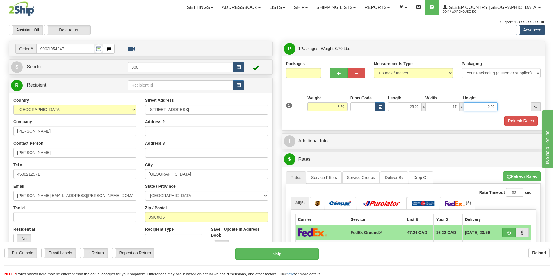
type input "17.00"
type input "4.00"
click at [513, 124] on button "Refresh Rates" at bounding box center [520, 121] width 33 height 10
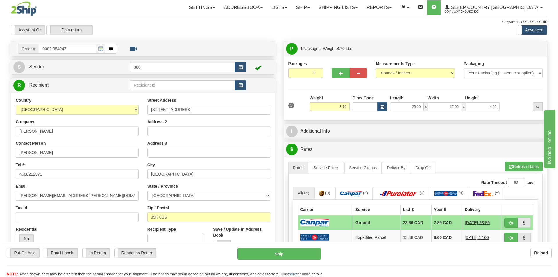
scroll to position [204, 0]
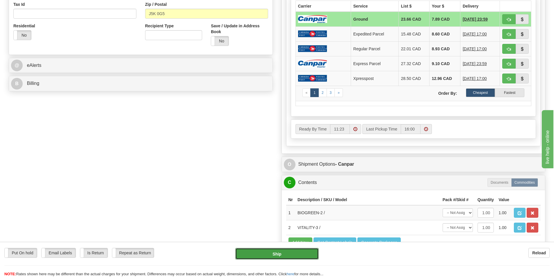
click at [292, 256] on button "Ship" at bounding box center [276, 254] width 83 height 12
type input "1"
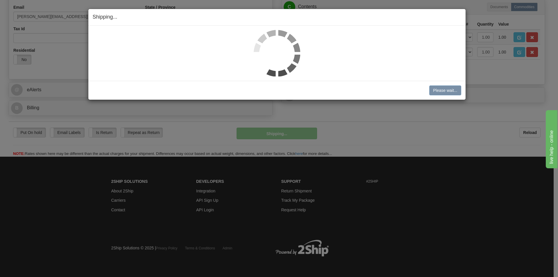
scroll to position [179, 0]
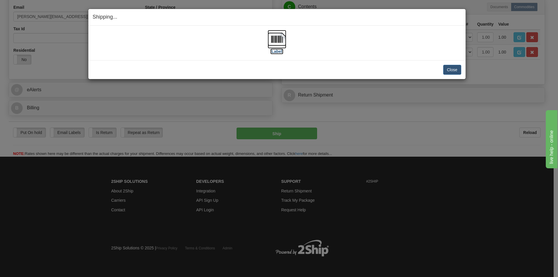
click at [274, 45] on img at bounding box center [277, 39] width 19 height 19
click at [449, 70] on button "Close" at bounding box center [452, 70] width 18 height 10
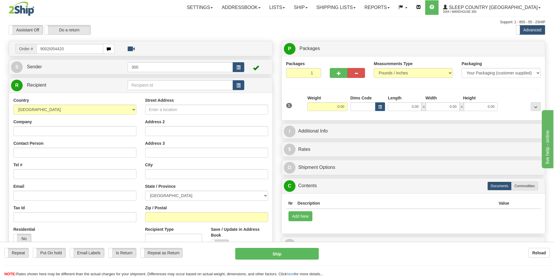
type input "9002i054420"
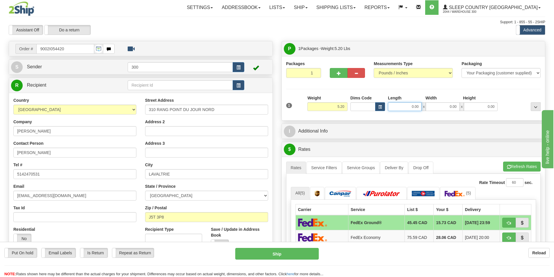
click at [413, 110] on input "0.00" at bounding box center [405, 106] width 34 height 9
type input "0.00"
click at [399, 107] on input "0.00" at bounding box center [405, 106] width 34 height 9
type input "6.50"
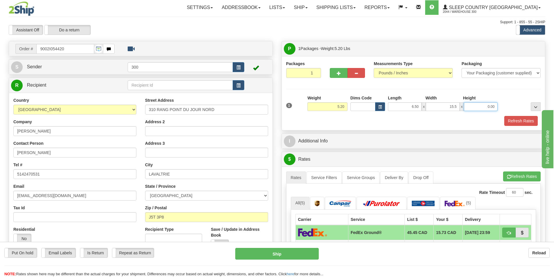
type input "15.50"
type input "24.50"
click at [517, 120] on button "Refresh Rates" at bounding box center [520, 121] width 33 height 10
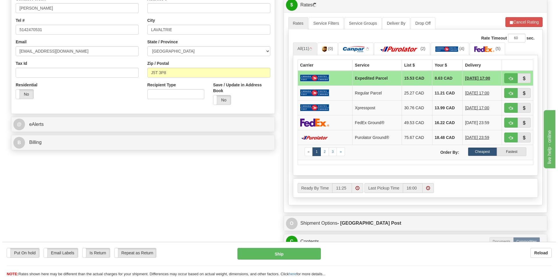
scroll to position [145, 0]
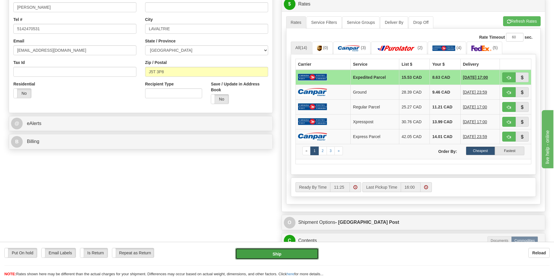
click at [265, 252] on button "Ship" at bounding box center [276, 254] width 83 height 12
type input "DOM.EP"
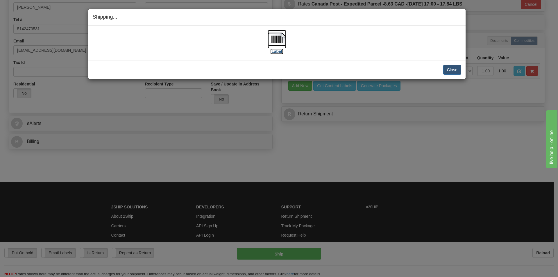
click at [280, 40] on img at bounding box center [277, 39] width 19 height 19
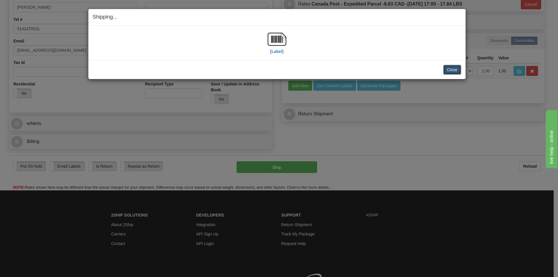
click at [456, 69] on button "Close" at bounding box center [452, 70] width 18 height 10
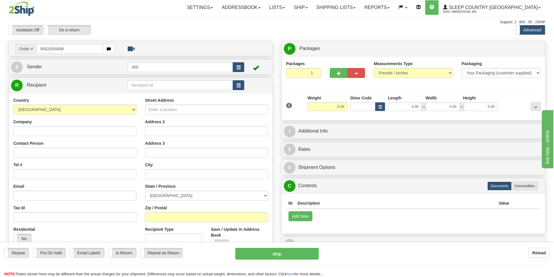
type input "9002i054496"
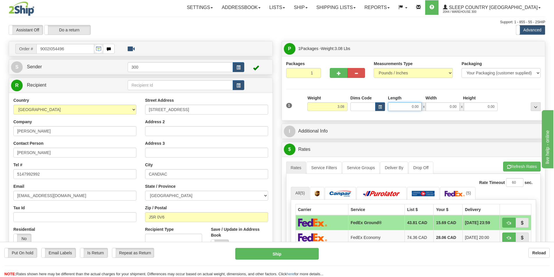
drag, startPoint x: 412, startPoint y: 106, endPoint x: 414, endPoint y: 111, distance: 5.1
click at [412, 106] on input "0.00" at bounding box center [405, 106] width 34 height 9
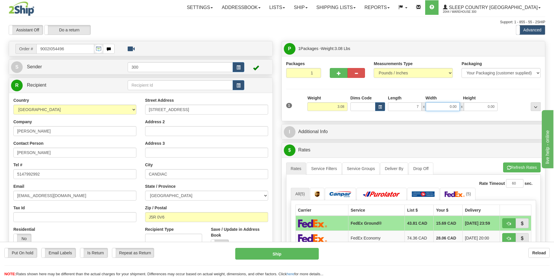
type input "7.00"
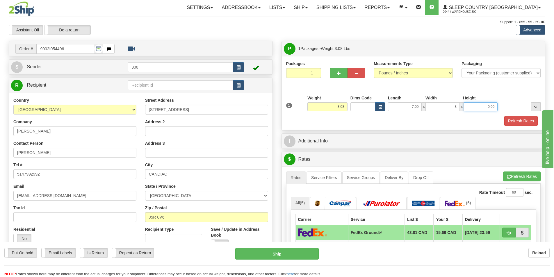
type input "8.00"
type input "9.00"
click at [522, 122] on button "Refresh Rates" at bounding box center [520, 121] width 33 height 10
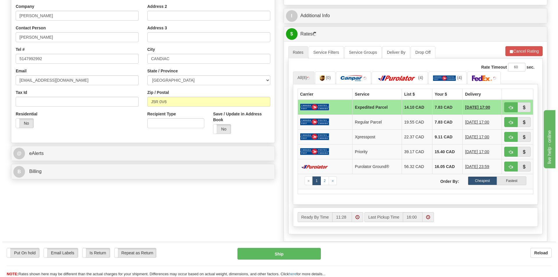
scroll to position [116, 0]
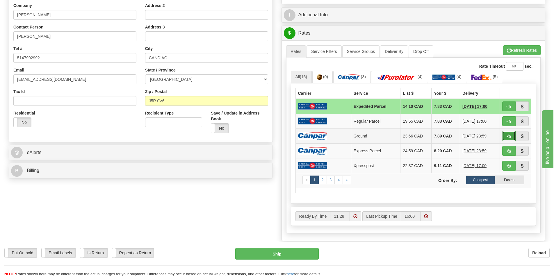
click at [509, 137] on span "button" at bounding box center [509, 137] width 4 height 4
type input "1"
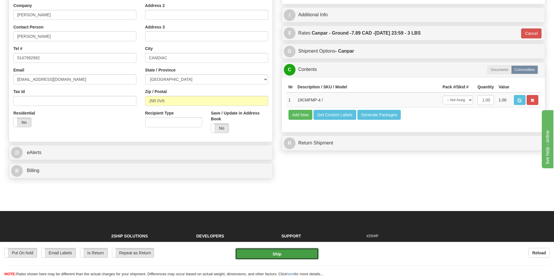
click at [279, 254] on button "Ship" at bounding box center [276, 254] width 83 height 12
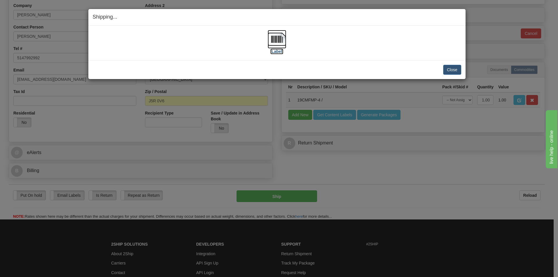
click at [281, 50] on label "[Label]" at bounding box center [276, 52] width 13 height 6
click at [454, 69] on button "Close" at bounding box center [452, 70] width 18 height 10
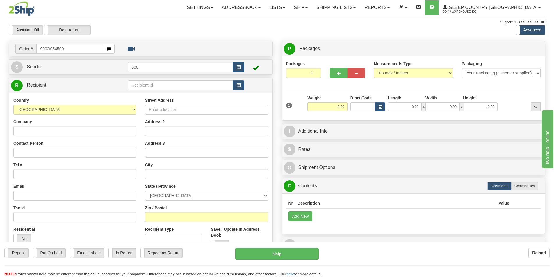
type input "9002i054500"
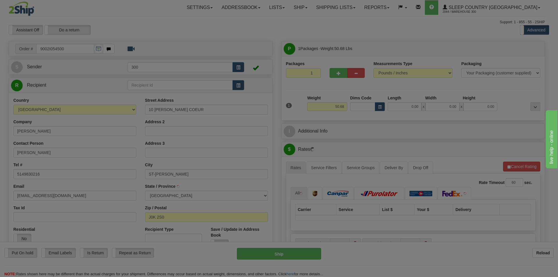
type input "SAINT-JEAN-DE-MATHA"
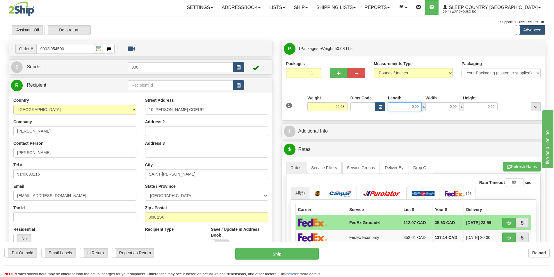
click at [408, 104] on input "0.00" at bounding box center [405, 106] width 34 height 9
type input "13.00"
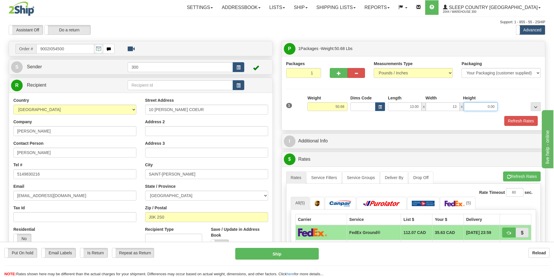
type input "13.00"
type input "41.00"
click at [333, 178] on link "Service Filters" at bounding box center [323, 178] width 35 height 12
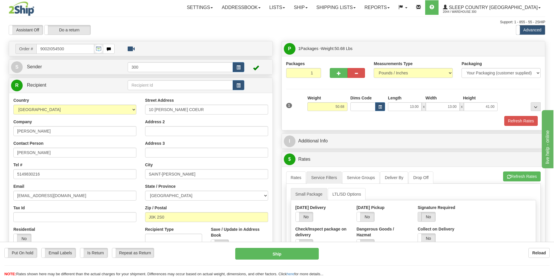
click at [422, 215] on span at bounding box center [418, 216] width 8 height 9
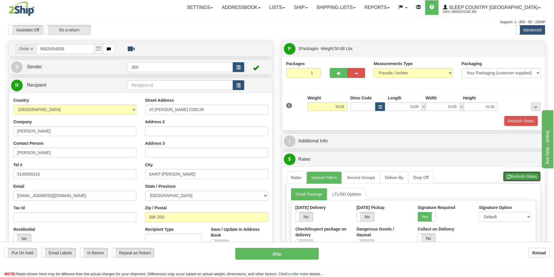
click at [523, 176] on button "Refresh Rates" at bounding box center [522, 177] width 38 height 10
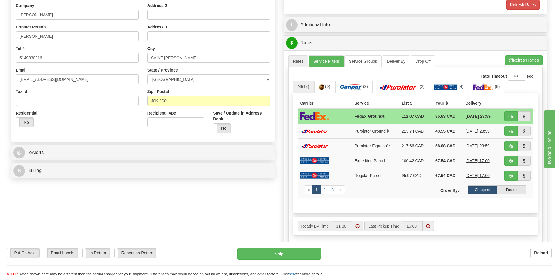
scroll to position [145, 0]
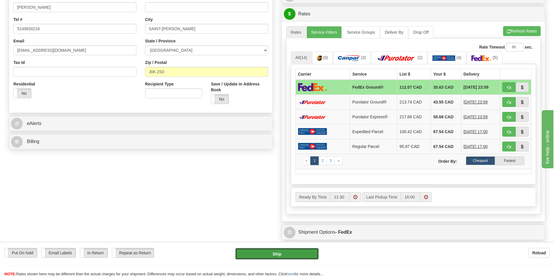
click at [291, 256] on button "Ship" at bounding box center [276, 254] width 83 height 12
type input "92"
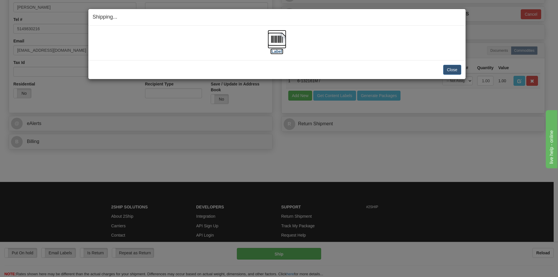
click at [277, 41] on img at bounding box center [277, 39] width 19 height 19
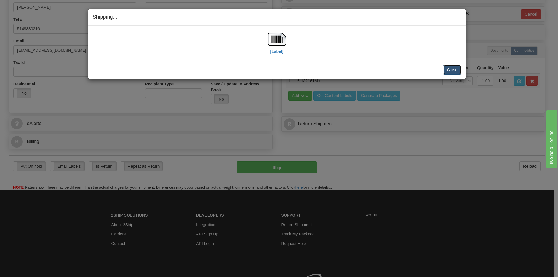
click at [455, 68] on button "Close" at bounding box center [452, 70] width 18 height 10
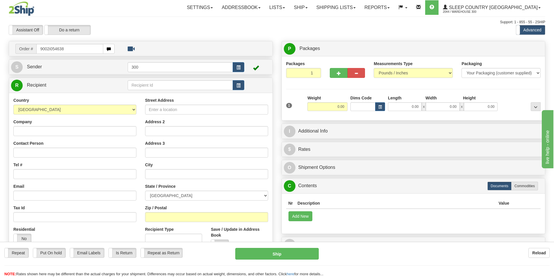
type input "9002i054638"
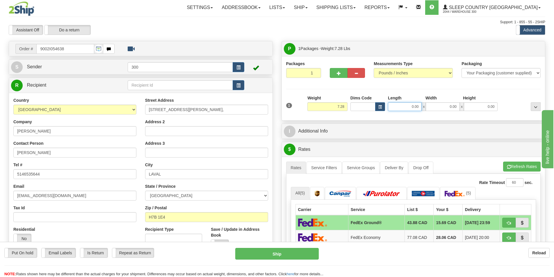
click at [413, 109] on input "0.00" at bounding box center [405, 106] width 34 height 9
type input "0.00"
click at [406, 106] on input "0.00" at bounding box center [405, 106] width 34 height 9
type input "9.00"
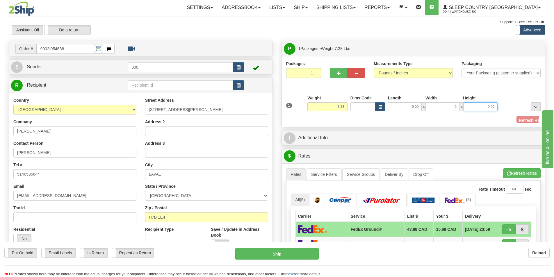
type input "9.00"
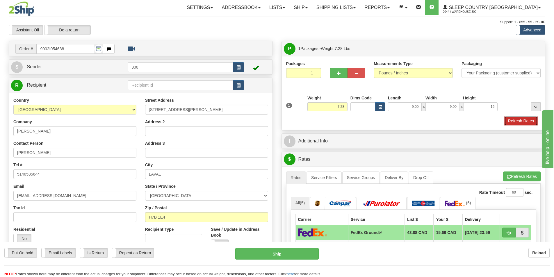
type input "16.00"
click at [530, 117] on button "Refresh Rates" at bounding box center [520, 121] width 33 height 10
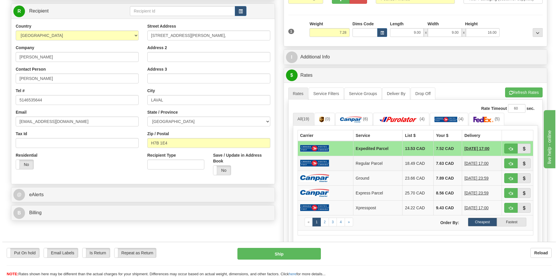
scroll to position [87, 0]
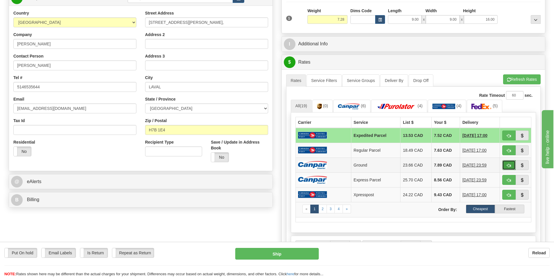
click at [504, 164] on button "button" at bounding box center [508, 165] width 13 height 10
type input "1"
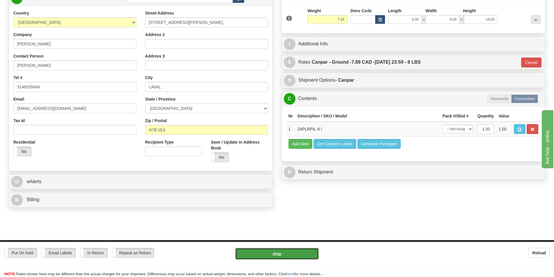
click at [271, 254] on button "Ship" at bounding box center [276, 254] width 83 height 12
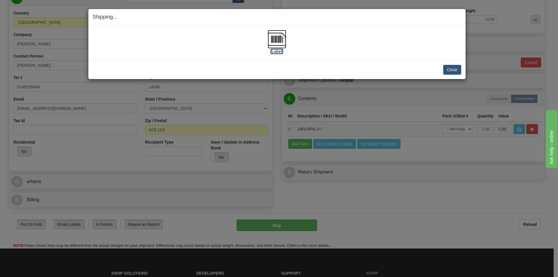
click at [280, 42] on img at bounding box center [277, 39] width 19 height 19
click at [451, 71] on button "Close" at bounding box center [452, 70] width 18 height 10
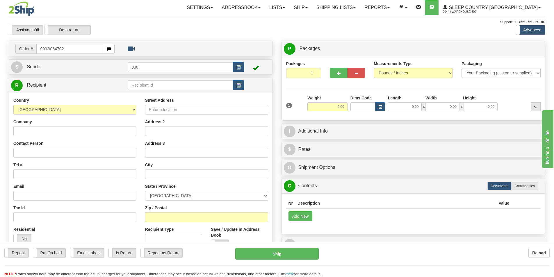
type input "9002i054702"
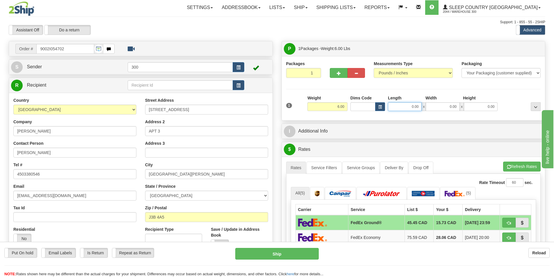
click at [407, 109] on input "0.00" at bounding box center [405, 106] width 34 height 9
type input "7.00"
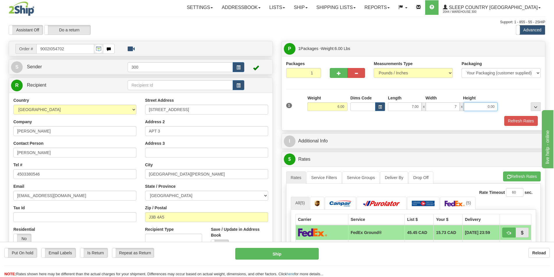
type input "7.00"
type input "14.00"
click at [525, 124] on button "Refresh Rates" at bounding box center [520, 121] width 33 height 10
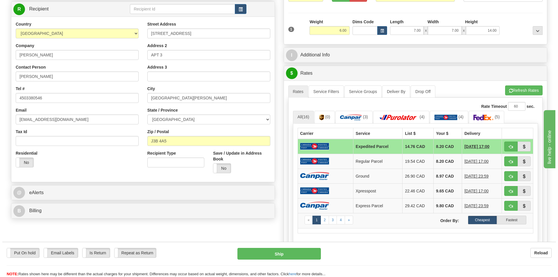
scroll to position [116, 0]
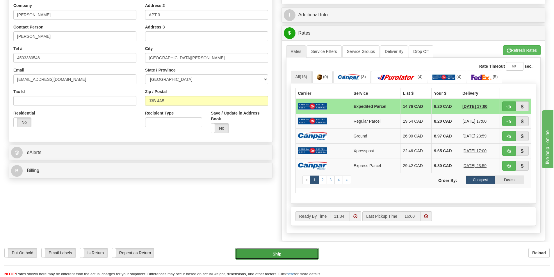
click at [283, 254] on button "Ship" at bounding box center [276, 254] width 83 height 12
type input "DOM.EP"
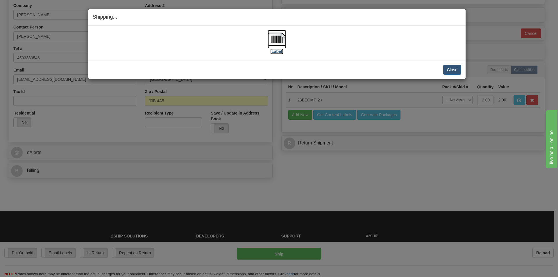
click at [271, 37] on img at bounding box center [277, 39] width 19 height 19
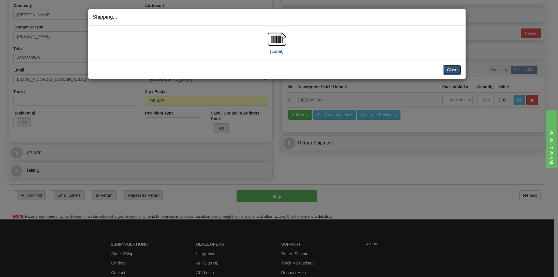
click at [453, 70] on button "Close" at bounding box center [452, 70] width 18 height 10
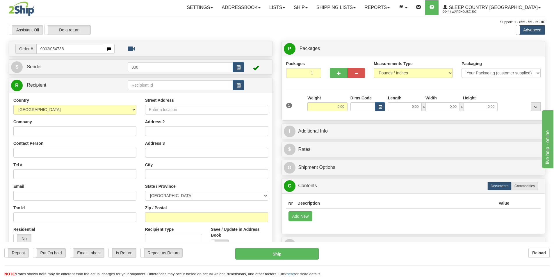
type input "9002i054738"
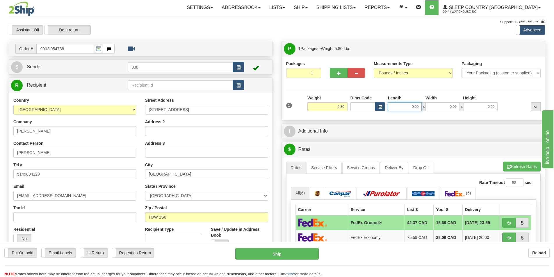
click at [408, 106] on input "0.00" at bounding box center [405, 106] width 34 height 9
type input "15.00"
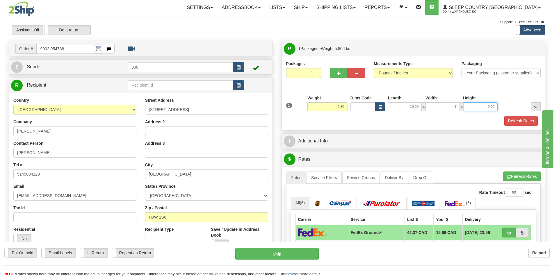
type input "7.00"
click at [523, 123] on button "Refresh Rates" at bounding box center [520, 121] width 33 height 10
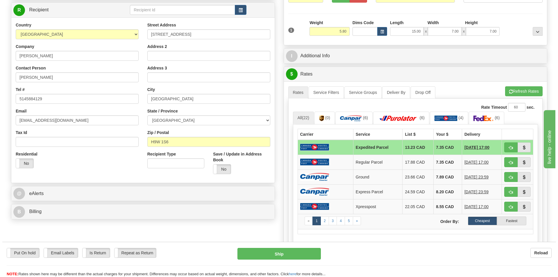
scroll to position [116, 0]
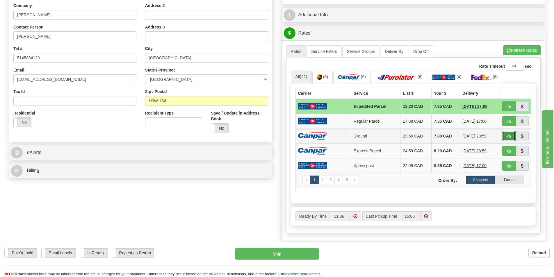
click at [511, 138] on button "button" at bounding box center [508, 136] width 13 height 10
type input "1"
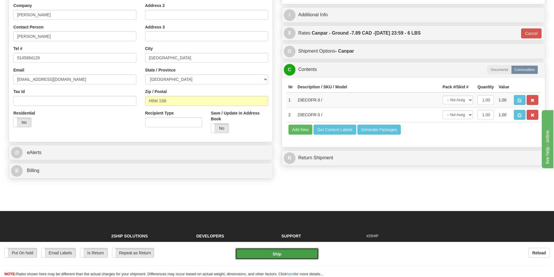
click at [291, 253] on button "Ship" at bounding box center [276, 254] width 83 height 12
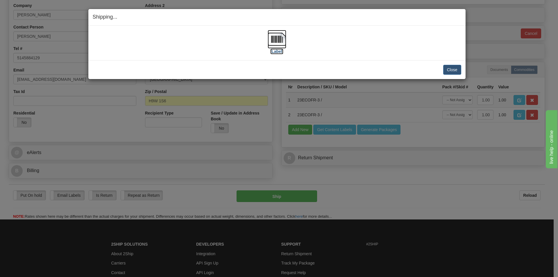
click at [278, 43] on img at bounding box center [277, 39] width 19 height 19
click at [457, 71] on button "Close" at bounding box center [452, 70] width 18 height 10
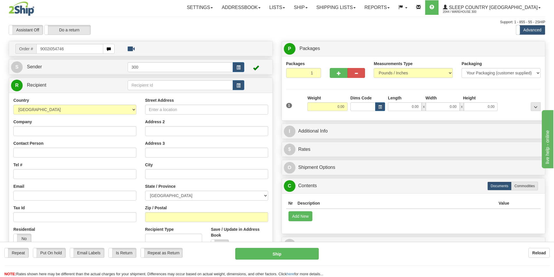
type input "9002i054746"
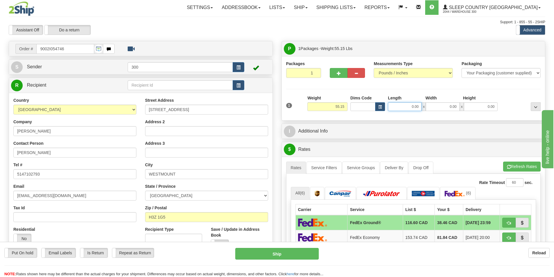
click at [404, 106] on input "0.00" at bounding box center [405, 106] width 34 height 9
type input "17.00"
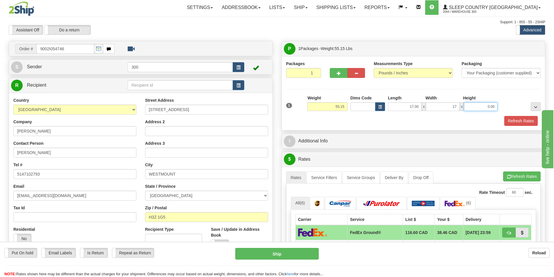
type input "17.00"
type input "40.00"
click at [517, 120] on button "Refresh Rates" at bounding box center [520, 121] width 33 height 10
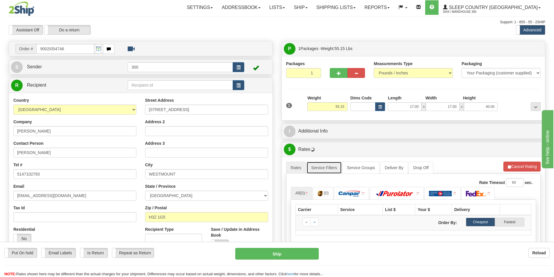
click at [321, 166] on link "Service Filters" at bounding box center [323, 168] width 35 height 12
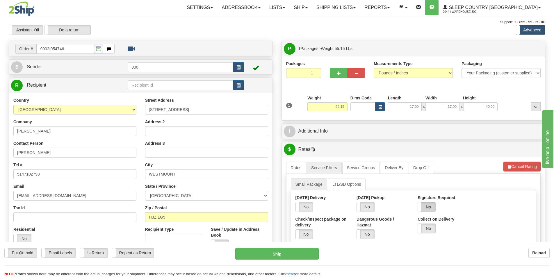
click at [426, 205] on label "No" at bounding box center [426, 206] width 17 height 9
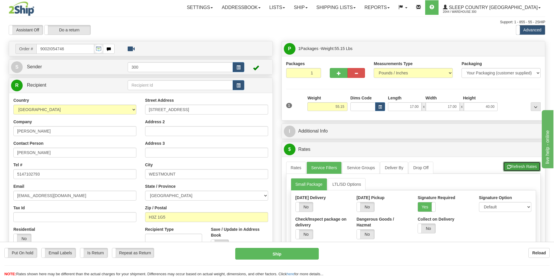
click at [522, 170] on button "Refresh Rates" at bounding box center [522, 167] width 38 height 10
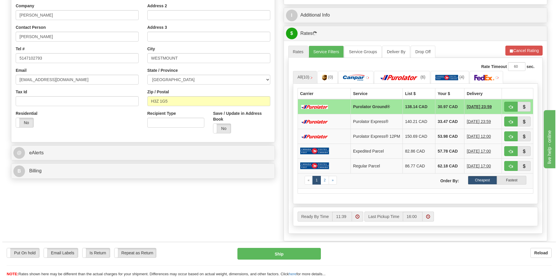
scroll to position [116, 0]
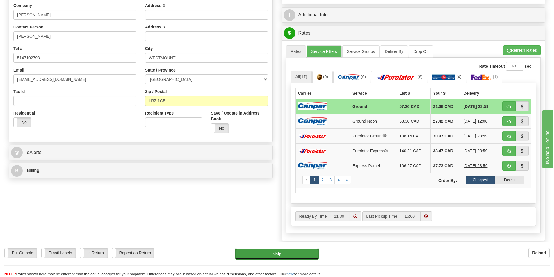
click at [292, 255] on button "Ship" at bounding box center [276, 254] width 83 height 12
type input "1"
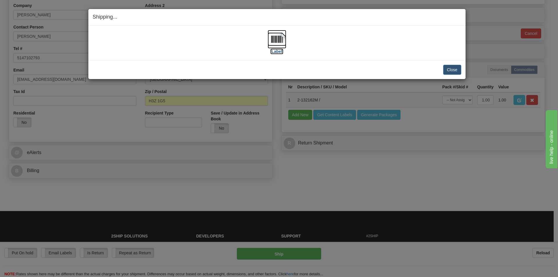
click at [277, 44] on img at bounding box center [277, 39] width 19 height 19
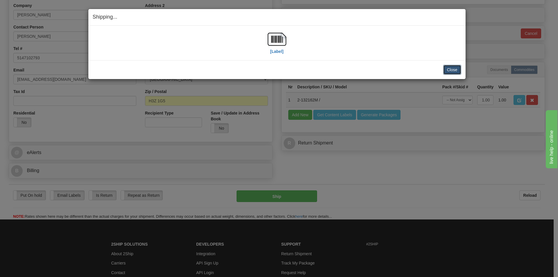
click at [452, 70] on button "Close" at bounding box center [452, 70] width 18 height 10
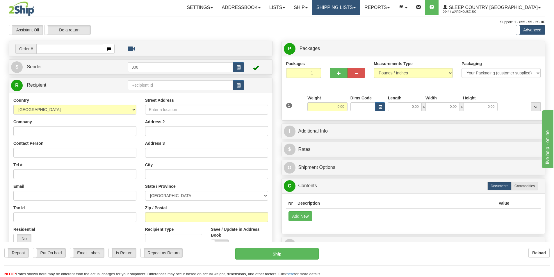
click at [360, 11] on link "Shipping lists" at bounding box center [336, 7] width 48 height 15
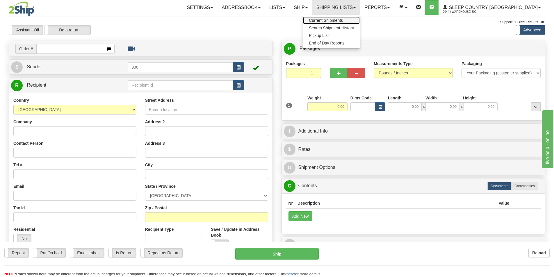
click at [360, 19] on link "Current Shipments" at bounding box center [331, 21] width 57 height 8
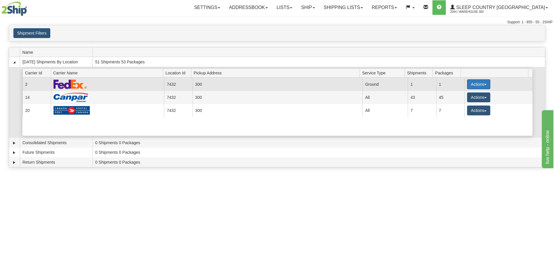
click at [480, 82] on button "Actions" at bounding box center [478, 84] width 23 height 10
click at [463, 102] on span "Close" at bounding box center [455, 103] width 13 height 4
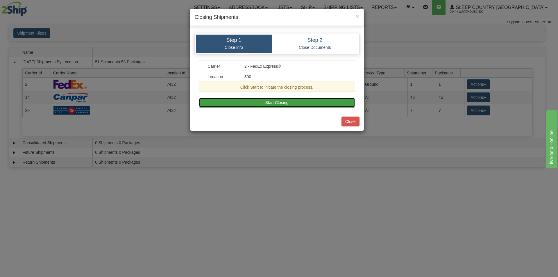
click at [293, 103] on button "Start Closing" at bounding box center [277, 103] width 156 height 10
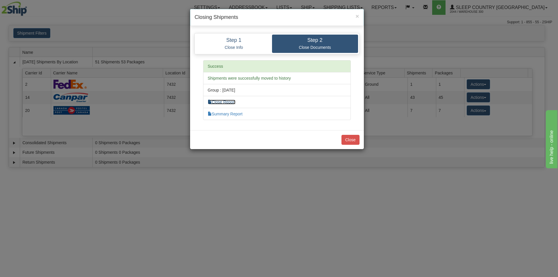
click at [226, 101] on link "Close Report" at bounding box center [222, 102] width 28 height 5
click at [220, 113] on link "Summary Report" at bounding box center [225, 114] width 35 height 5
click at [228, 115] on link "Summary Report" at bounding box center [225, 114] width 35 height 5
click at [348, 139] on button "Close" at bounding box center [351, 140] width 18 height 10
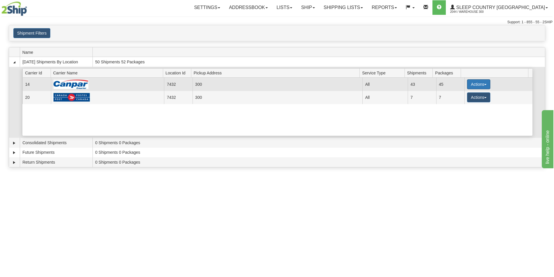
click at [474, 83] on button "Actions" at bounding box center [478, 84] width 23 height 10
click at [460, 102] on span "Close" at bounding box center [455, 103] width 13 height 4
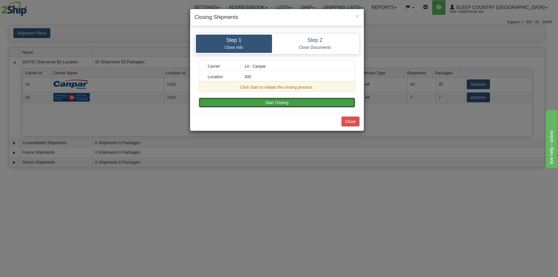
click at [316, 104] on button "Start Closing" at bounding box center [277, 103] width 156 height 10
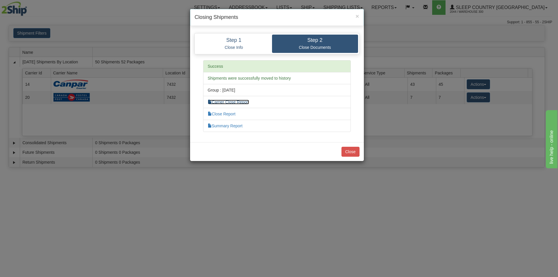
click at [238, 102] on link "Carrier Close Report" at bounding box center [228, 102] width 41 height 5
click at [217, 112] on link "Close Report" at bounding box center [222, 114] width 28 height 5
click at [233, 127] on link "Summary Report" at bounding box center [225, 126] width 35 height 5
click at [347, 153] on button "Close" at bounding box center [351, 152] width 18 height 10
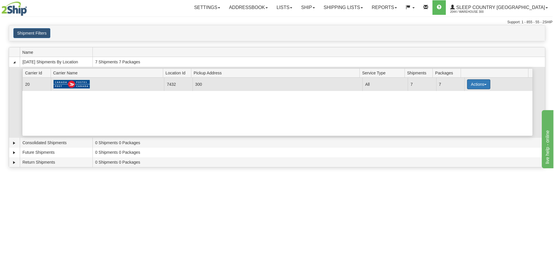
click at [474, 85] on button "Actions" at bounding box center [478, 84] width 23 height 10
click at [461, 104] on span "Close" at bounding box center [455, 103] width 13 height 4
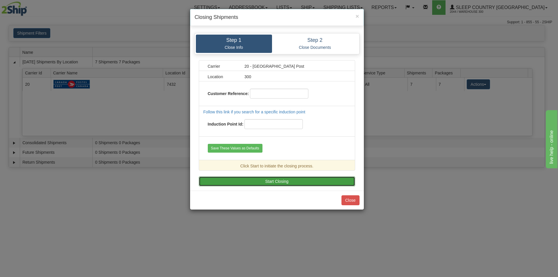
click at [272, 183] on button "Start Closing" at bounding box center [277, 181] width 156 height 10
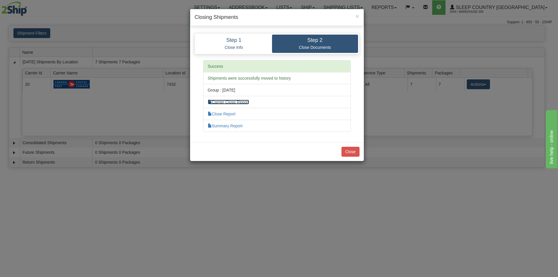
click at [233, 103] on link "Carrier Close Report" at bounding box center [228, 102] width 41 height 5
click at [218, 113] on link "Close Report" at bounding box center [222, 114] width 28 height 5
click at [230, 126] on link "Summary Report" at bounding box center [225, 126] width 35 height 5
click at [351, 149] on button "Close" at bounding box center [351, 152] width 18 height 10
